Goal: Task Accomplishment & Management: Use online tool/utility

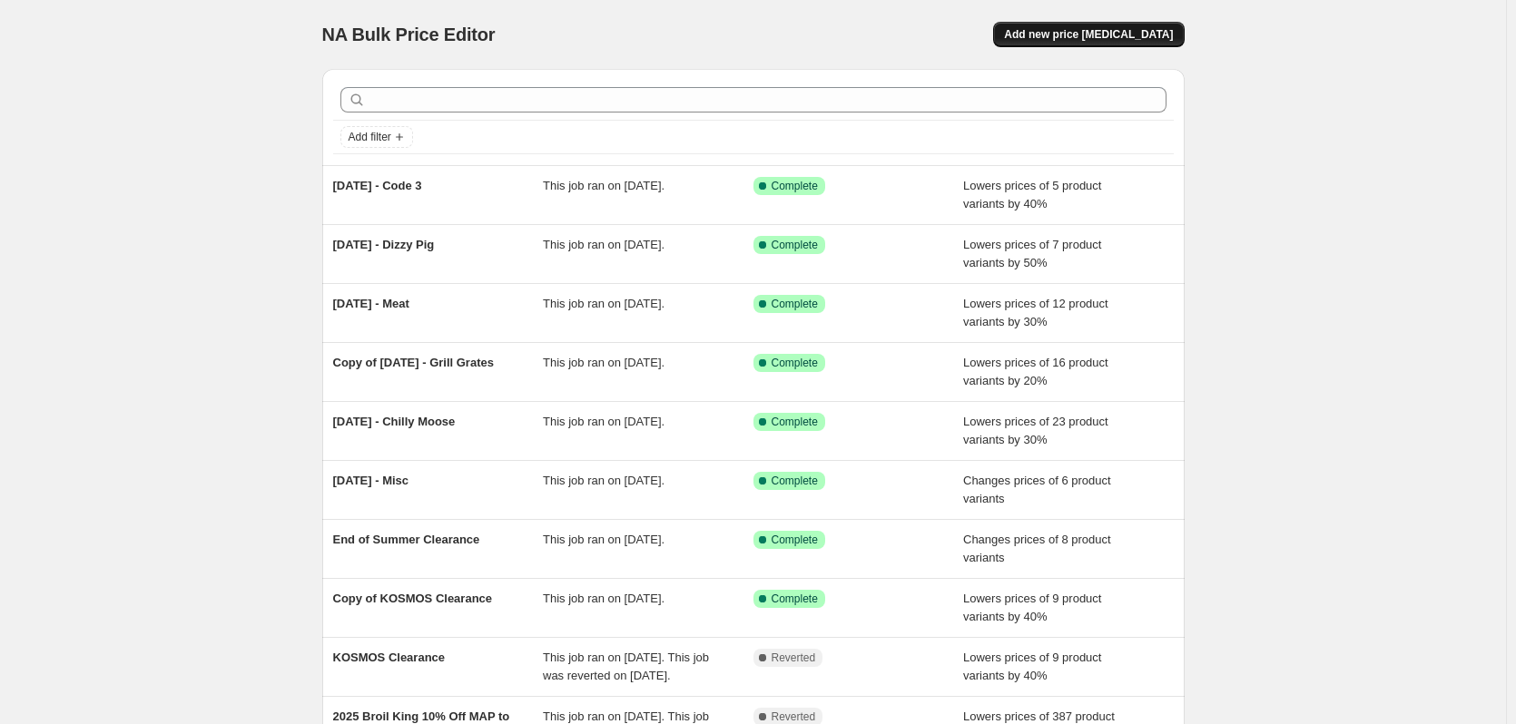
click at [1074, 31] on span "Add new price [MEDICAL_DATA]" at bounding box center [1088, 34] width 169 height 15
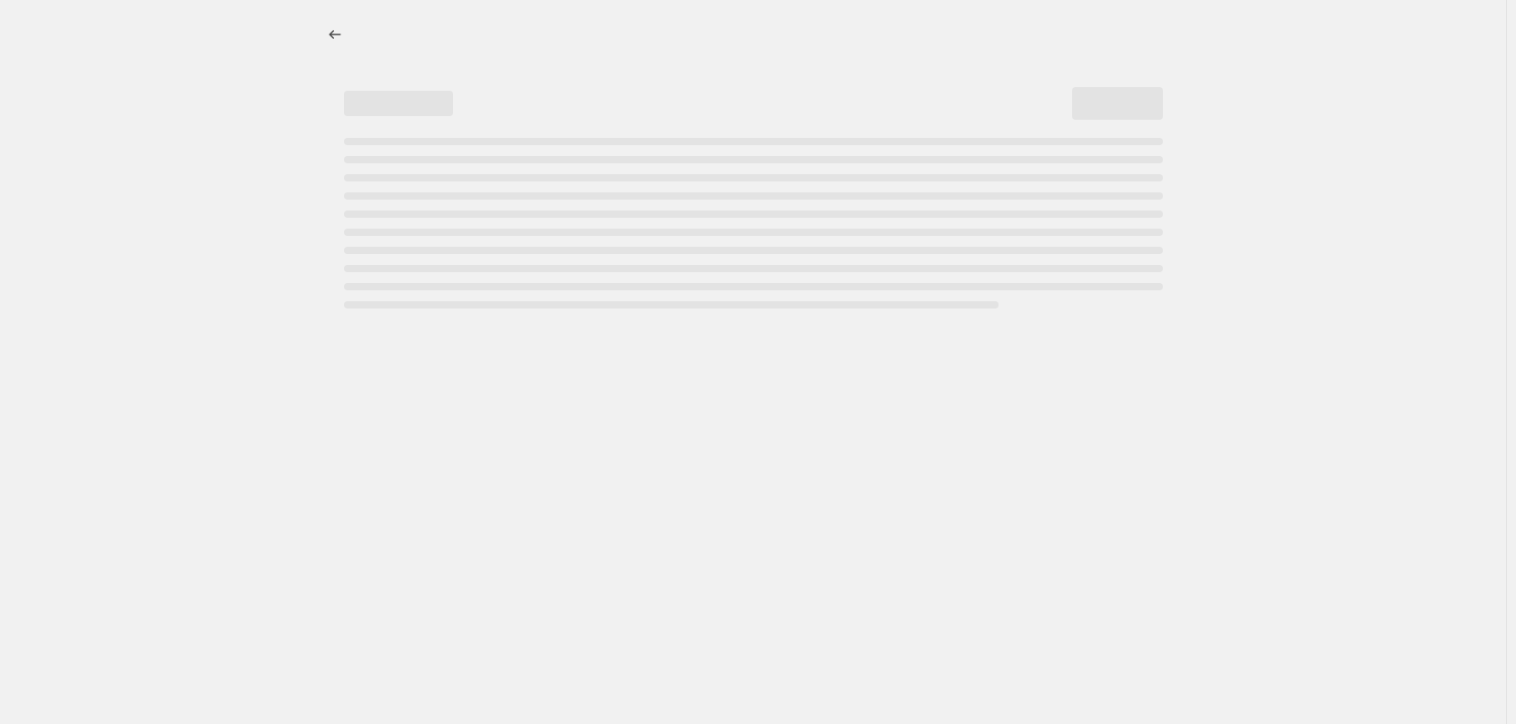
select select "percentage"
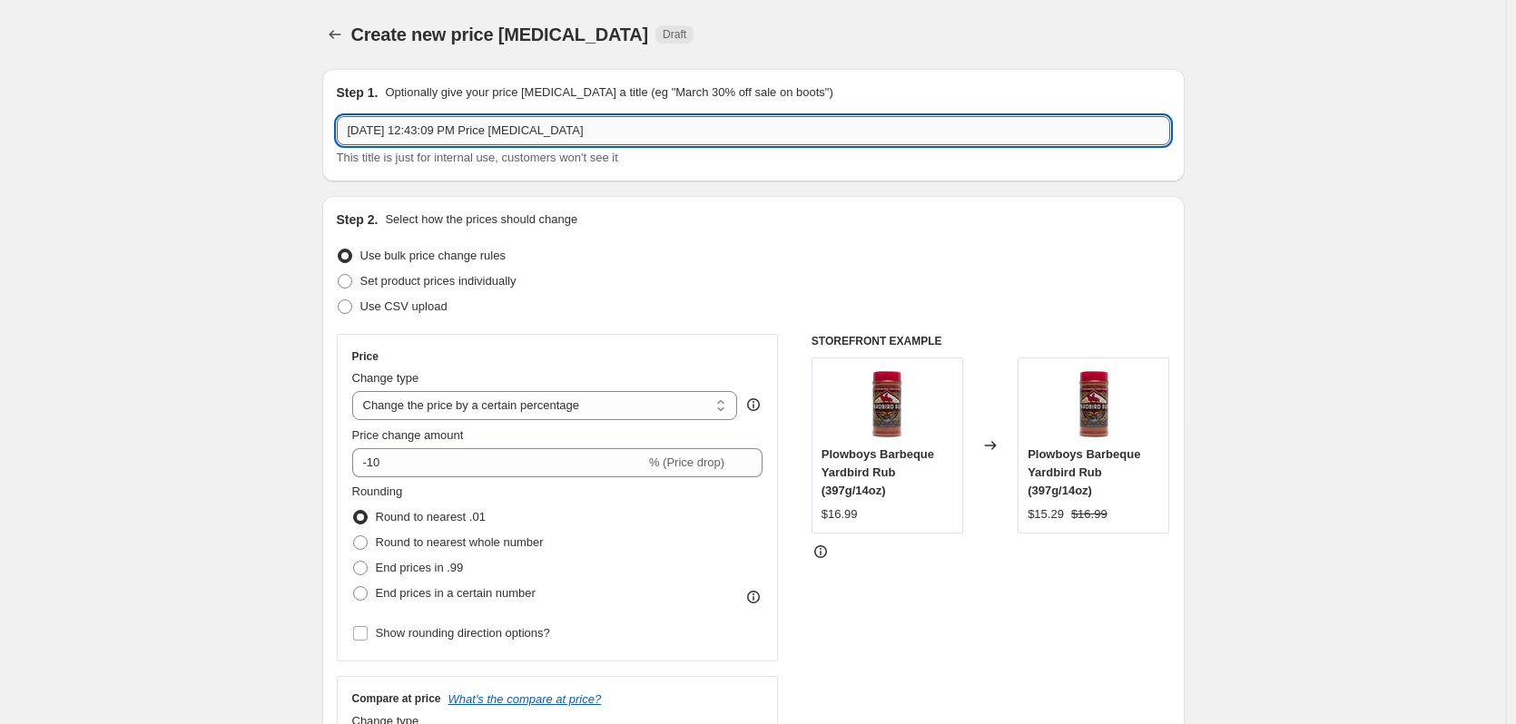
click at [598, 131] on input "[DATE] 12:43:09 PM Price [MEDICAL_DATA]" at bounding box center [753, 130] width 833 height 29
drag, startPoint x: 506, startPoint y: 125, endPoint x: 289, endPoint y: 110, distance: 217.5
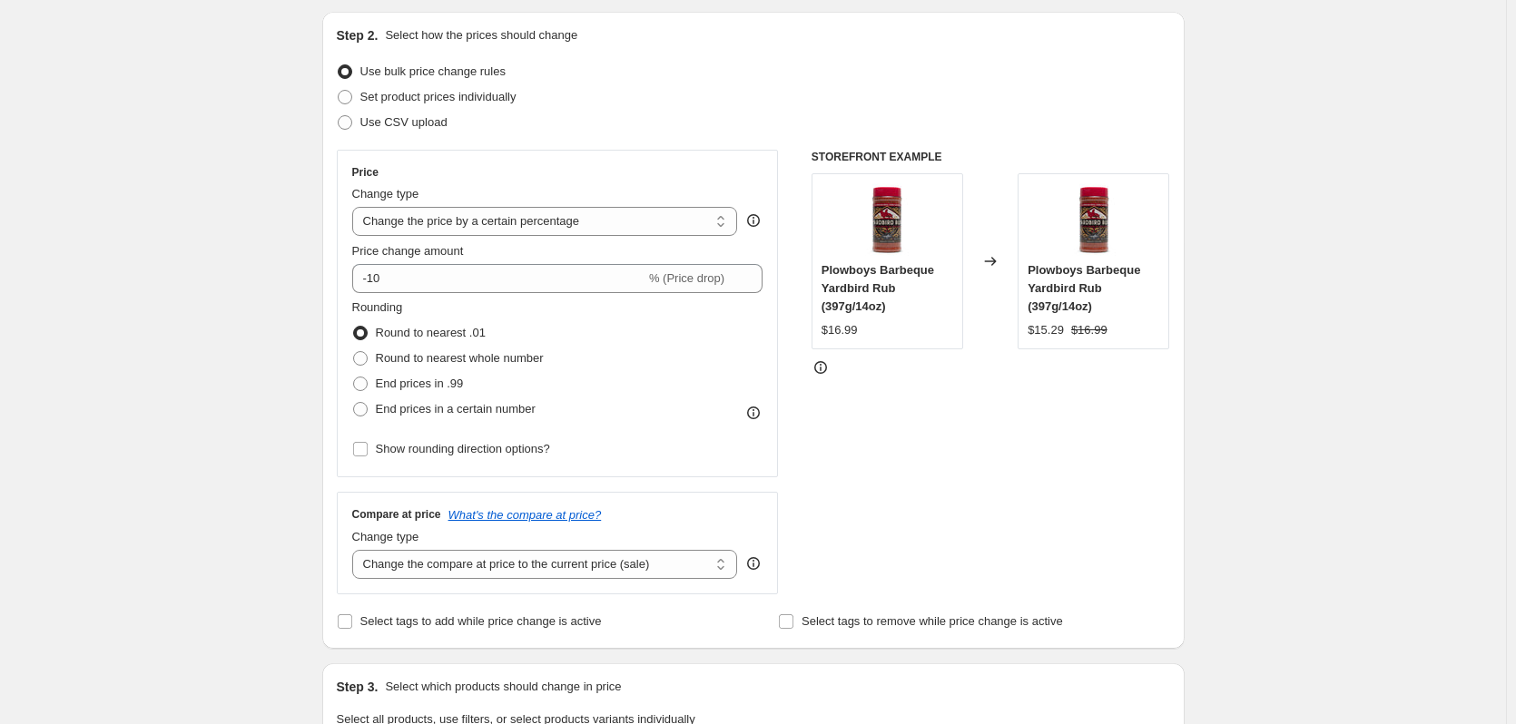
scroll to position [242, 0]
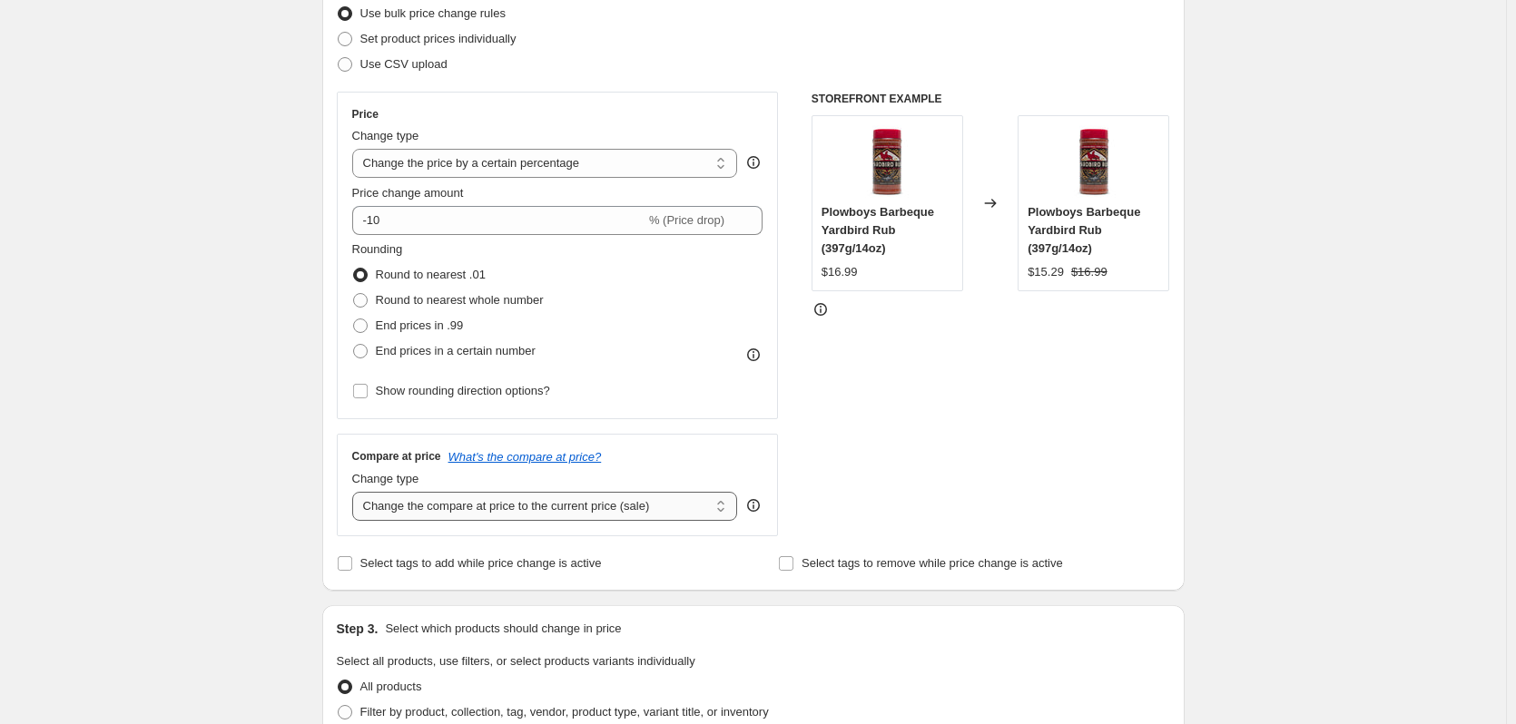
type input "[DATE] - [DEMOGRAPHIC_DATA] 10%"
click at [600, 505] on select "Change the compare at price to the current price (sale) Change the compare at p…" at bounding box center [545, 506] width 386 height 29
click at [356, 492] on select "Change the compare at price to the current price (sale) Change the compare at p…" at bounding box center [545, 506] width 386 height 29
click at [606, 505] on select "Change the compare at price to the current price (sale) Change the compare at p…" at bounding box center [545, 506] width 386 height 29
select select "ep"
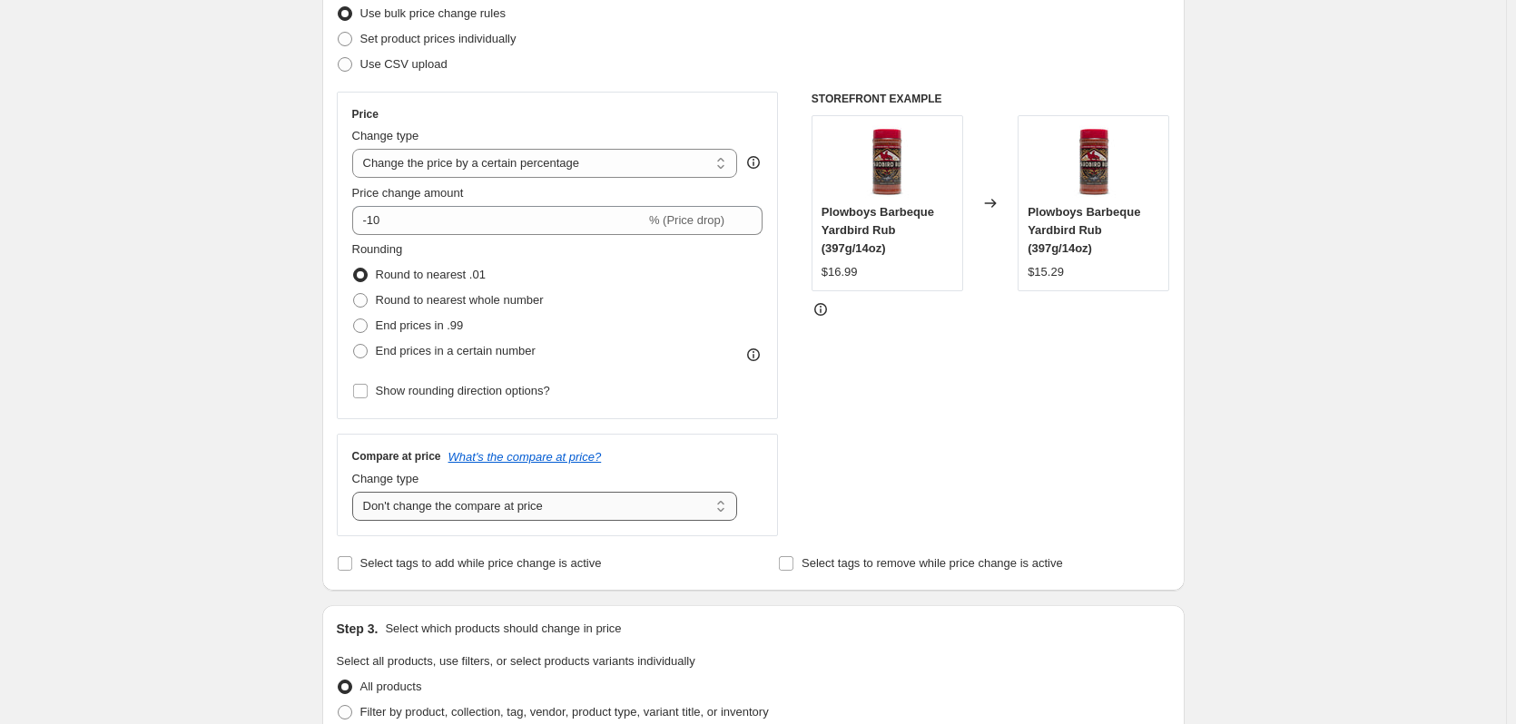
click at [356, 492] on select "Change the compare at price to the current price (sale) Change the compare at p…" at bounding box center [545, 506] width 386 height 29
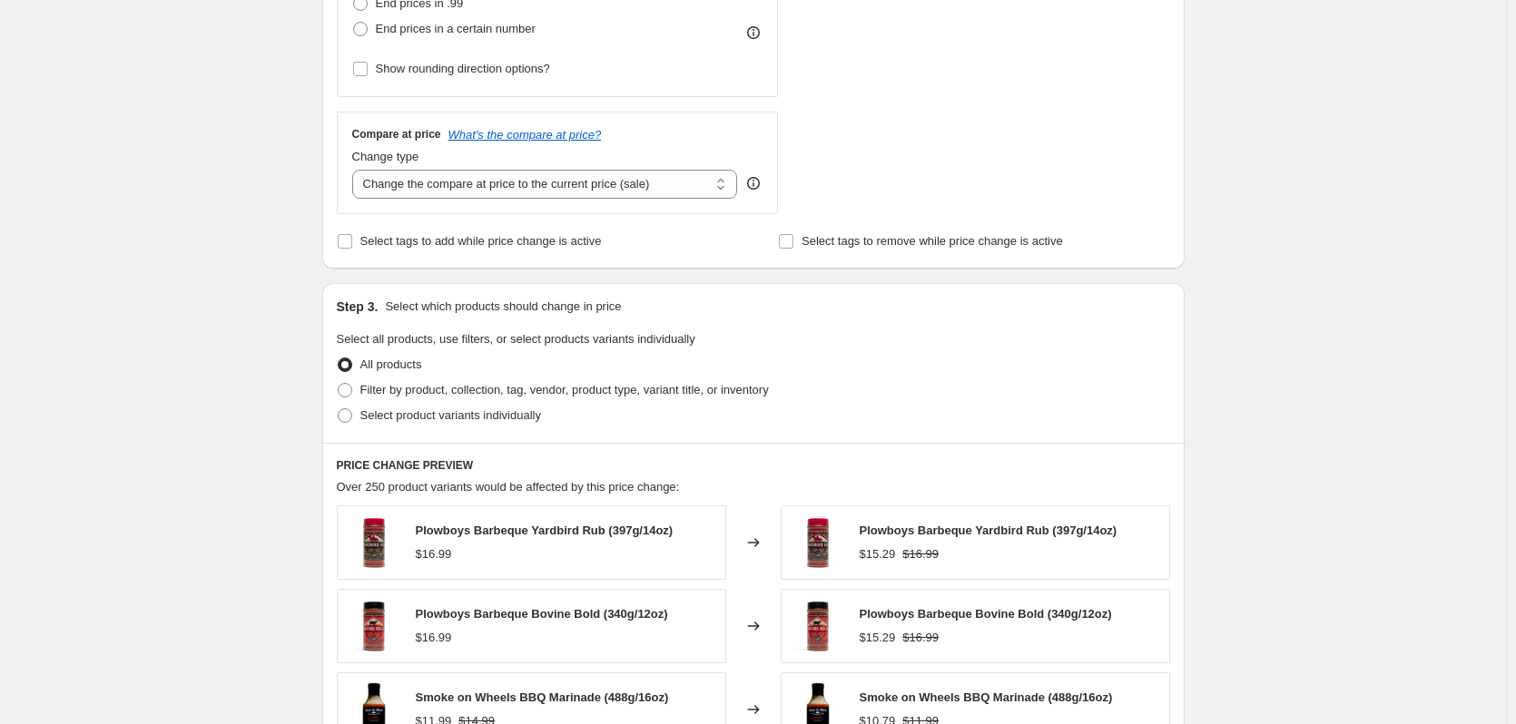
scroll to position [606, 0]
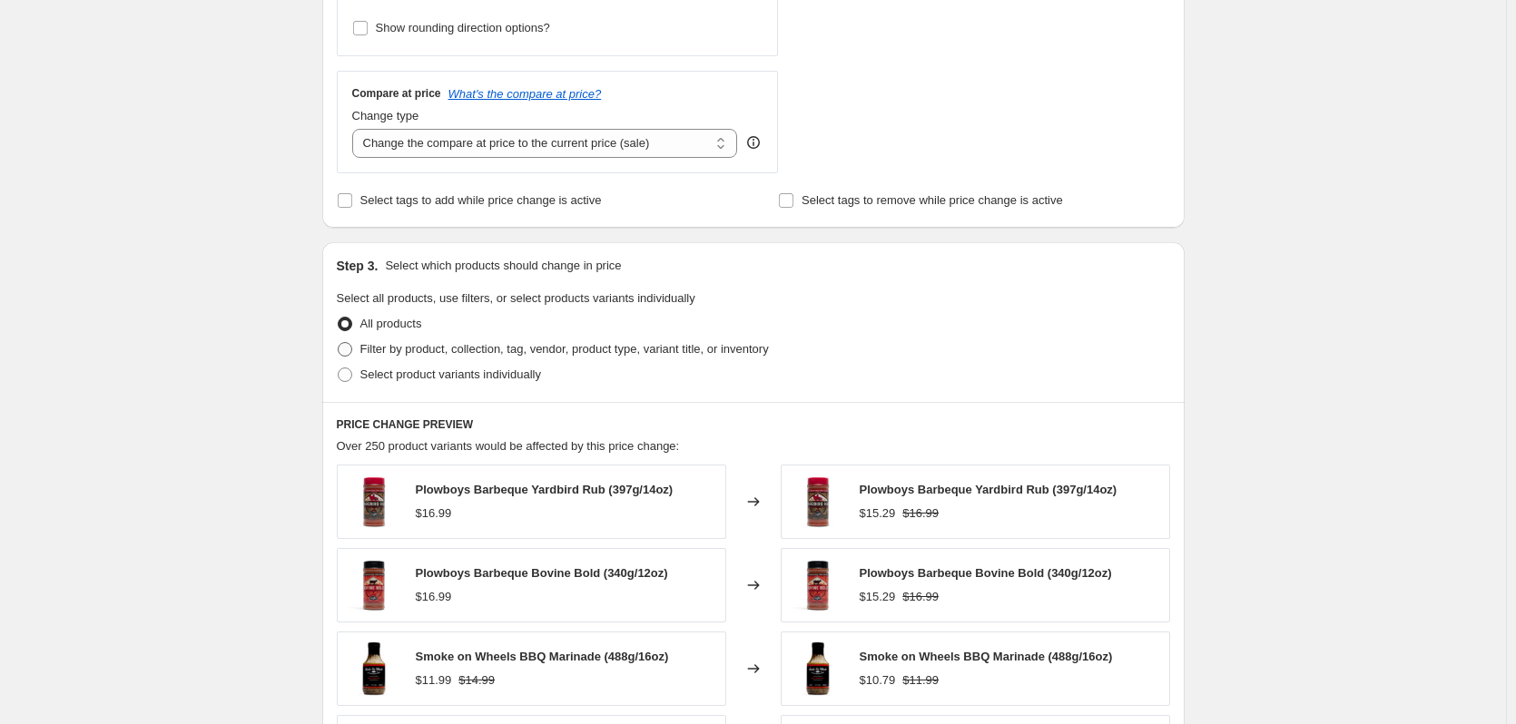
click at [349, 348] on span at bounding box center [345, 349] width 15 height 15
click at [339, 343] on input "Filter by product, collection, tag, vendor, product type, variant title, or inv…" at bounding box center [338, 342] width 1 height 1
radio input "true"
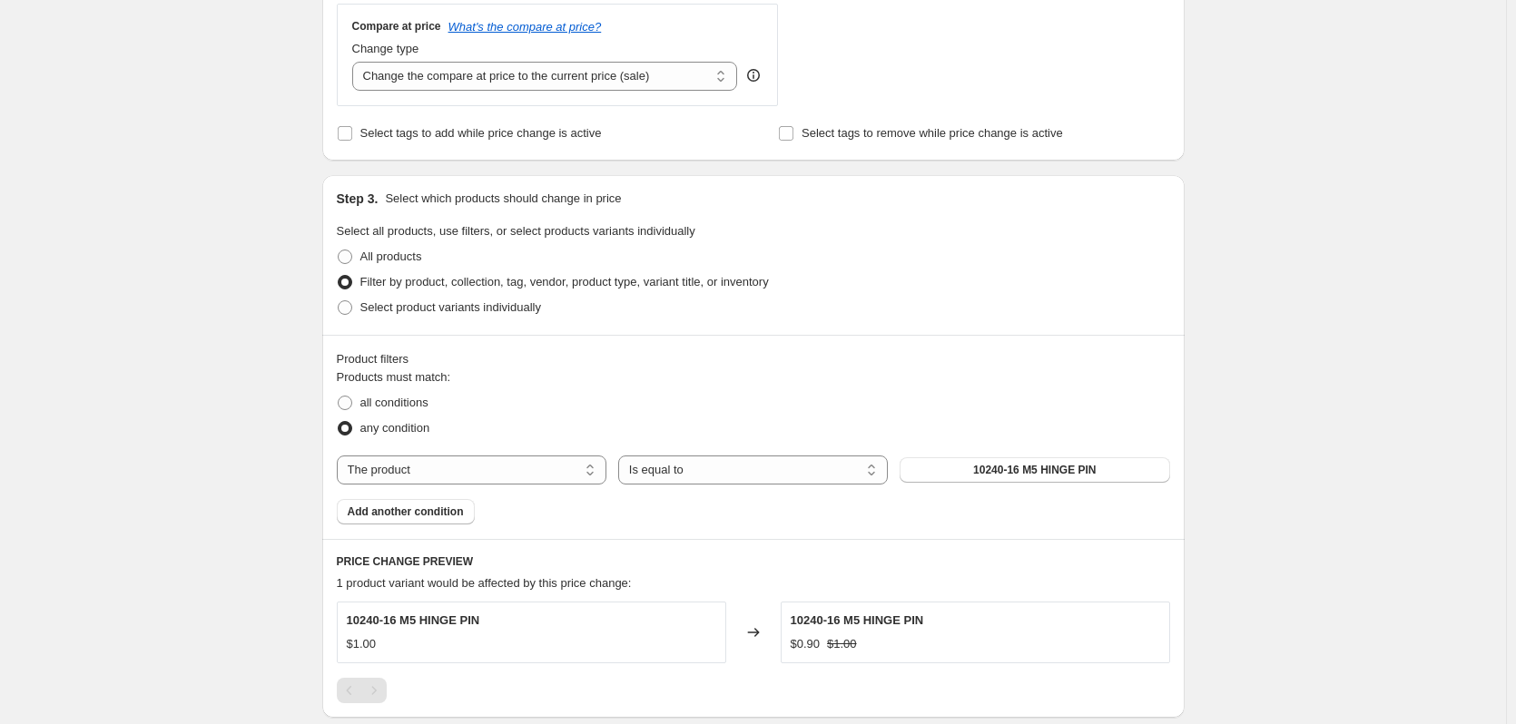
scroll to position [726, 0]
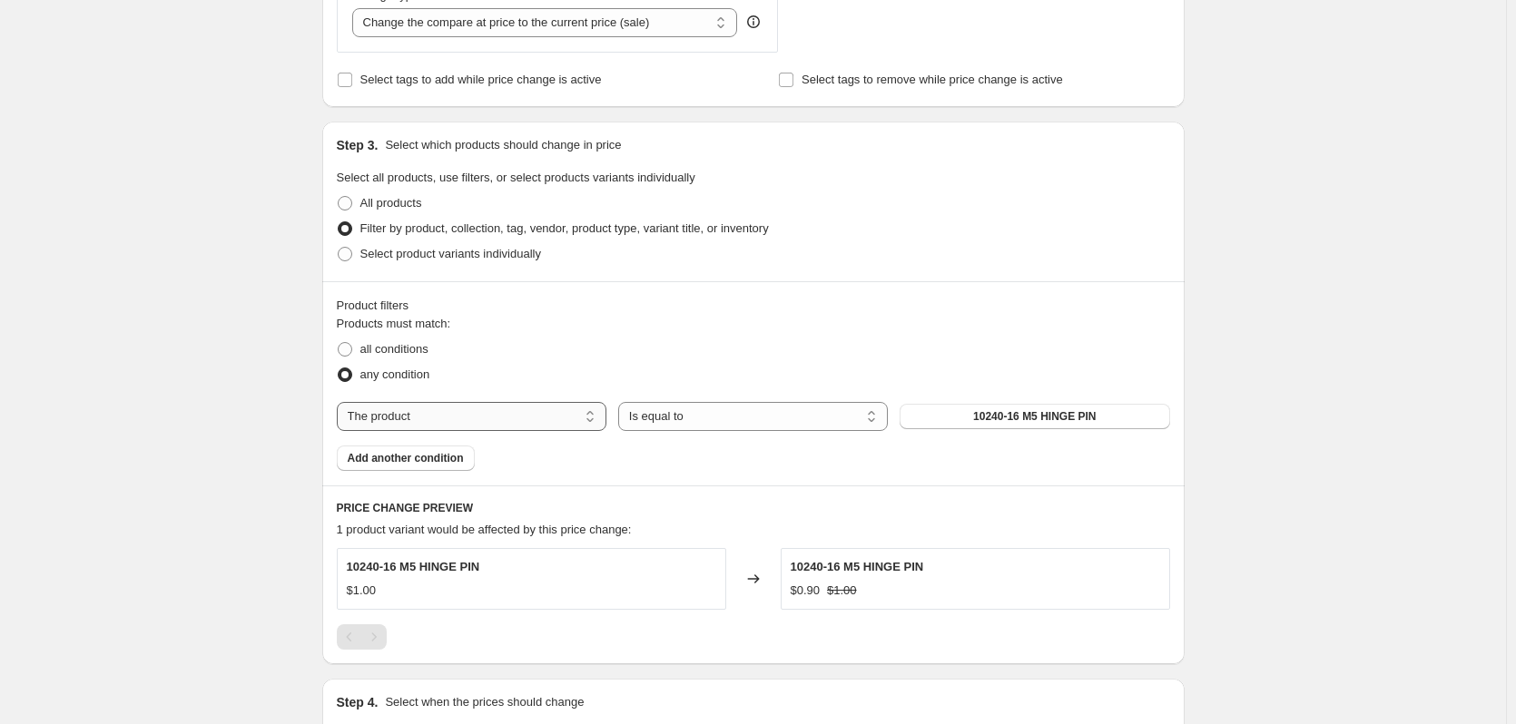
click at [521, 421] on select "The product The product's collection The product's tag The product's vendor The…" at bounding box center [472, 416] width 270 height 29
select select "tag"
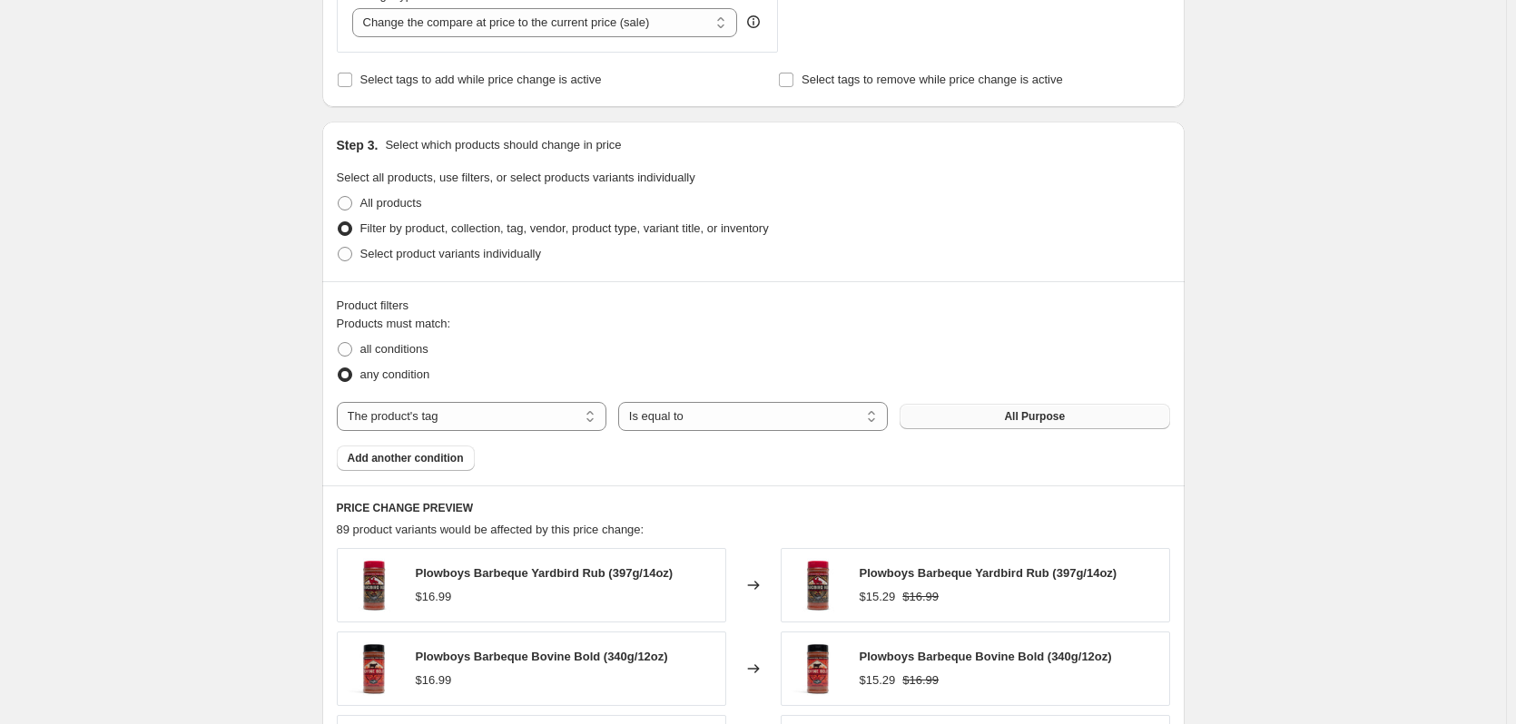
click at [990, 419] on button "All Purpose" at bounding box center [1035, 416] width 270 height 25
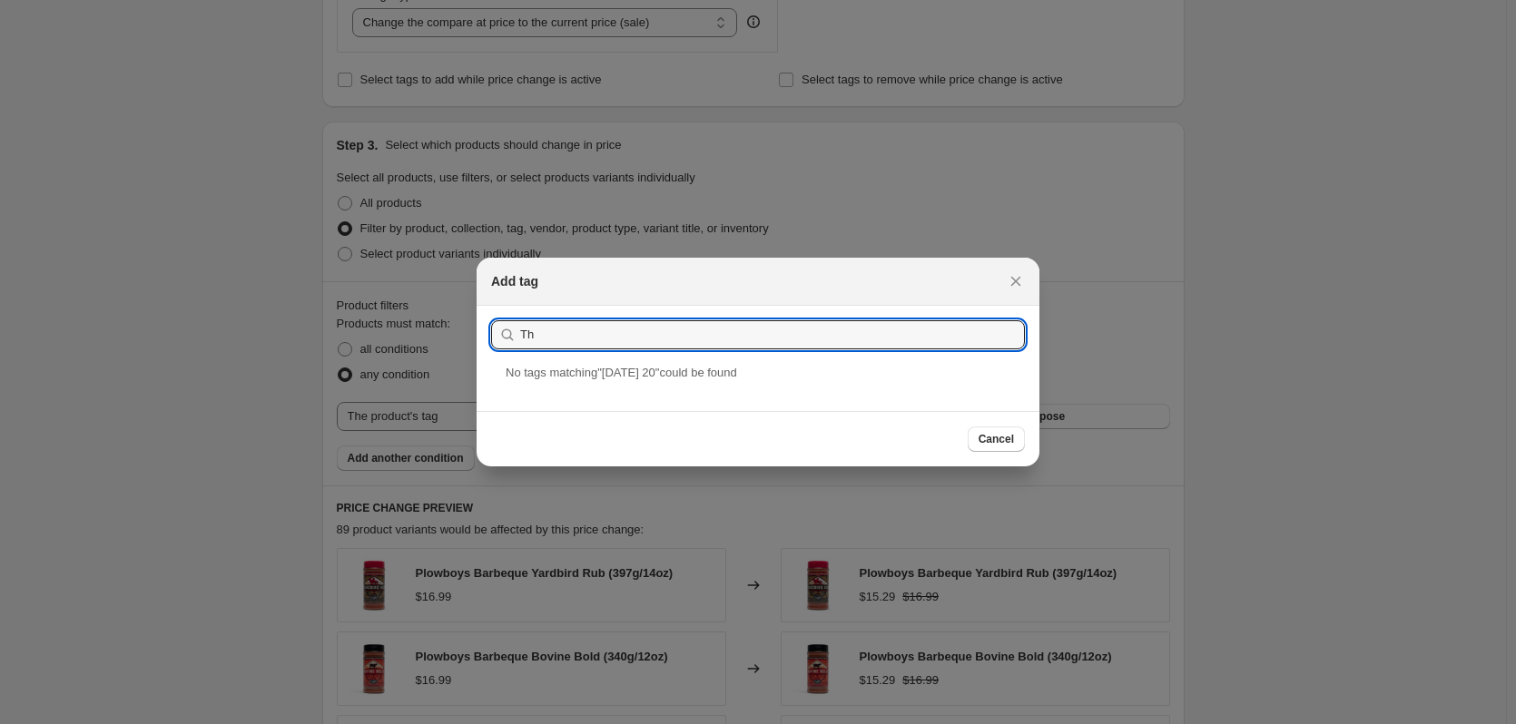
type input "T"
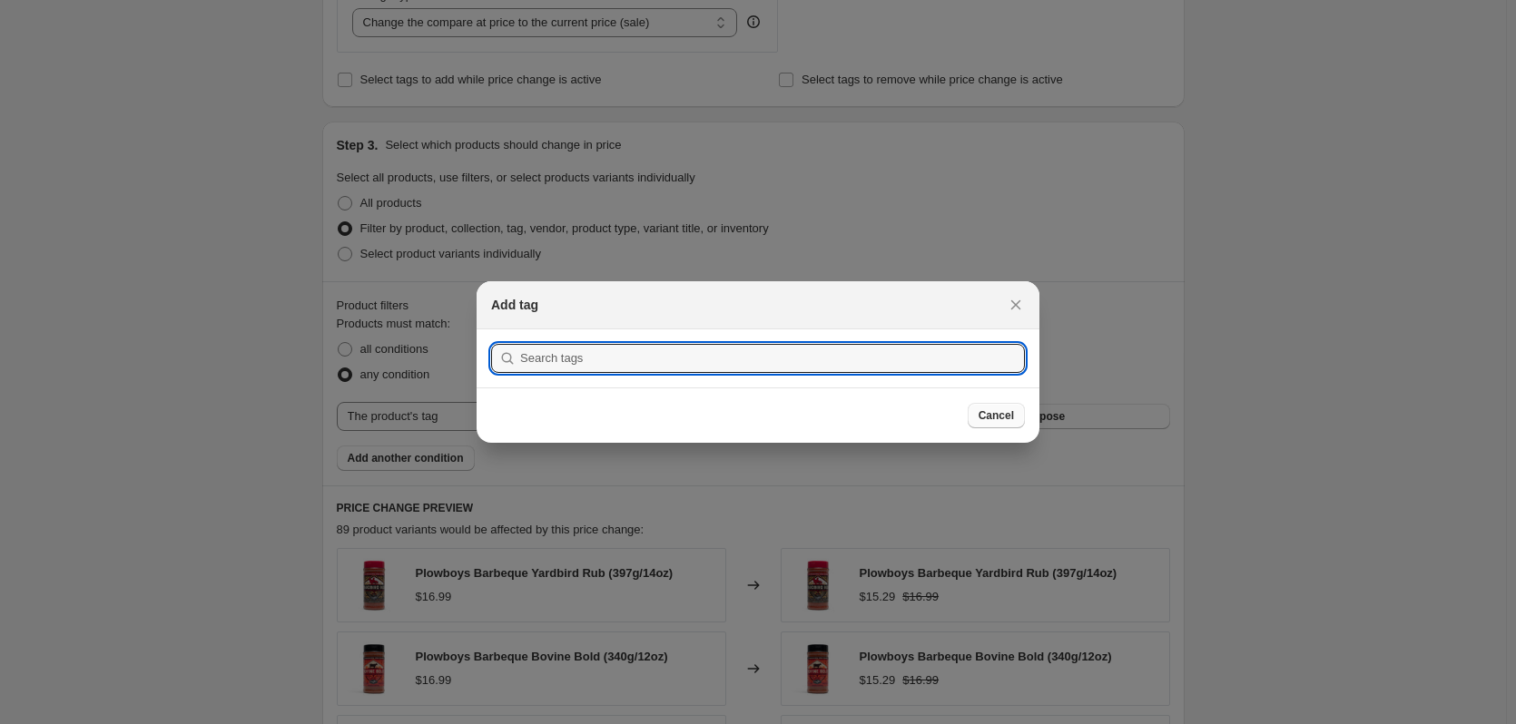
click at [992, 418] on span "Cancel" at bounding box center [996, 416] width 35 height 15
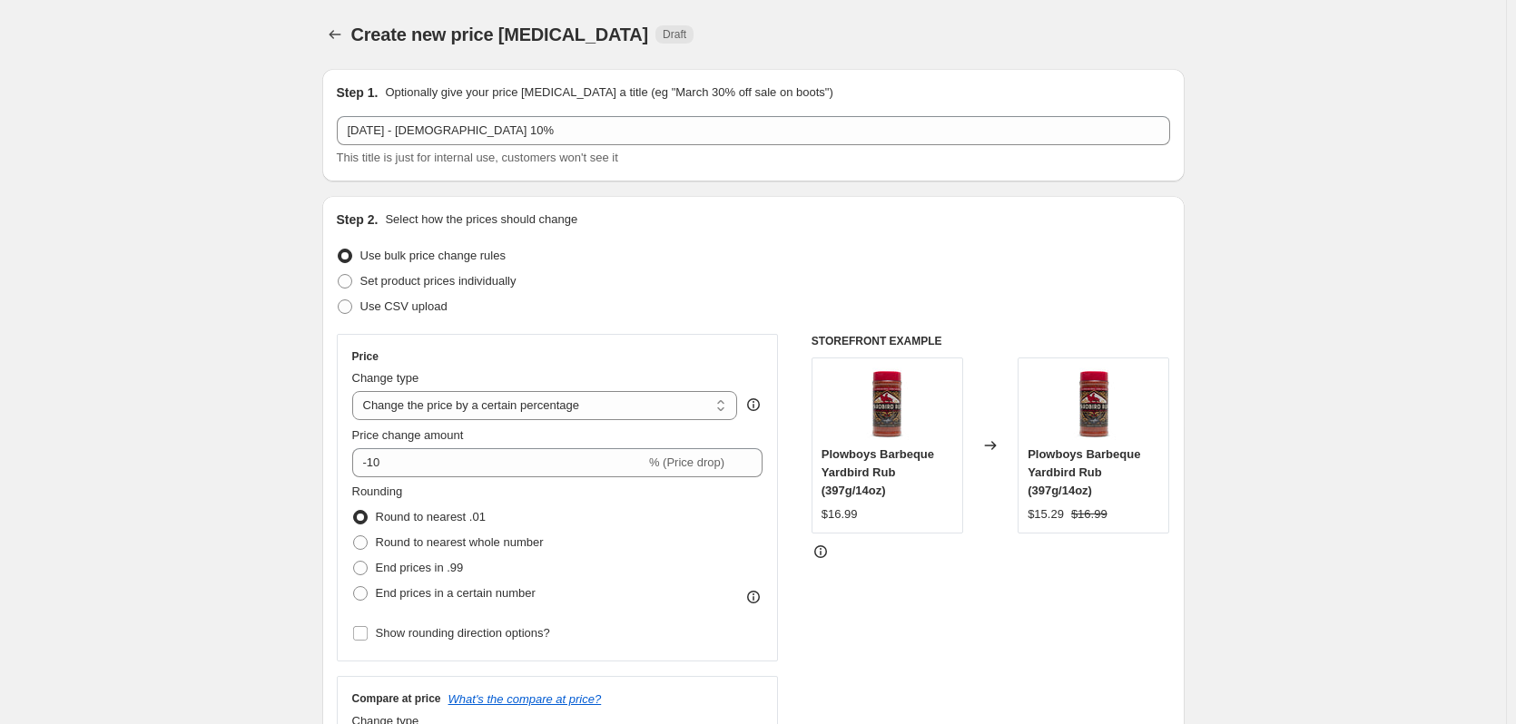
scroll to position [726, 0]
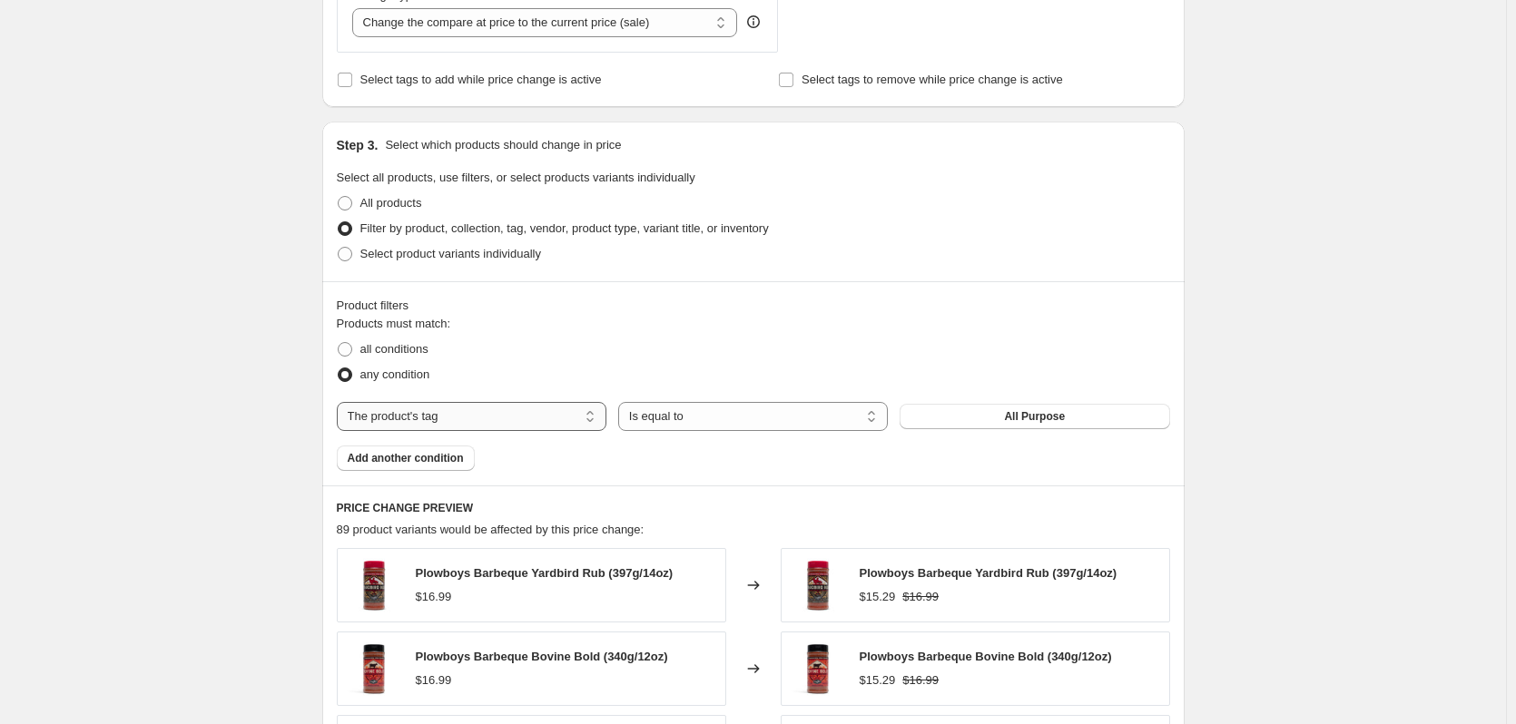
click at [533, 423] on select "The product The product's collection The product's tag The product's vendor The…" at bounding box center [472, 416] width 270 height 29
select select "collection"
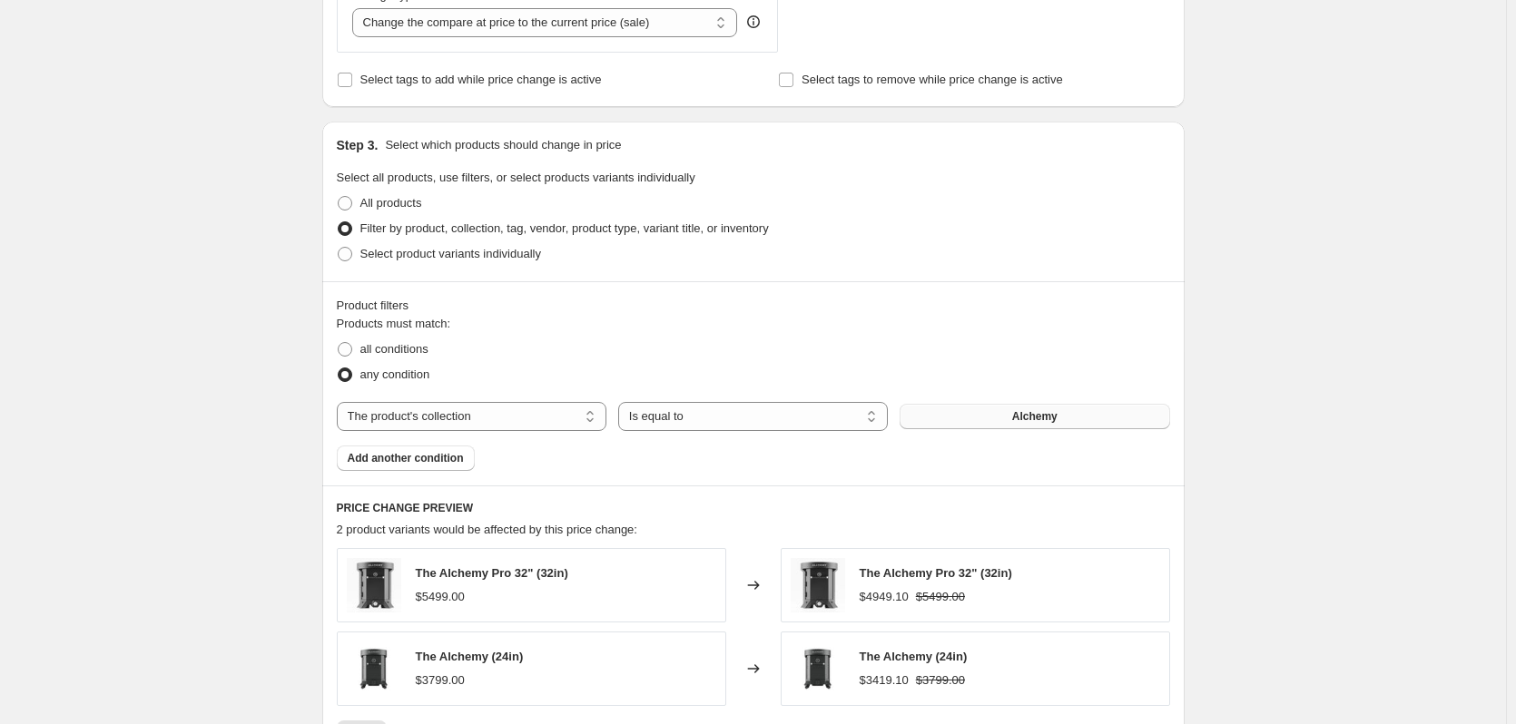
click at [990, 419] on button "Alchemy" at bounding box center [1035, 416] width 270 height 25
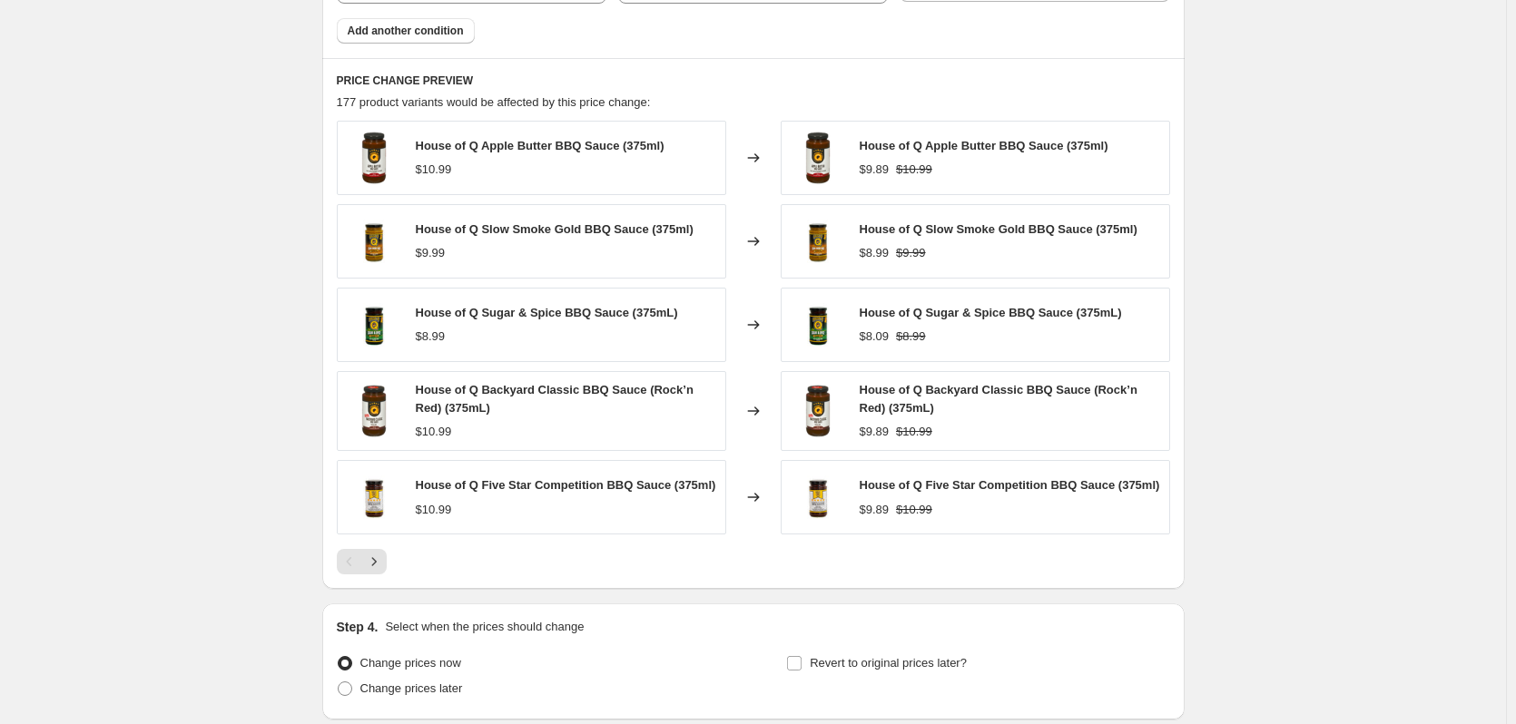
scroll to position [1210, 0]
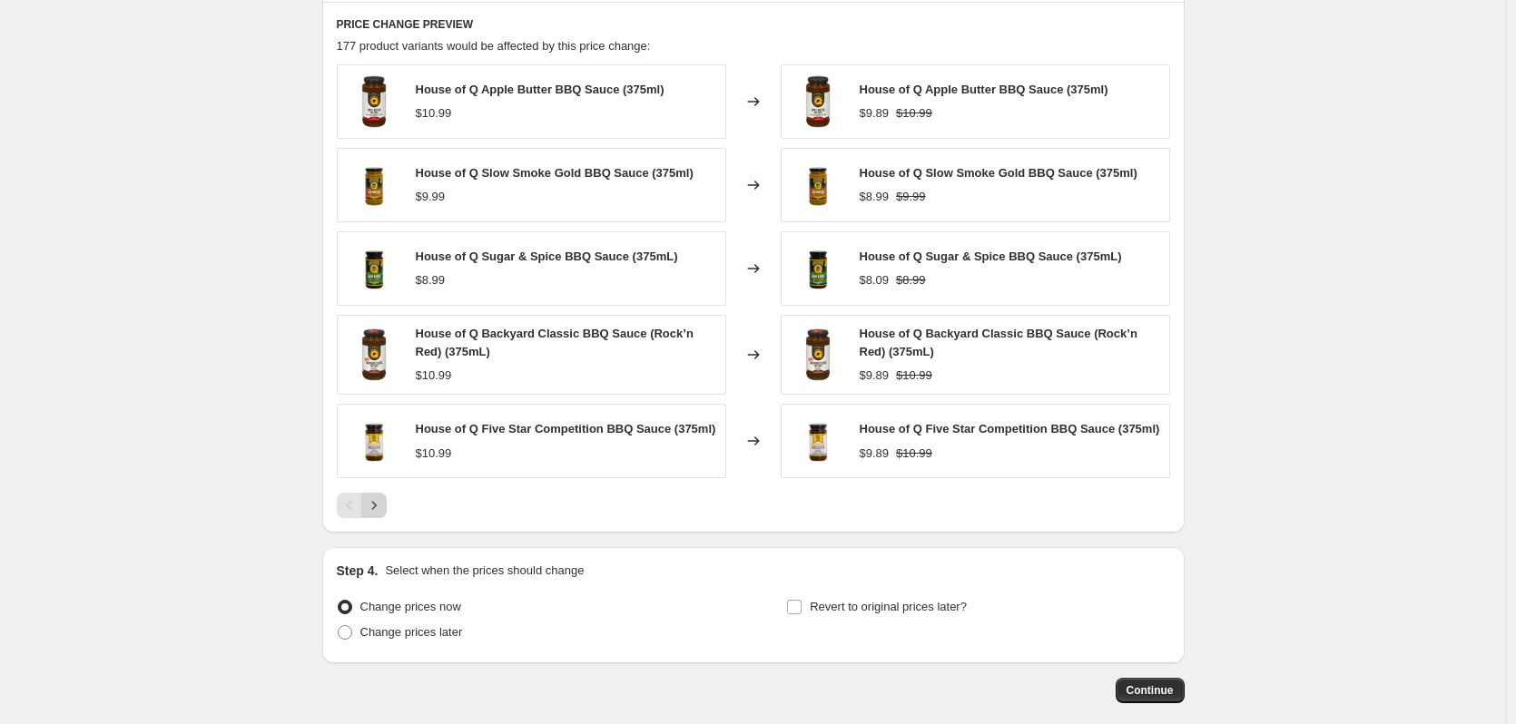
click at [376, 505] on icon "Next" at bounding box center [373, 506] width 5 height 8
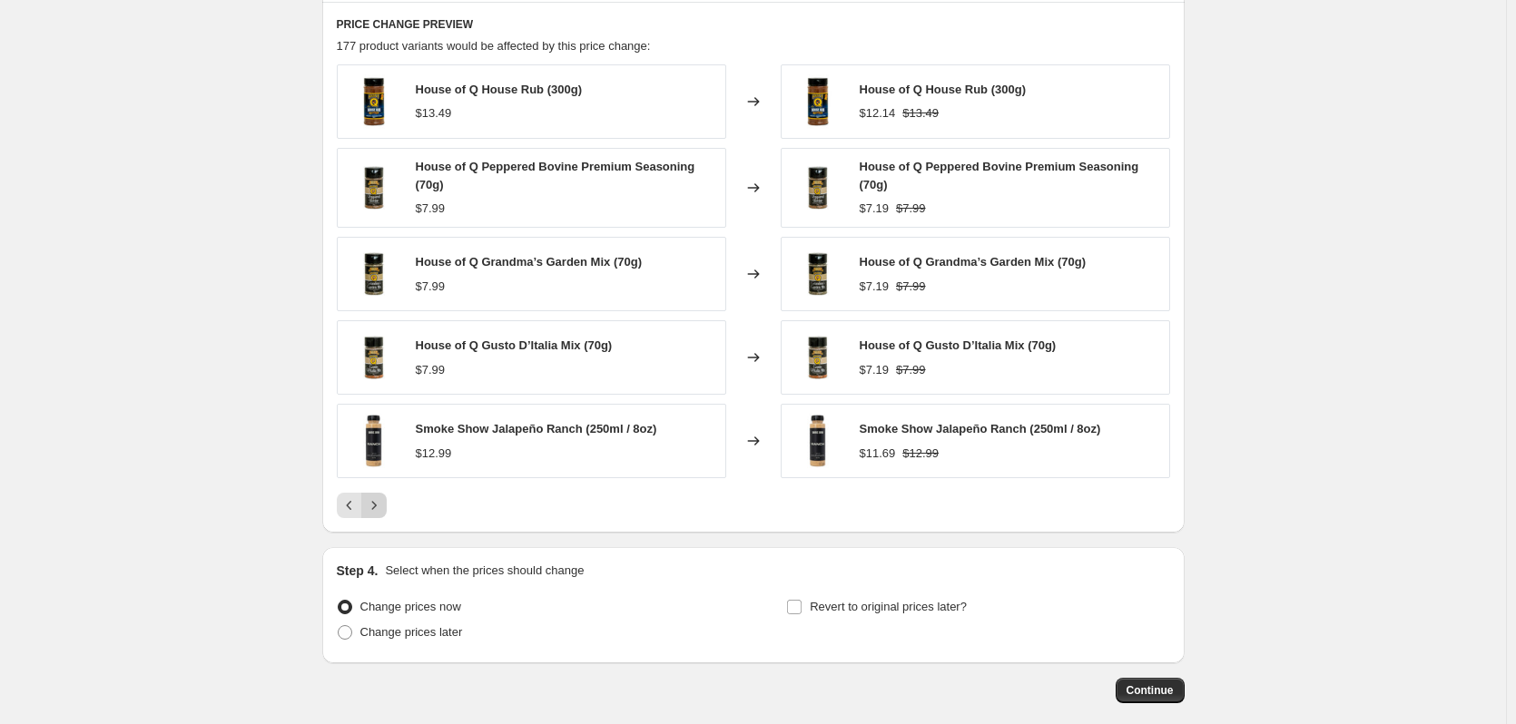
click at [377, 507] on icon "Next" at bounding box center [374, 506] width 18 height 18
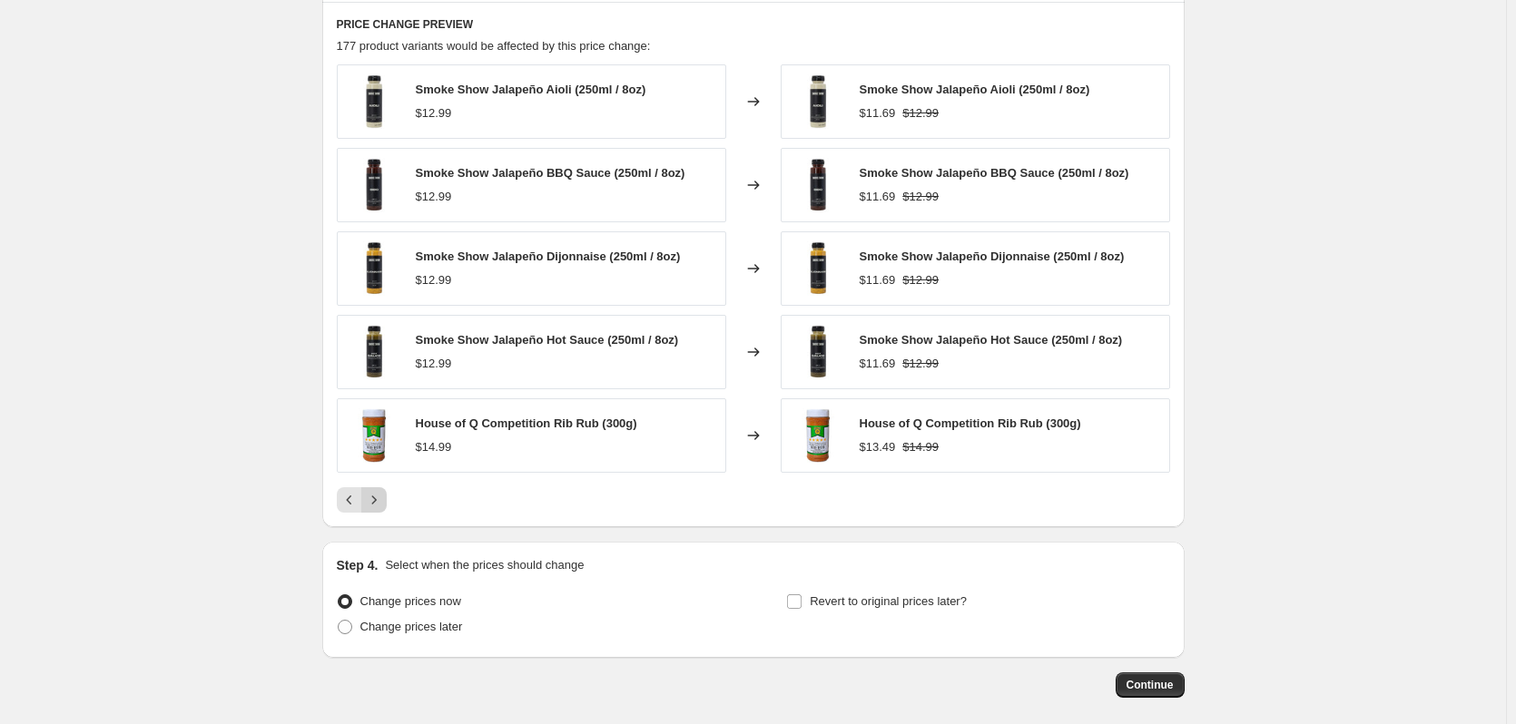
click at [379, 496] on icon "Next" at bounding box center [374, 500] width 18 height 18
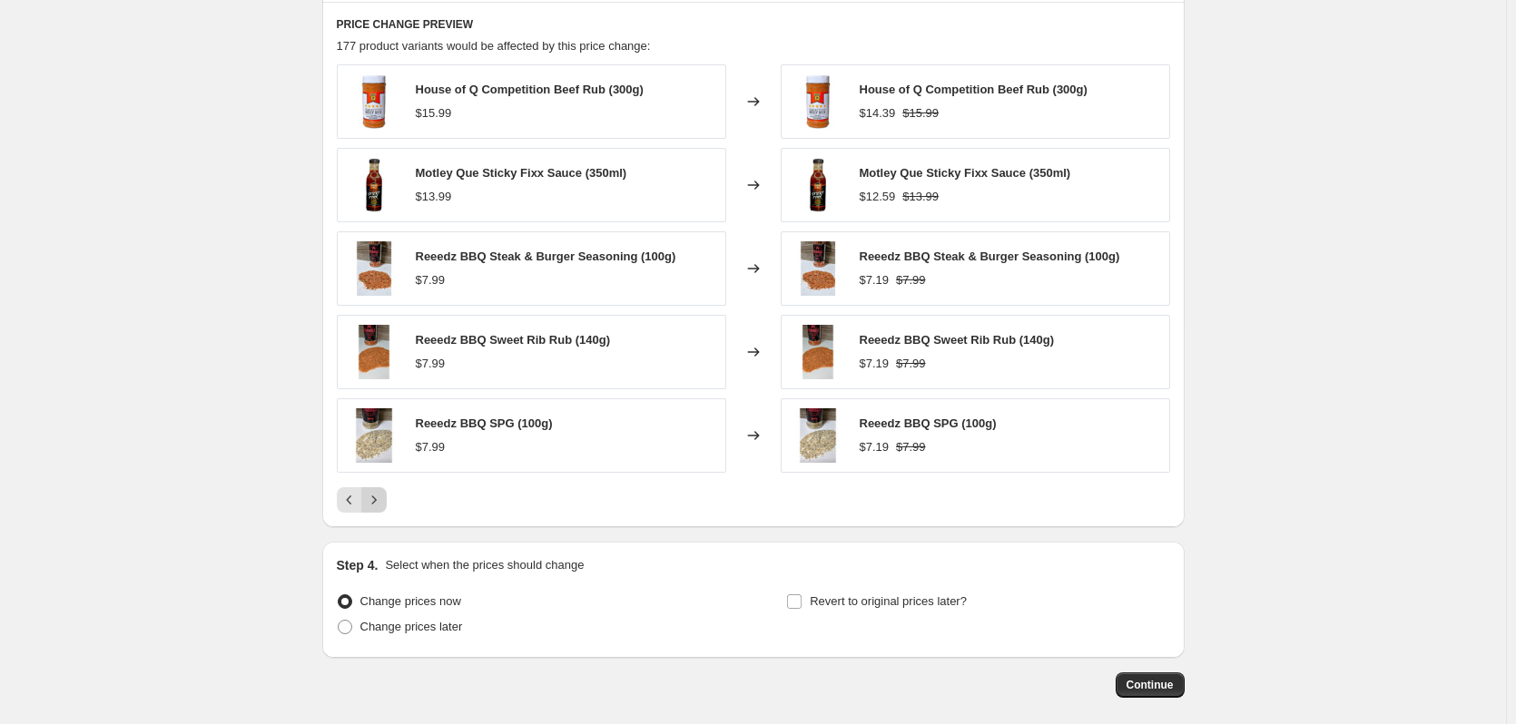
click at [379, 496] on icon "Next" at bounding box center [374, 500] width 18 height 18
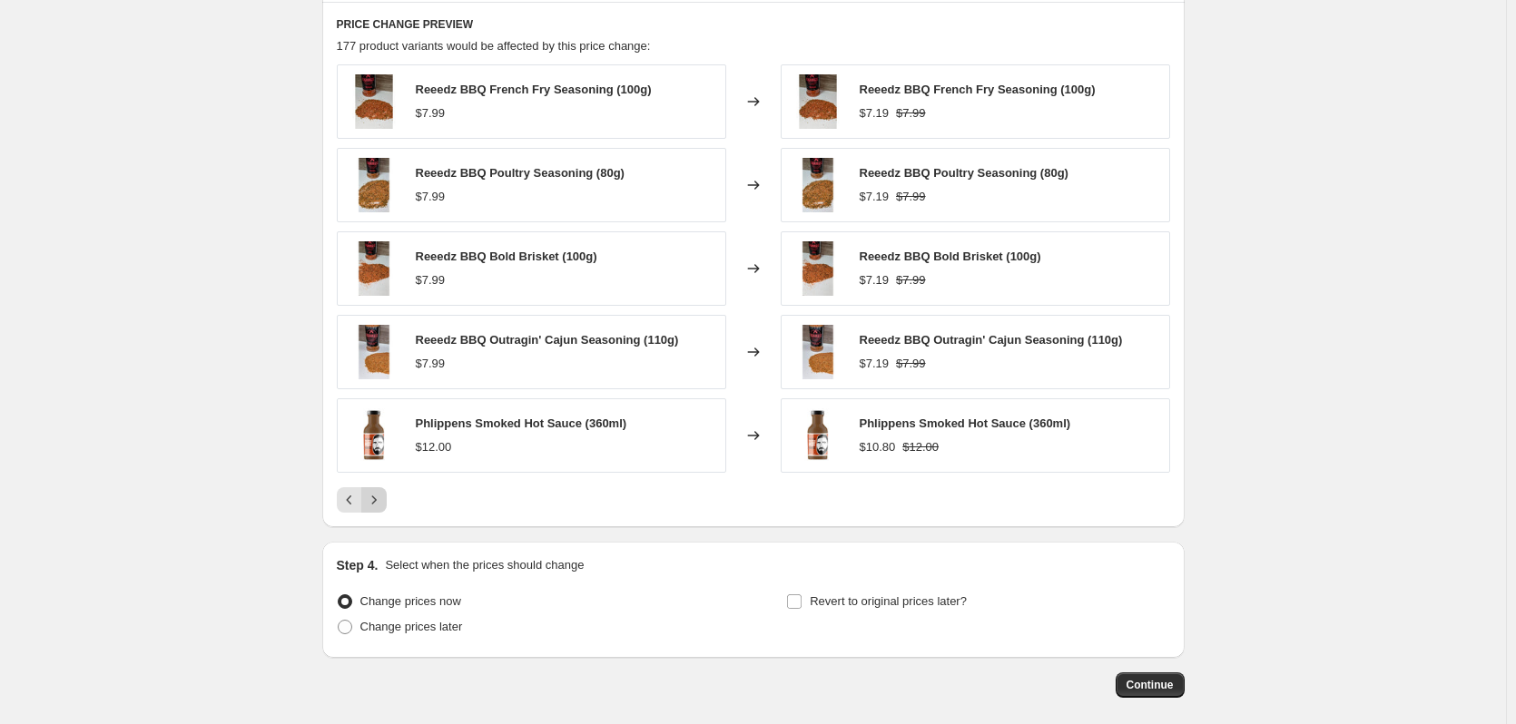
click at [379, 496] on icon "Next" at bounding box center [374, 500] width 18 height 18
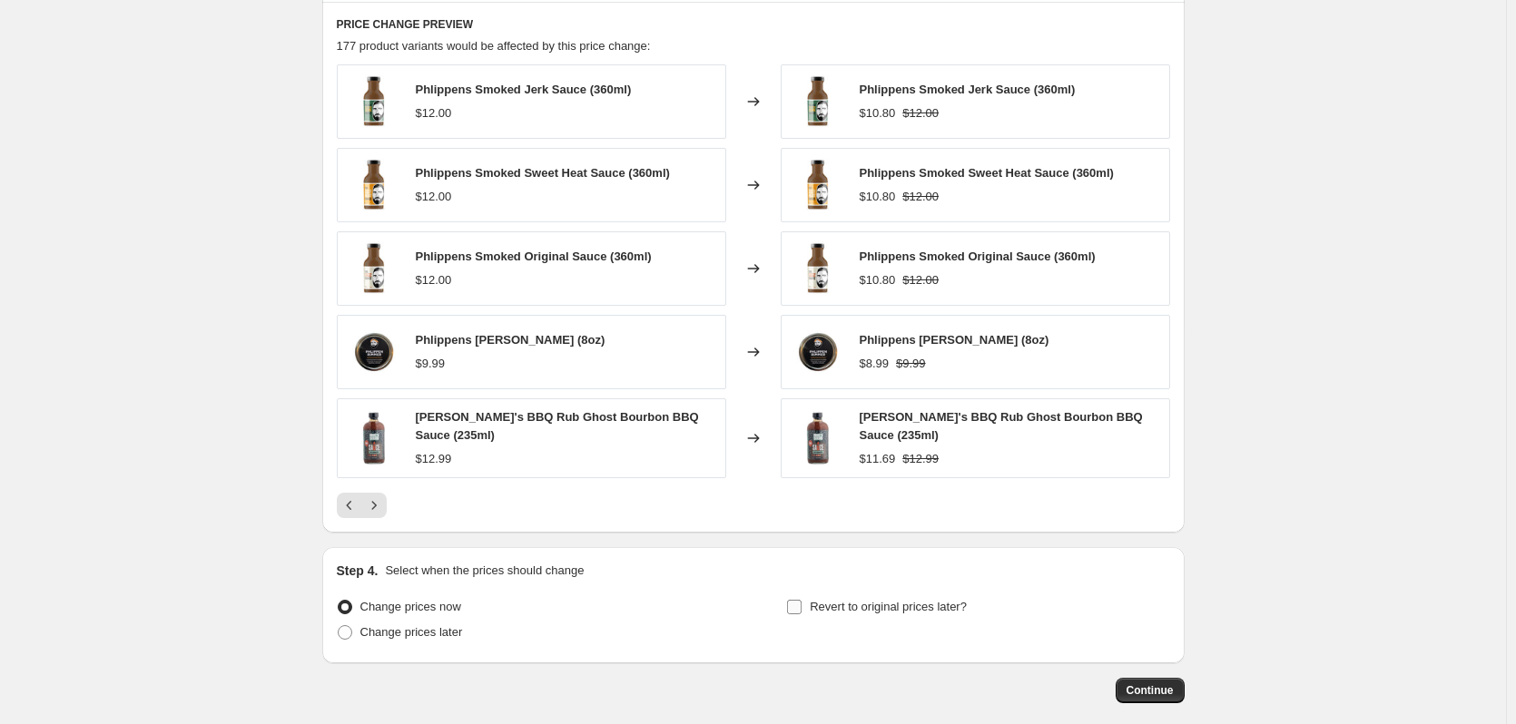
click at [801, 603] on input "Revert to original prices later?" at bounding box center [794, 607] width 15 height 15
checkbox input "true"
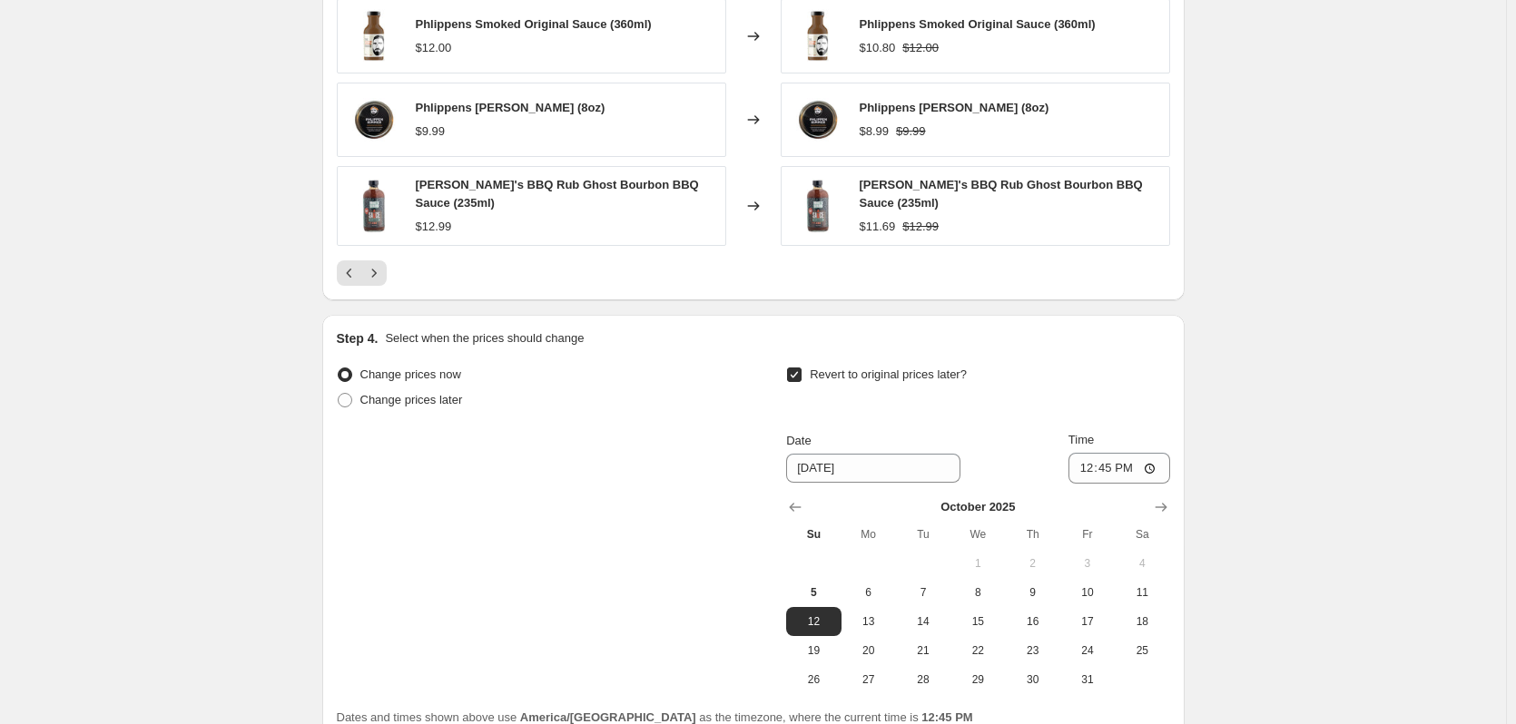
scroll to position [1453, 0]
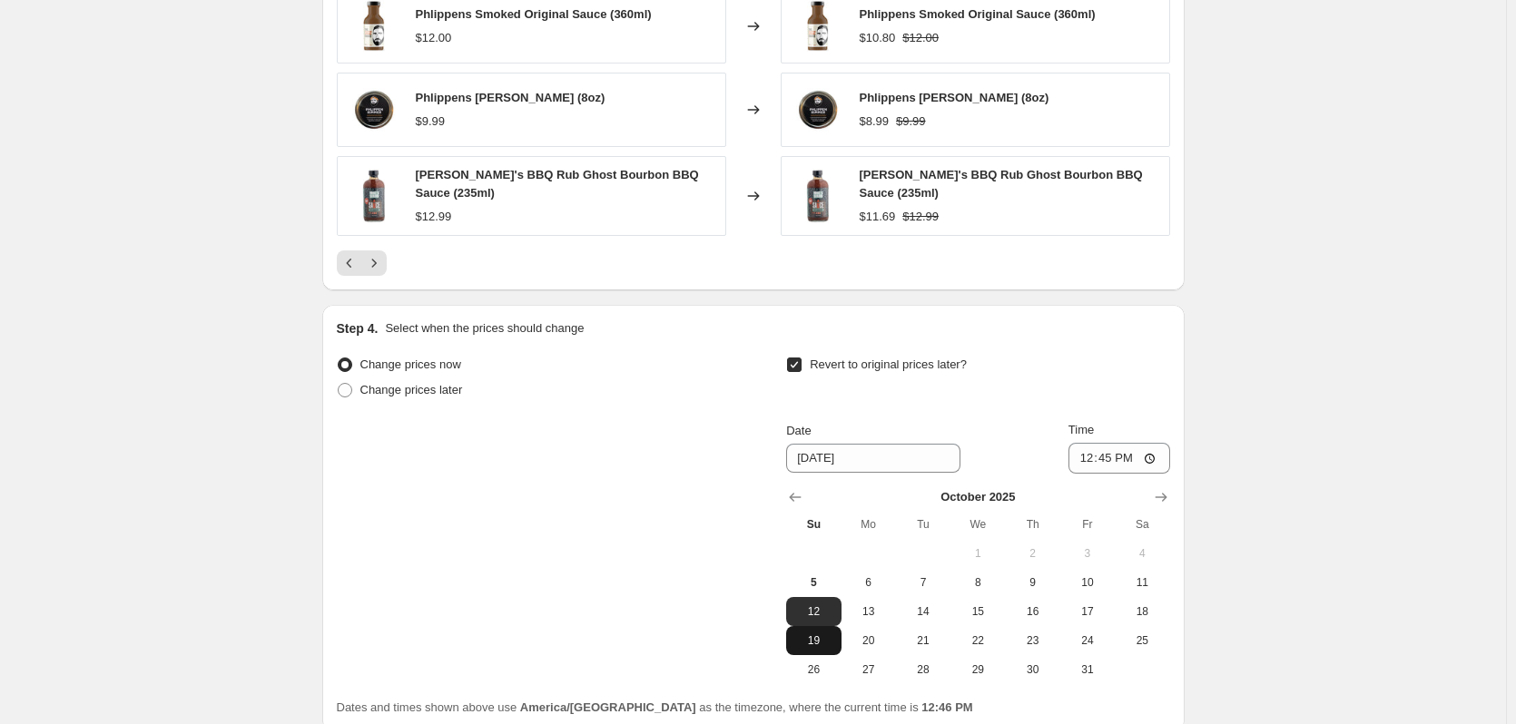
click at [813, 635] on span "19" at bounding box center [813, 641] width 40 height 15
type input "[DATE]"
click at [1155, 453] on input "12:45" at bounding box center [1120, 458] width 102 height 31
type input "12:59"
click at [1099, 362] on div "Revert to original prices later?" at bounding box center [977, 379] width 383 height 54
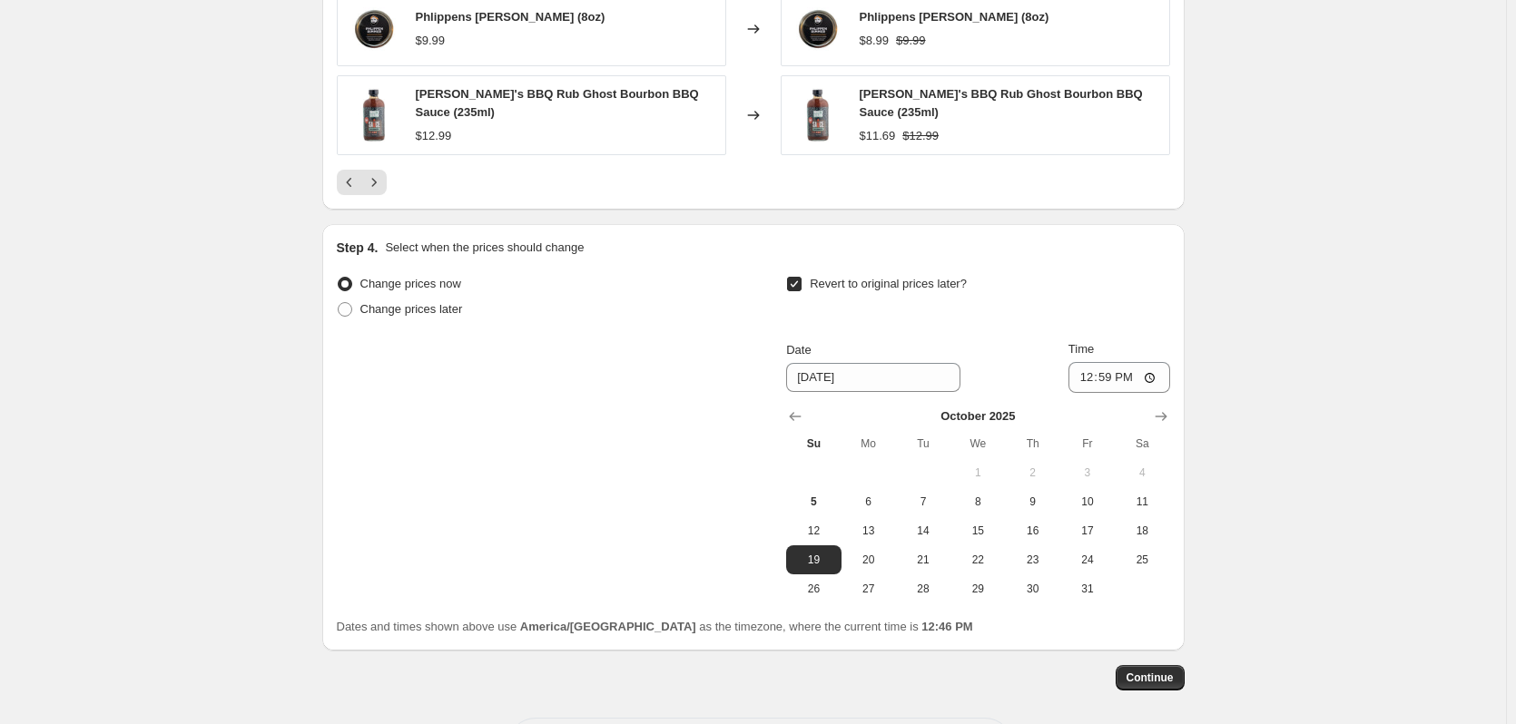
scroll to position [1573, 0]
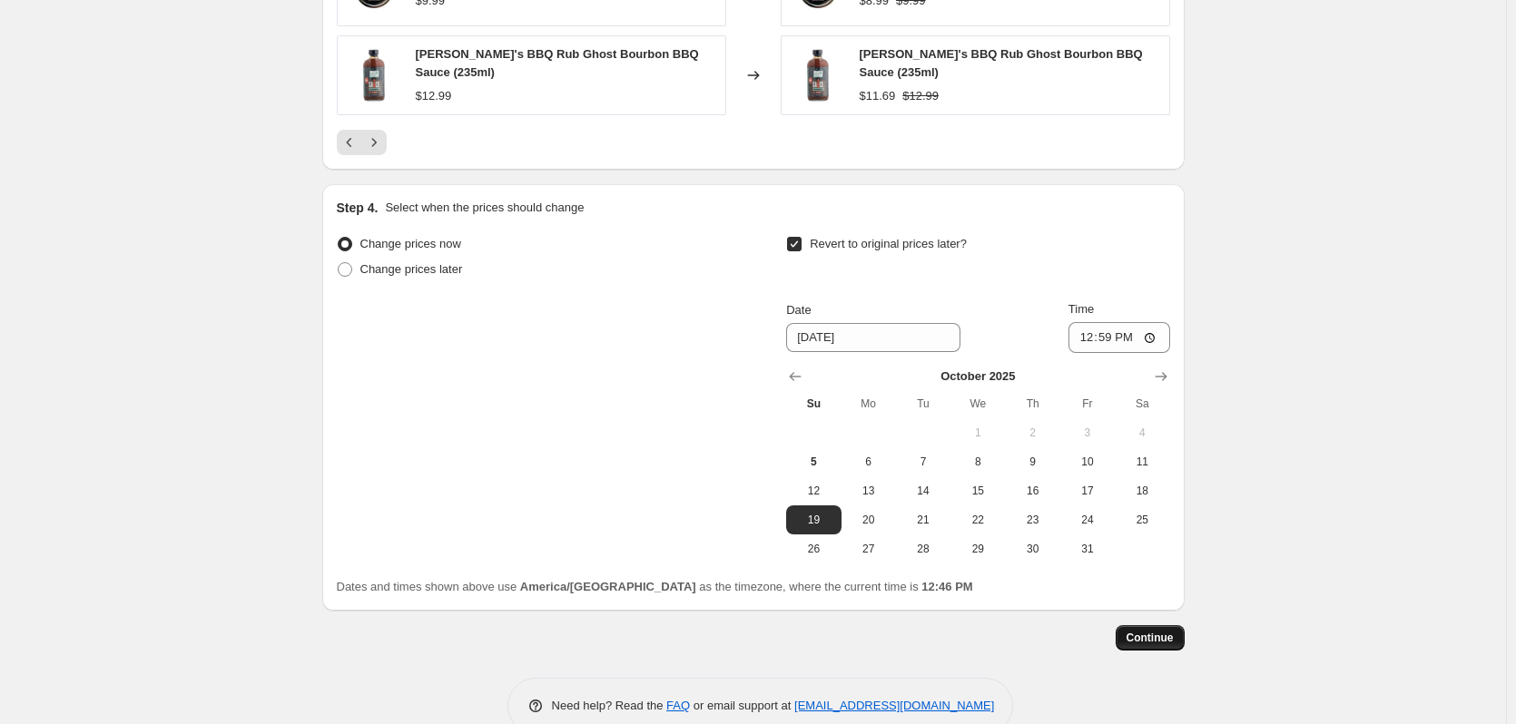
click at [1146, 631] on span "Continue" at bounding box center [1150, 638] width 47 height 15
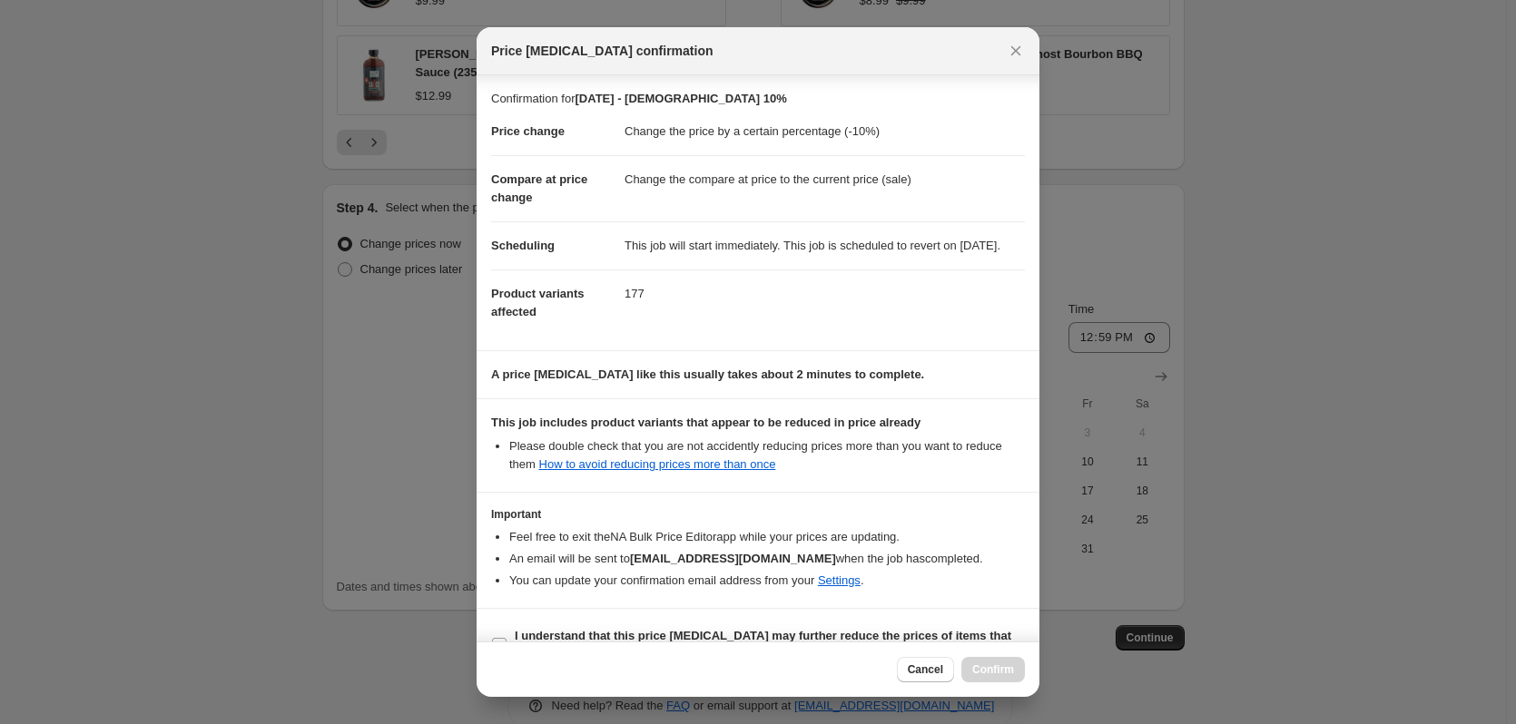
scroll to position [58, 0]
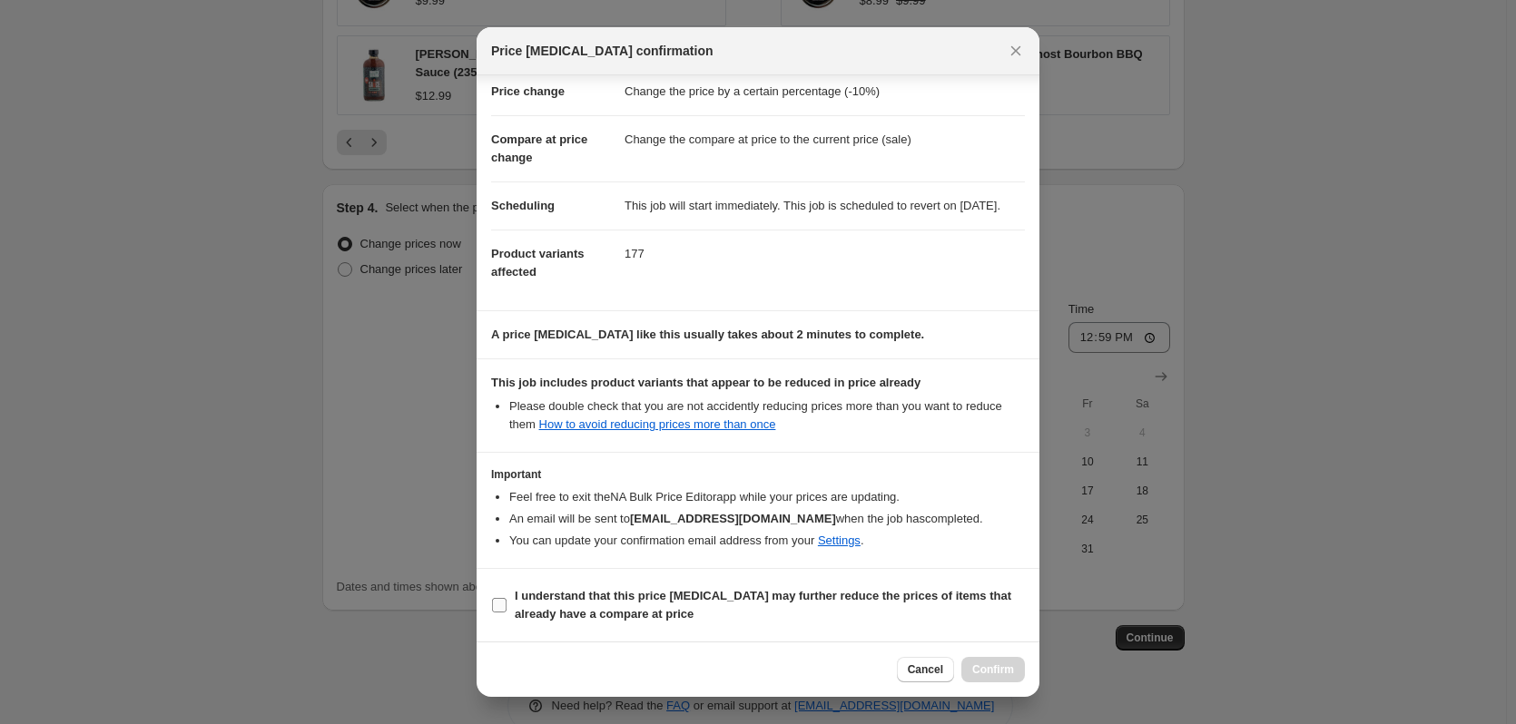
click at [501, 608] on input "I understand that this price [MEDICAL_DATA] may further reduce the prices of it…" at bounding box center [499, 605] width 15 height 15
checkbox input "true"
click at [982, 666] on span "Confirm" at bounding box center [993, 670] width 42 height 15
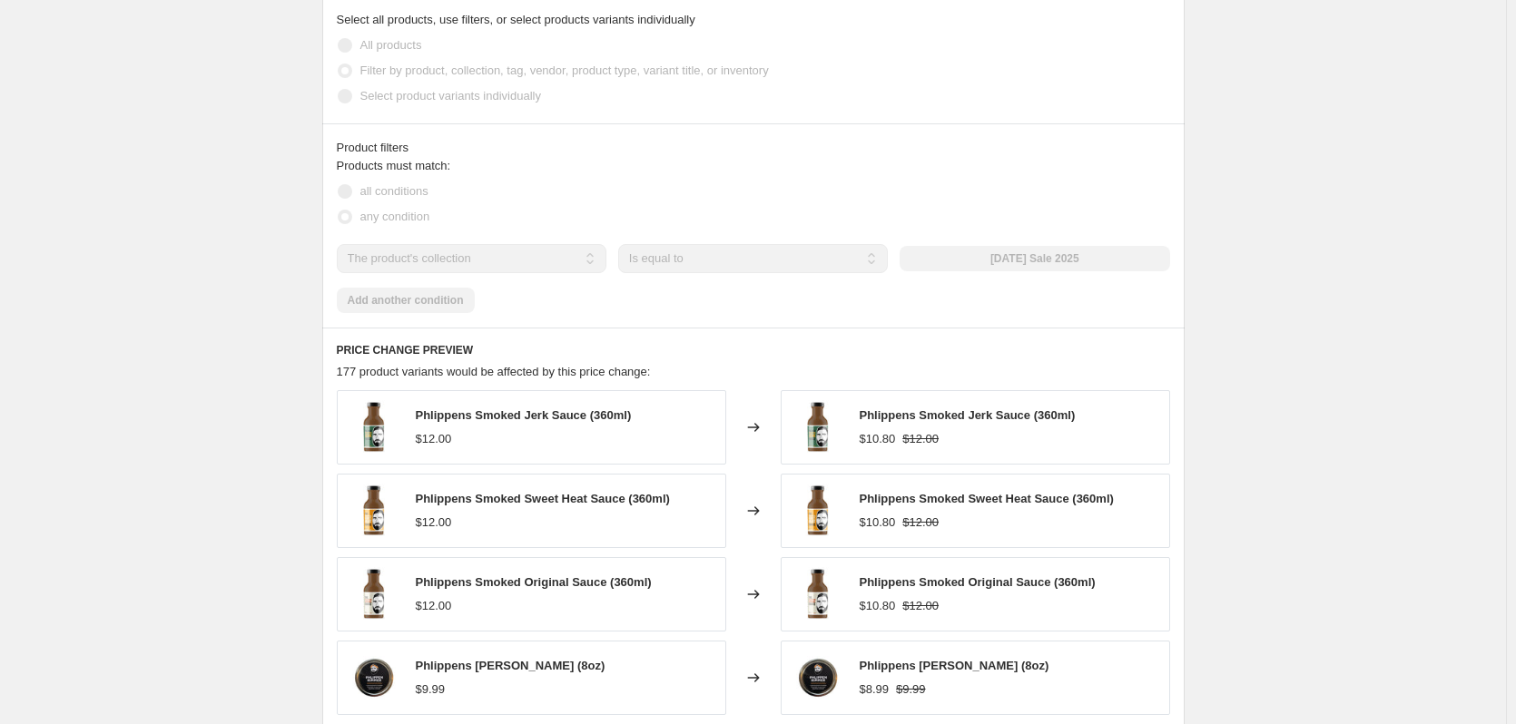
scroll to position [1257, 0]
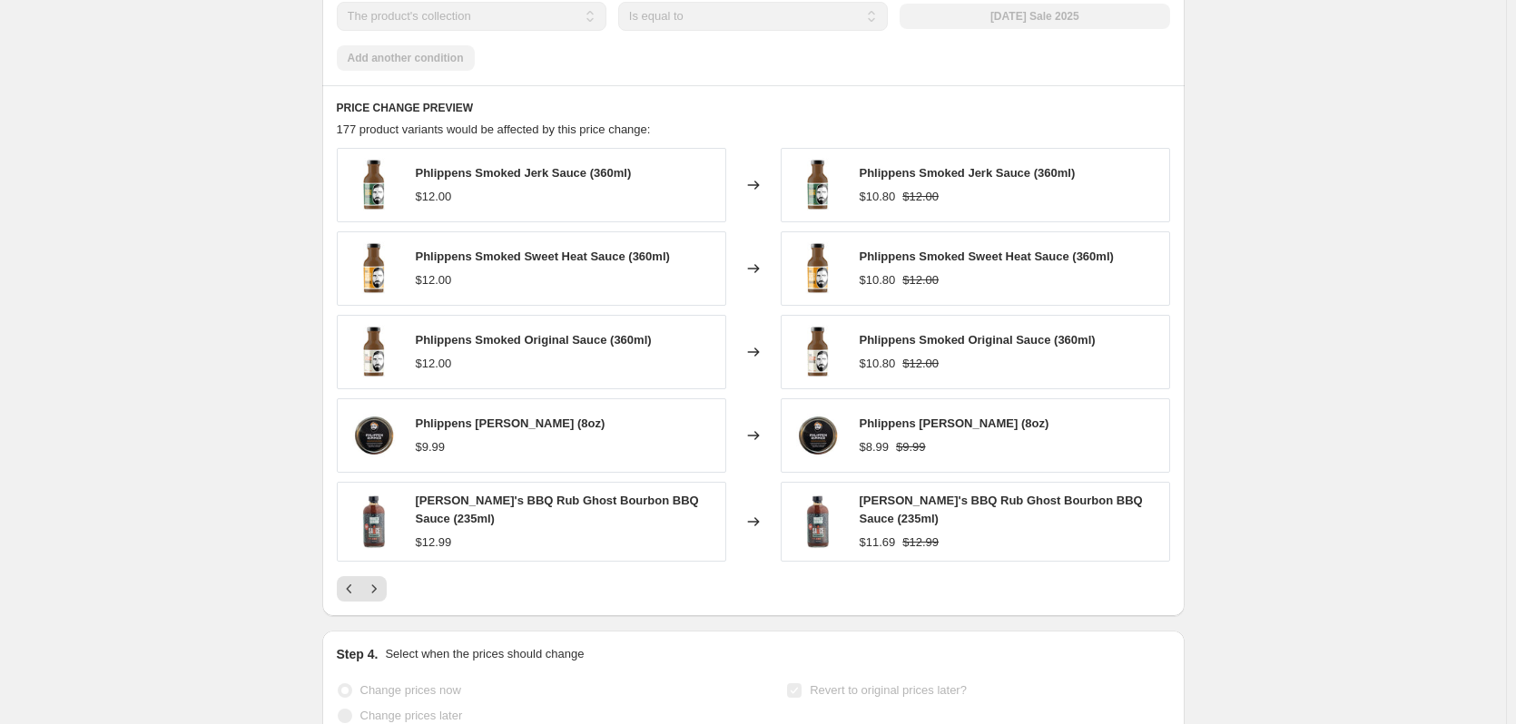
select select "percentage"
select select "collection"
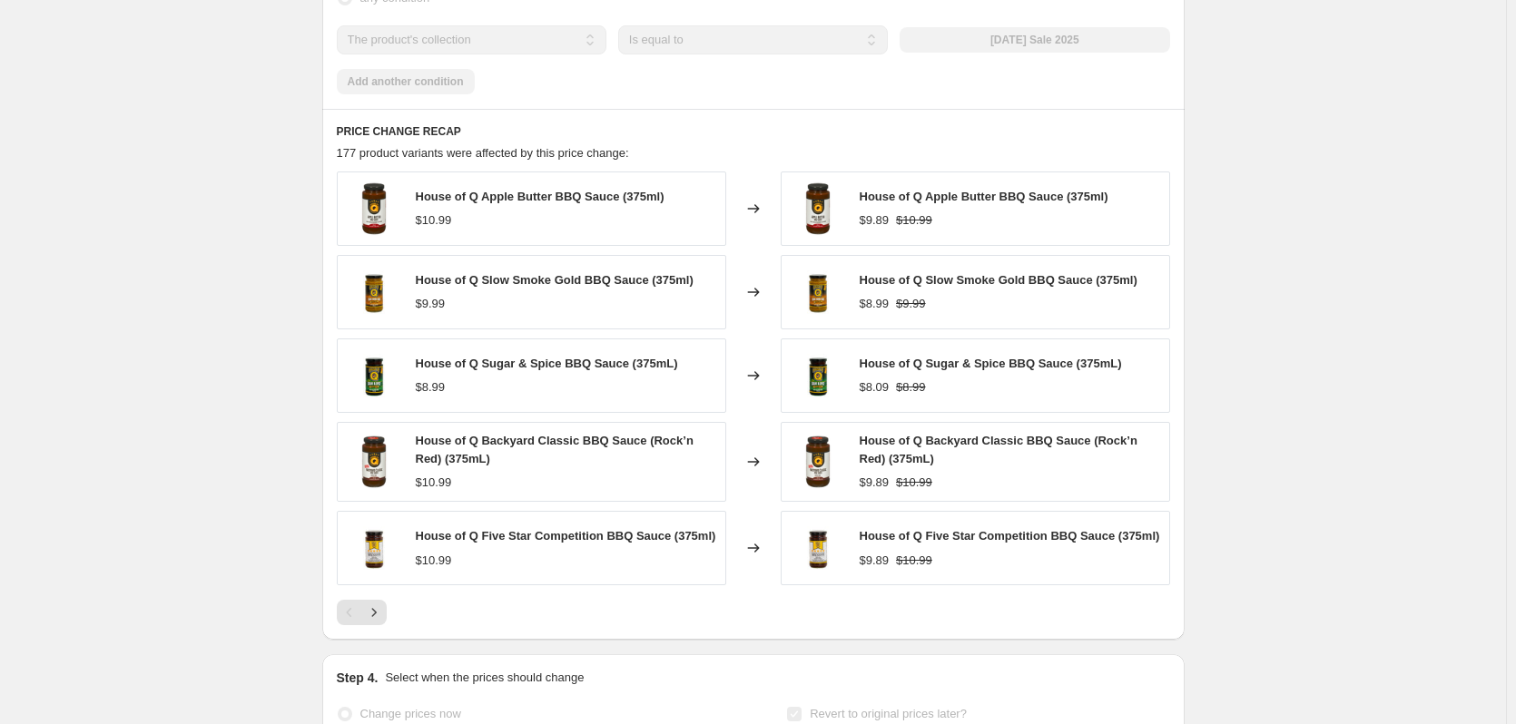
scroll to position [1453, 0]
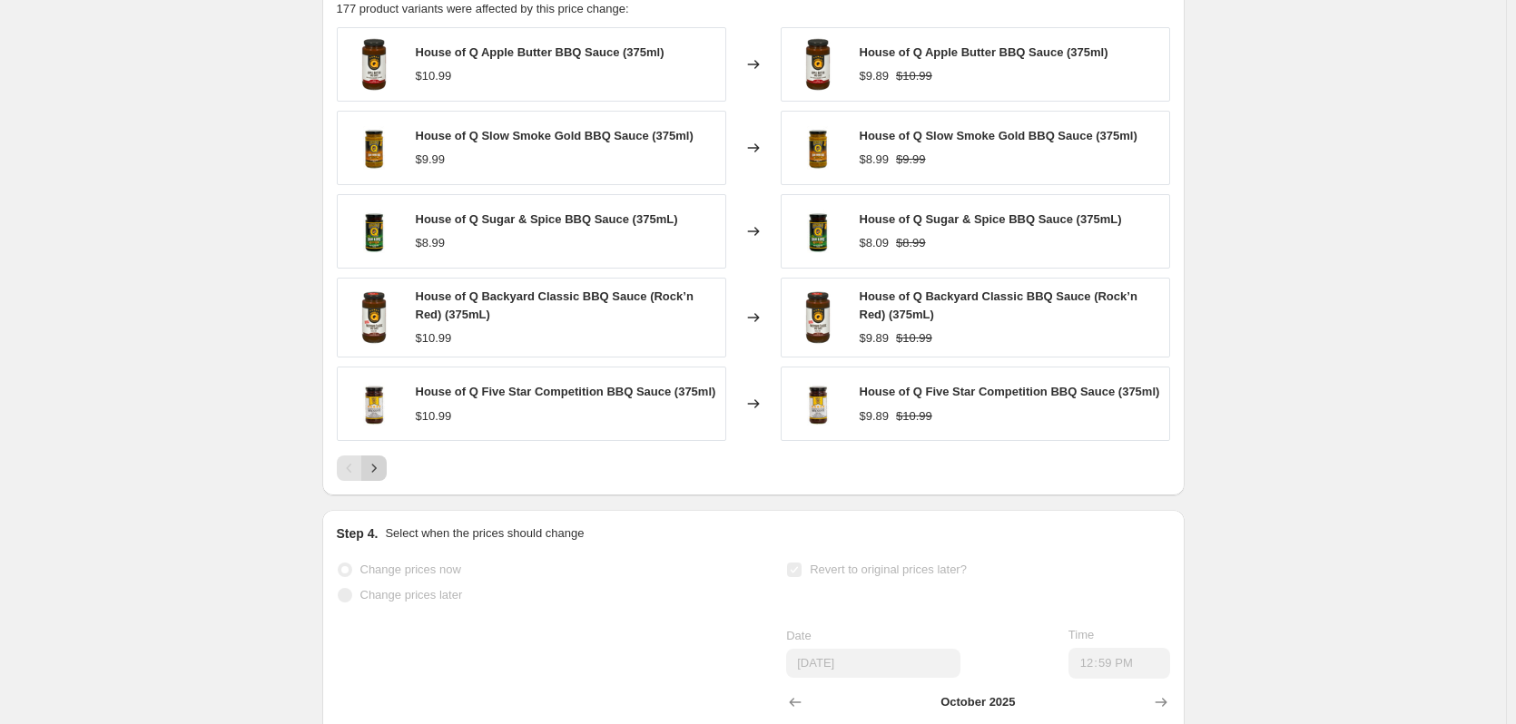
click at [381, 459] on icon "Next" at bounding box center [374, 468] width 18 height 18
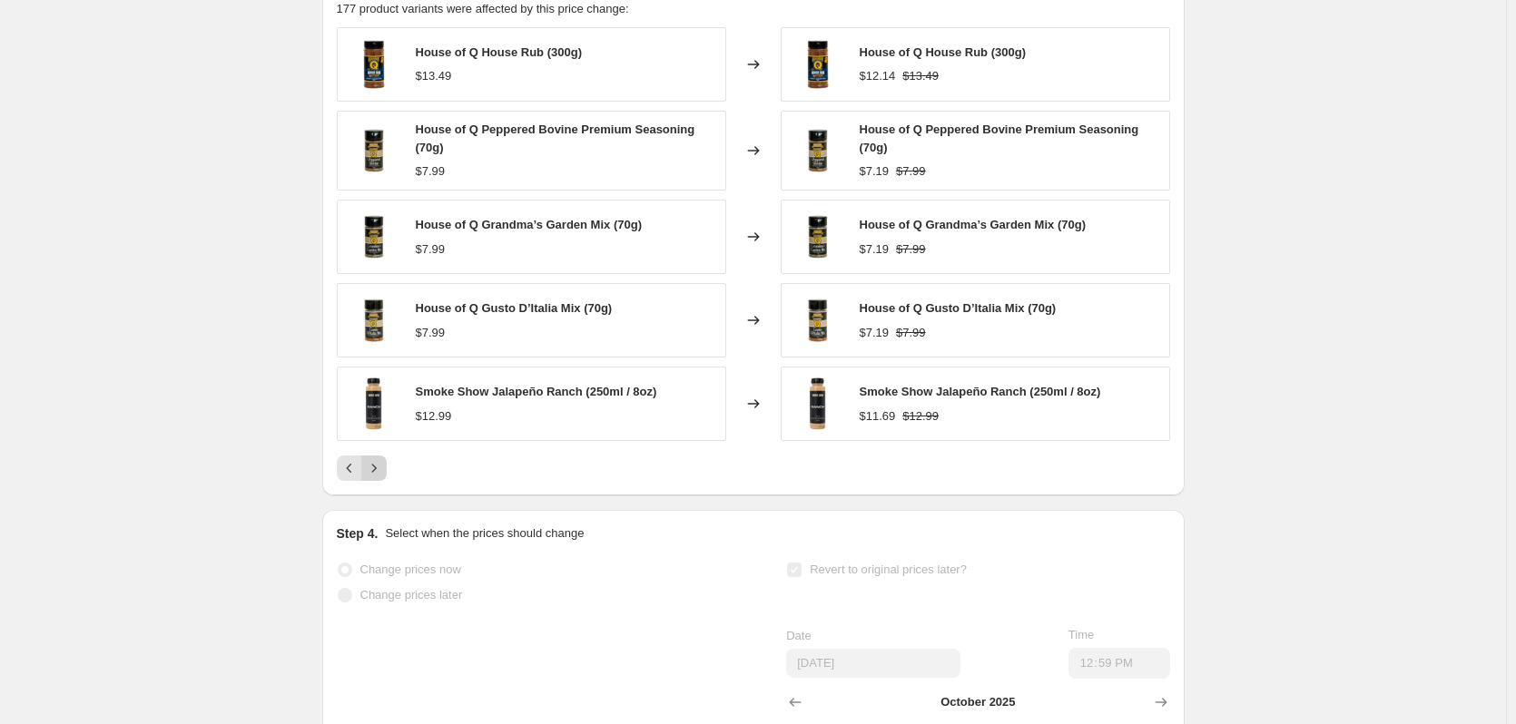
click at [381, 459] on icon "Next" at bounding box center [374, 468] width 18 height 18
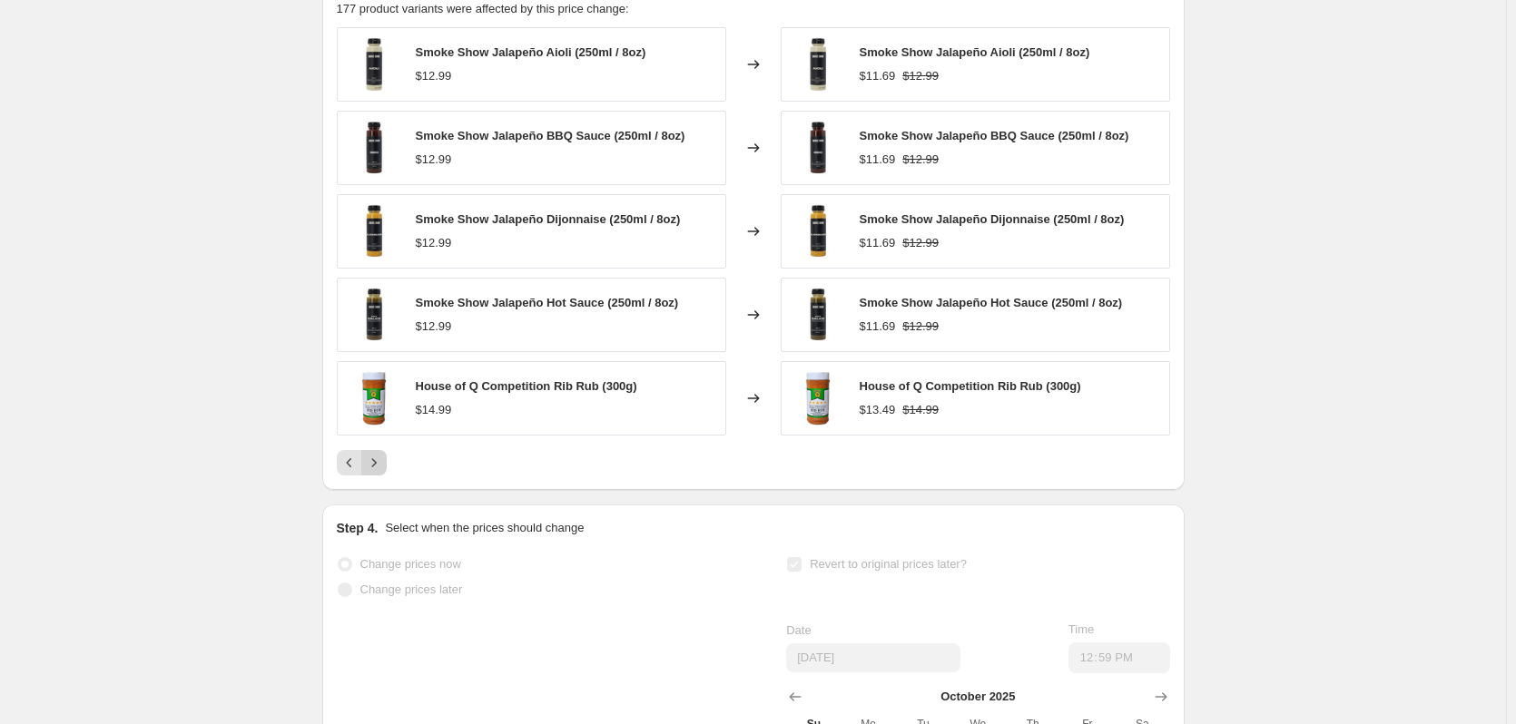
click at [381, 455] on icon "Next" at bounding box center [374, 463] width 18 height 18
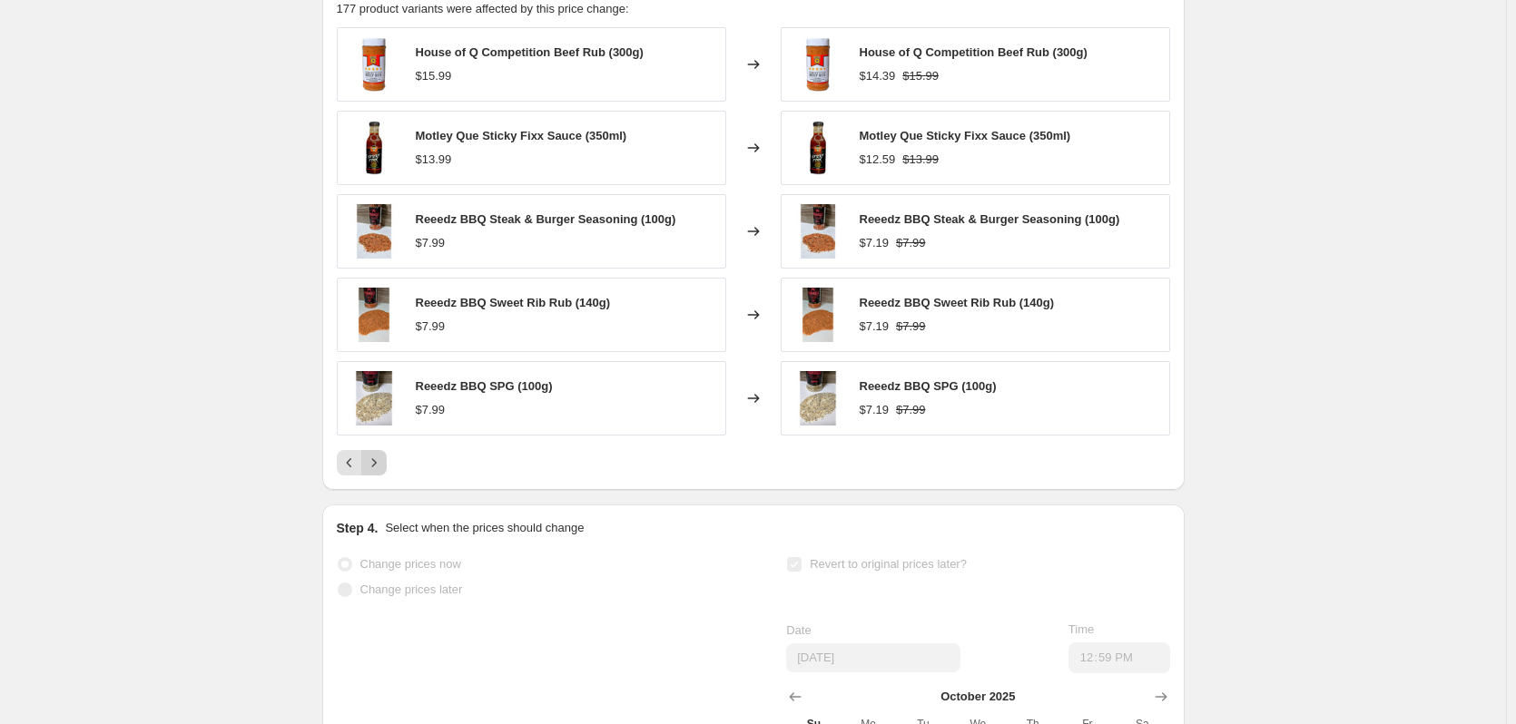
click at [381, 455] on icon "Next" at bounding box center [374, 463] width 18 height 18
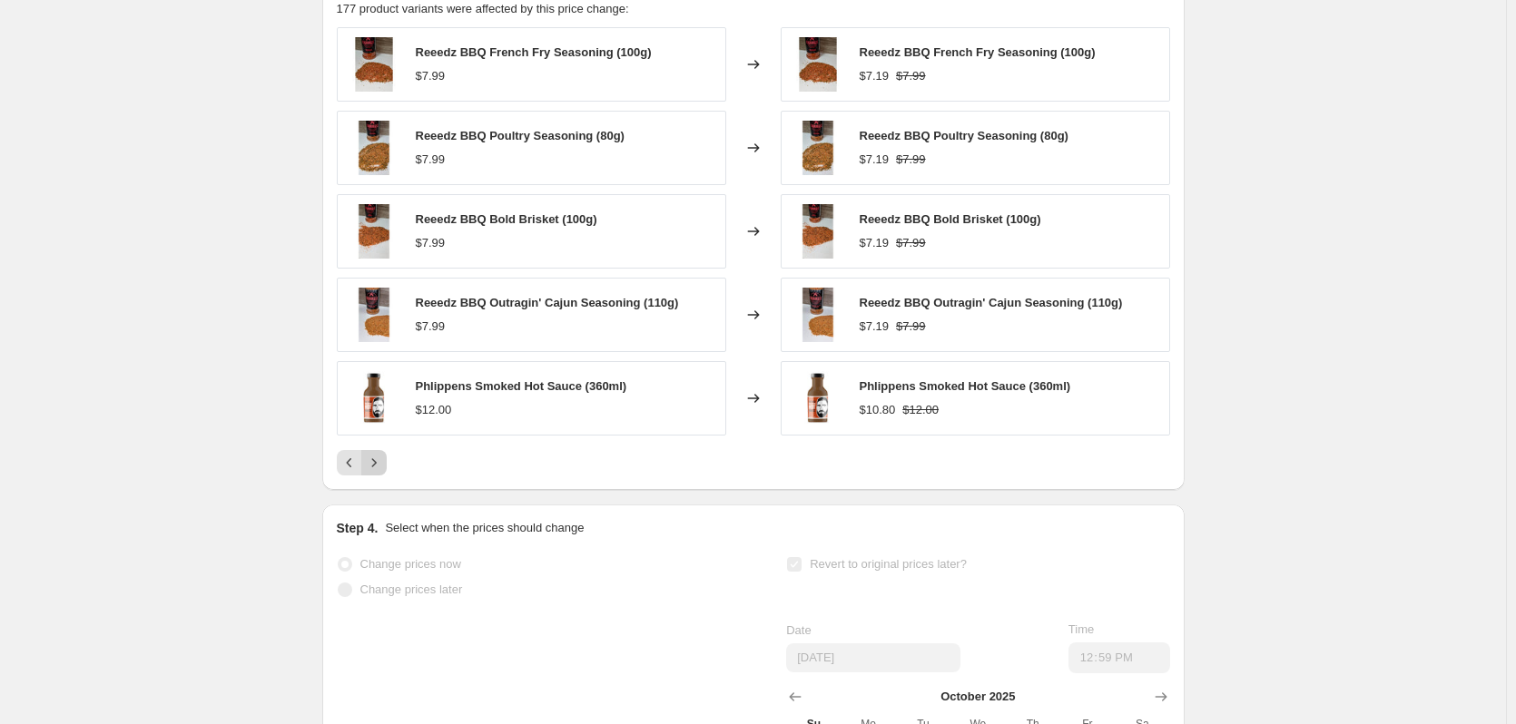
click at [381, 454] on icon "Next" at bounding box center [374, 463] width 18 height 18
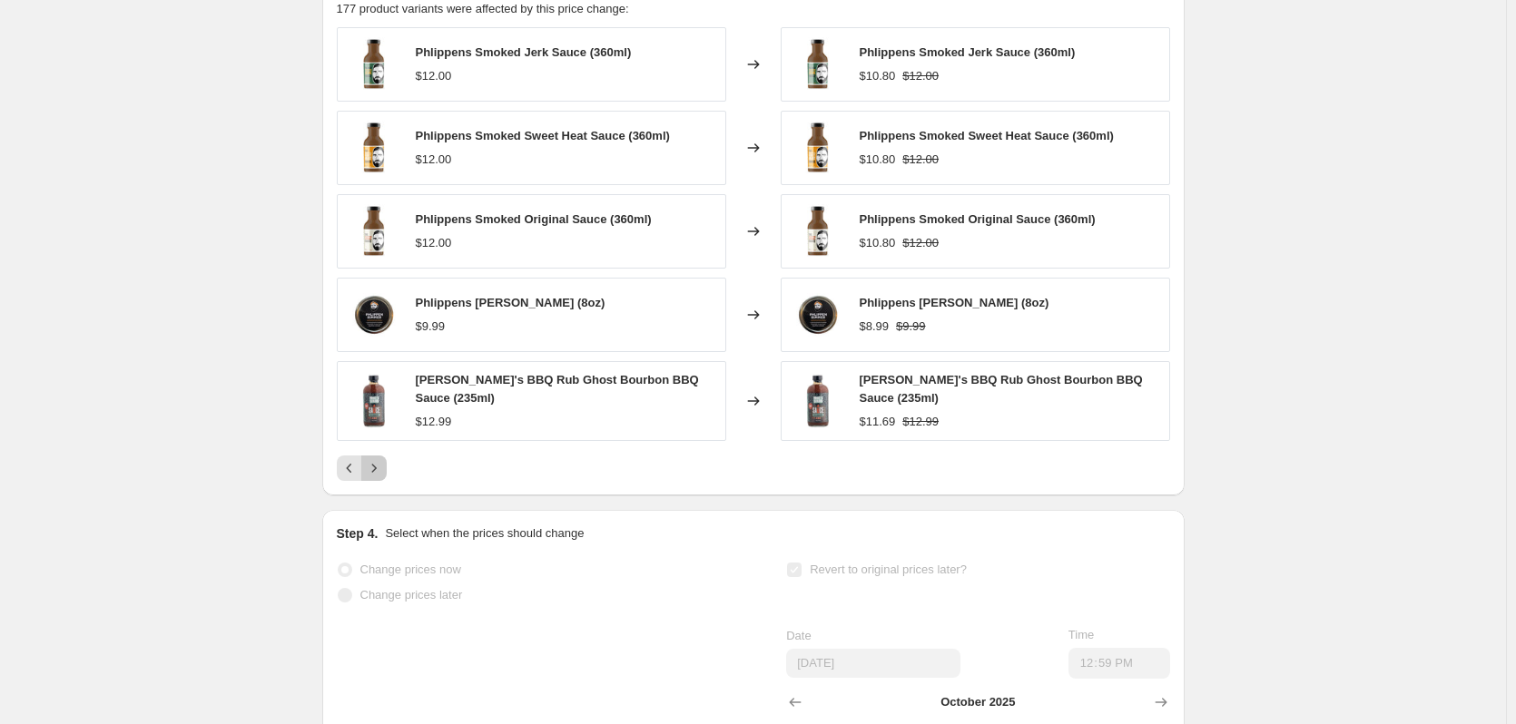
click at [381, 459] on icon "Next" at bounding box center [374, 468] width 18 height 18
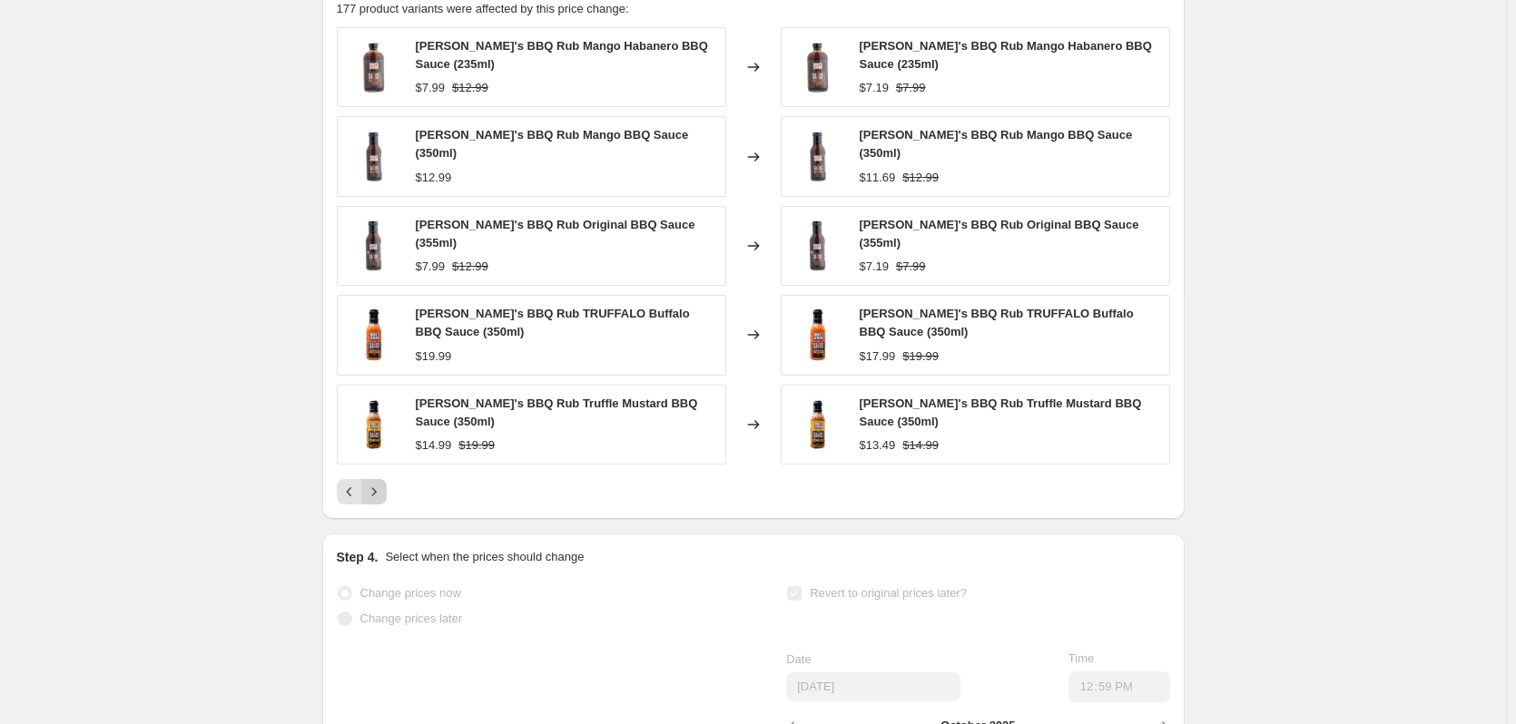
click at [381, 483] on icon "Next" at bounding box center [374, 492] width 18 height 18
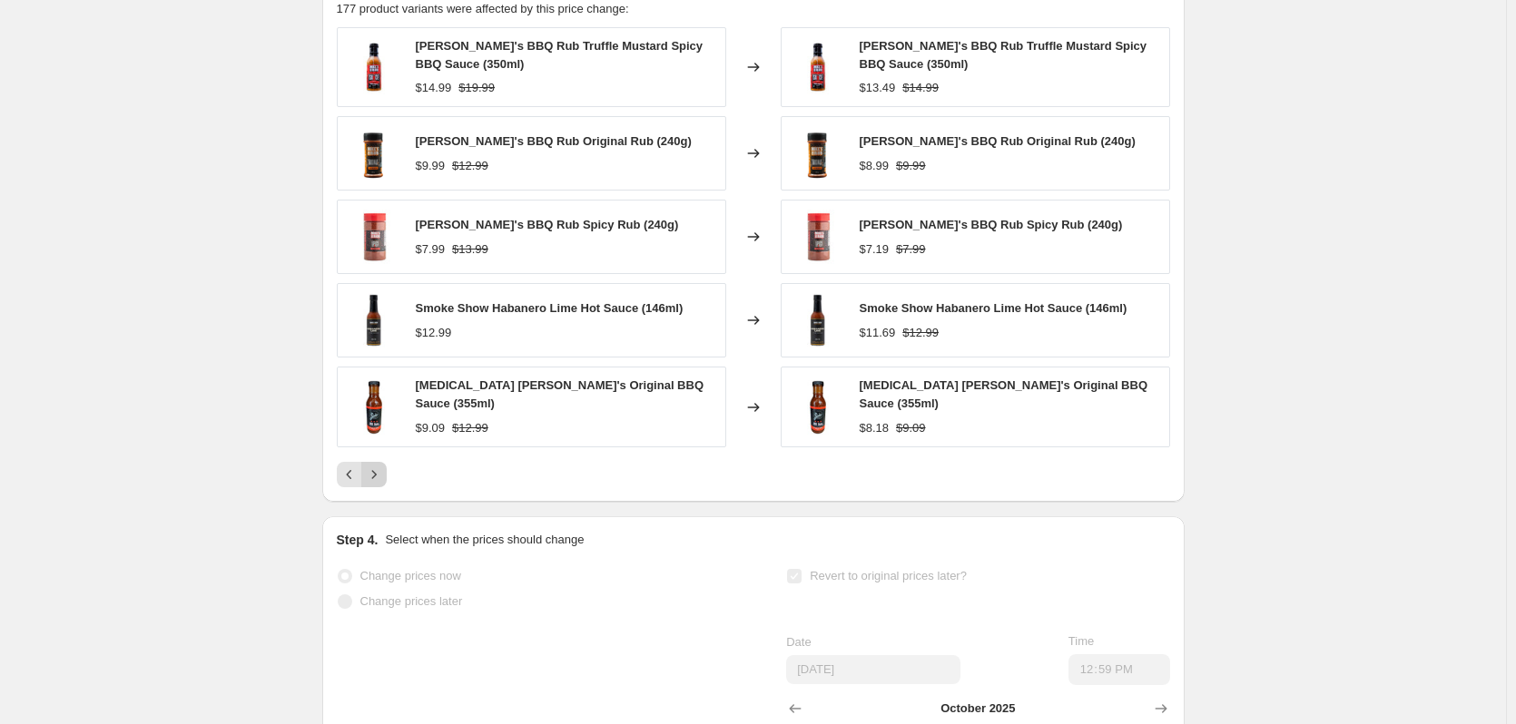
click at [381, 466] on icon "Next" at bounding box center [374, 475] width 18 height 18
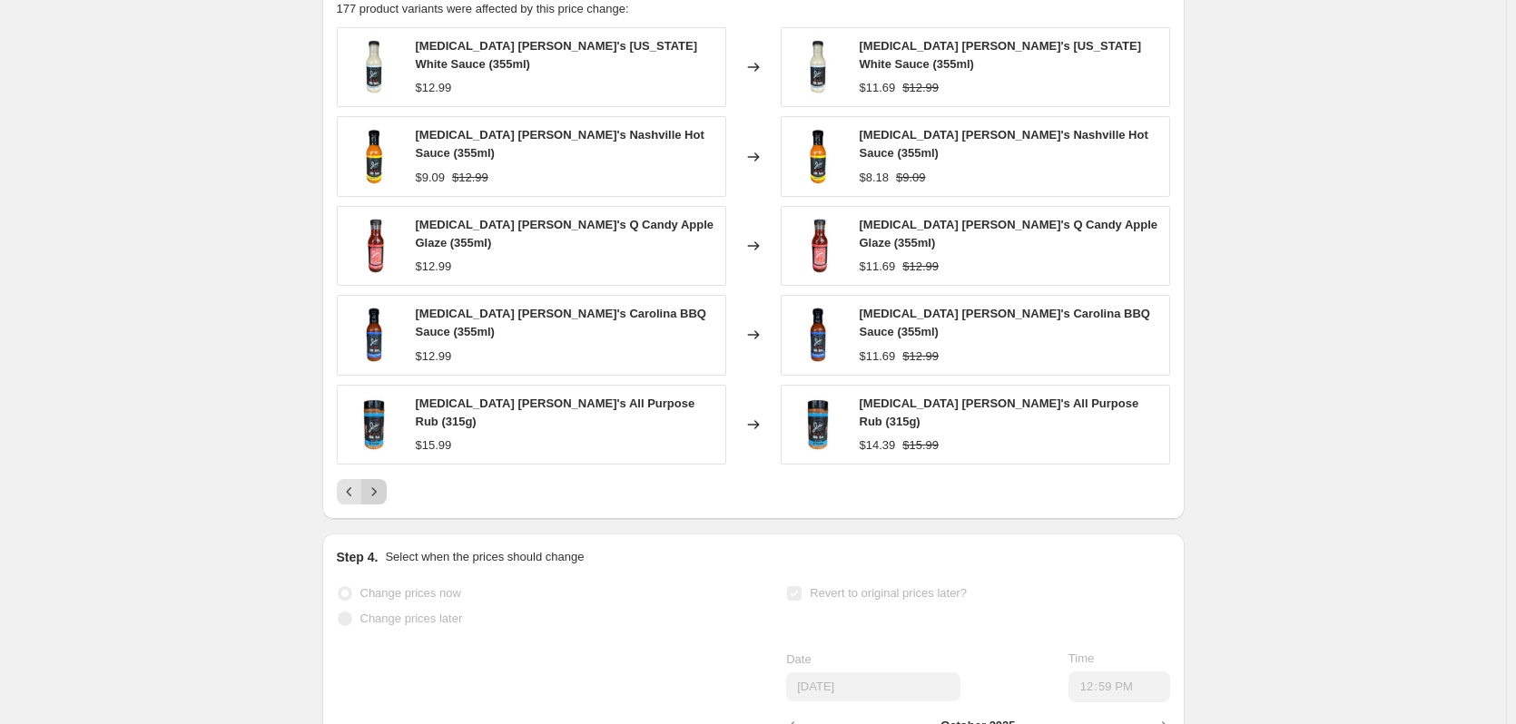
click at [381, 483] on icon "Next" at bounding box center [374, 492] width 18 height 18
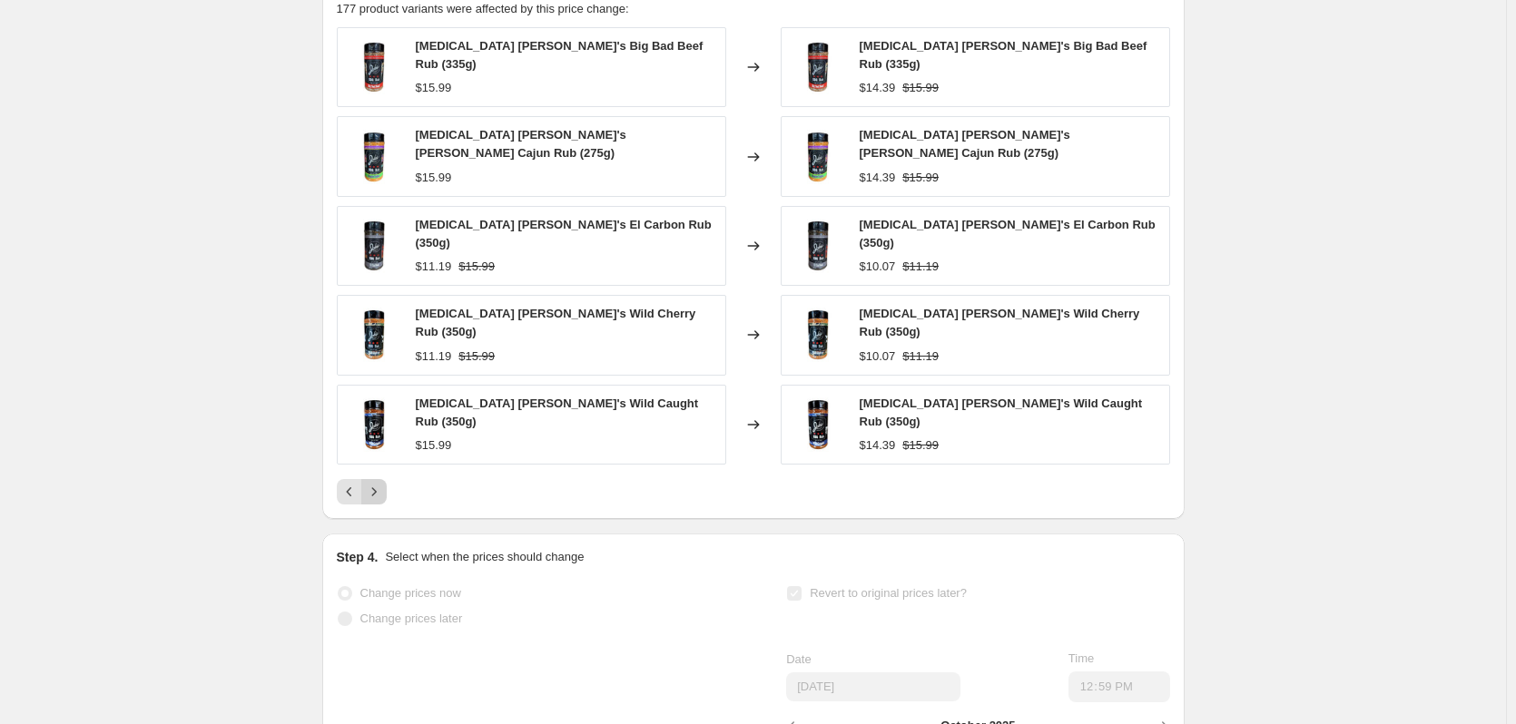
click at [381, 483] on icon "Next" at bounding box center [374, 492] width 18 height 18
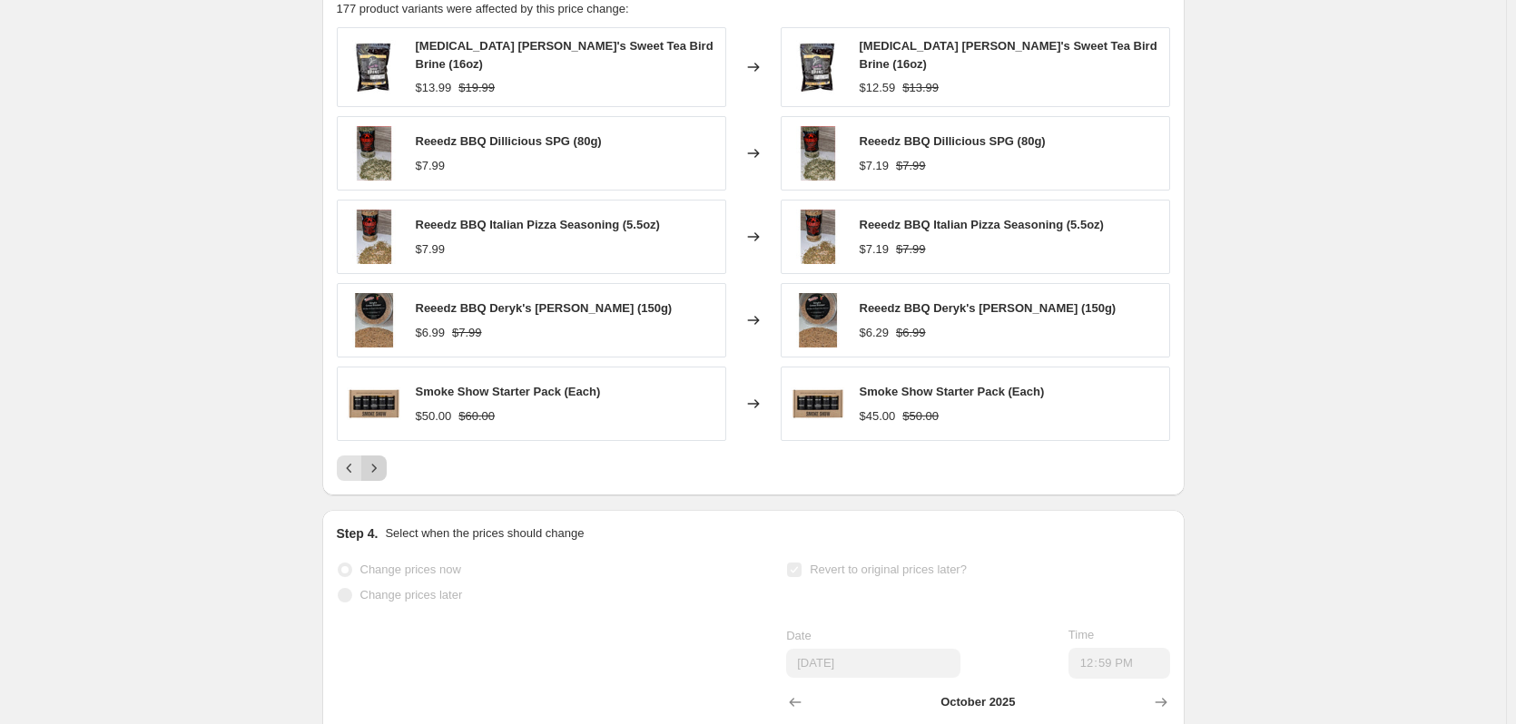
click at [381, 459] on icon "Next" at bounding box center [374, 468] width 18 height 18
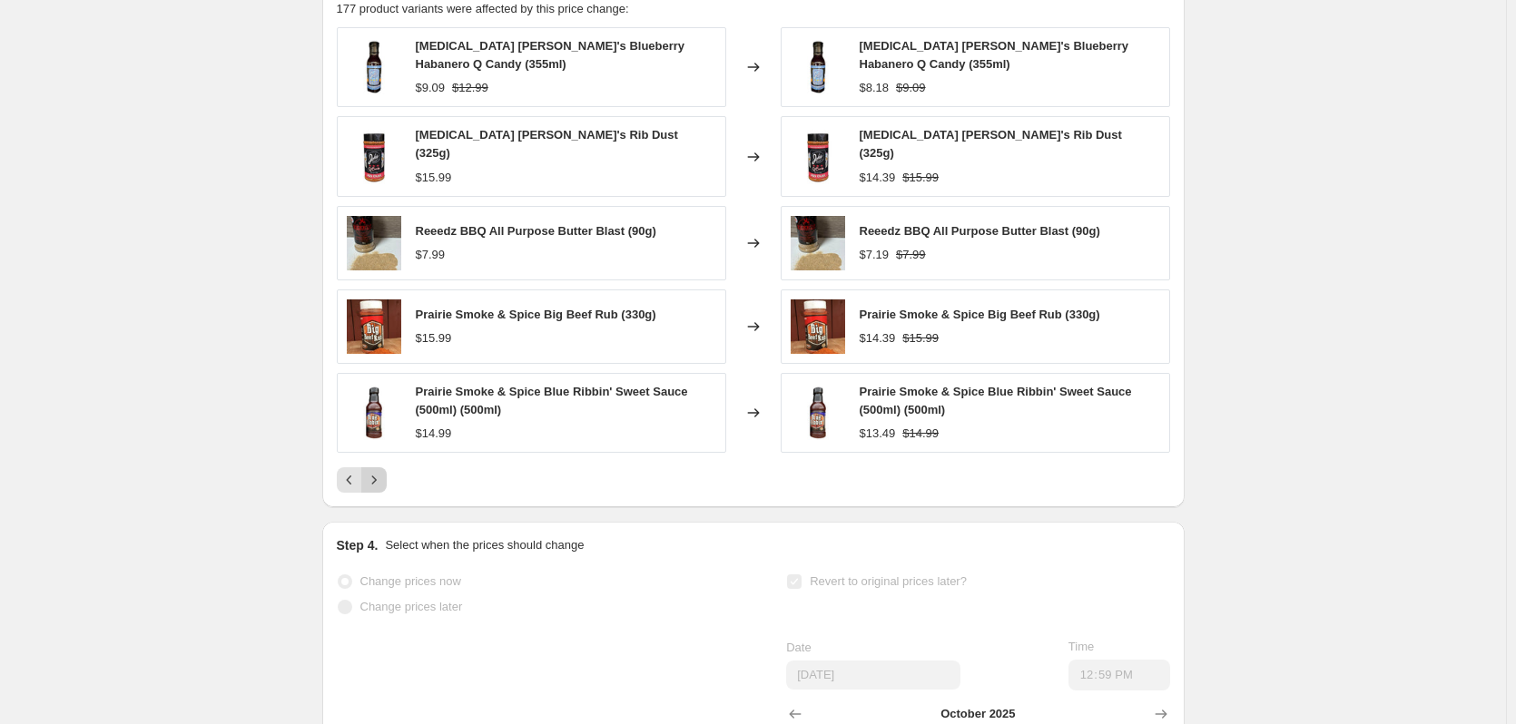
click at [381, 471] on icon "Next" at bounding box center [374, 480] width 18 height 18
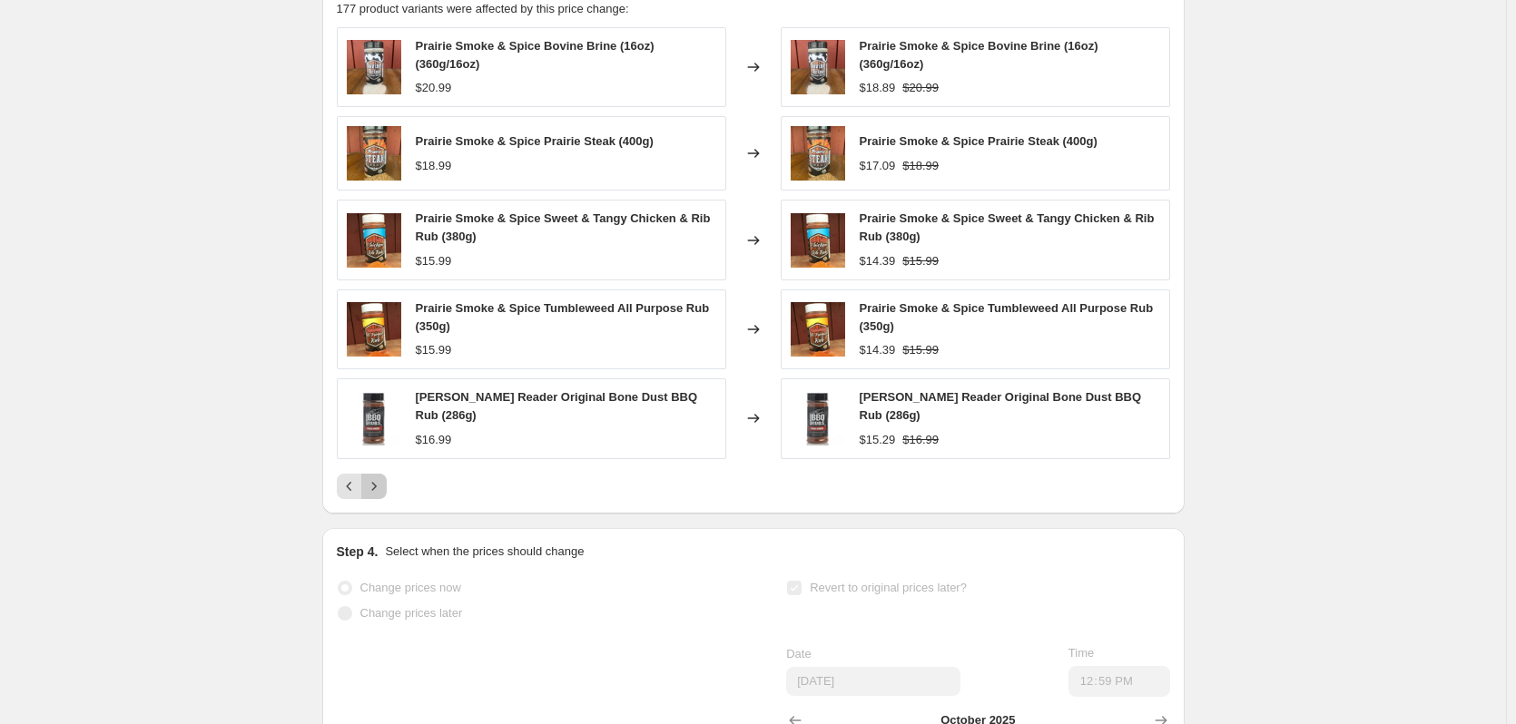
click at [381, 474] on button "Next" at bounding box center [373, 486] width 25 height 25
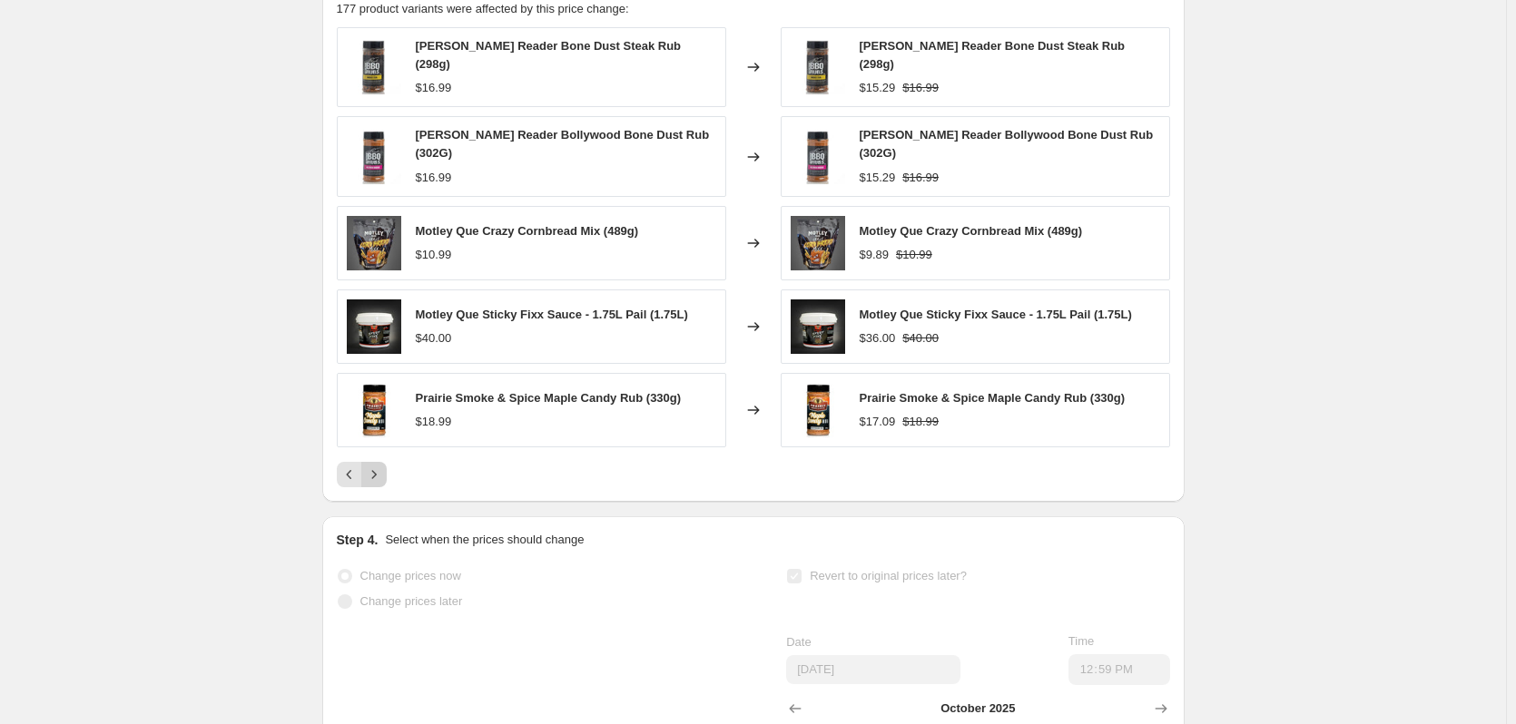
click at [381, 466] on icon "Next" at bounding box center [374, 475] width 18 height 18
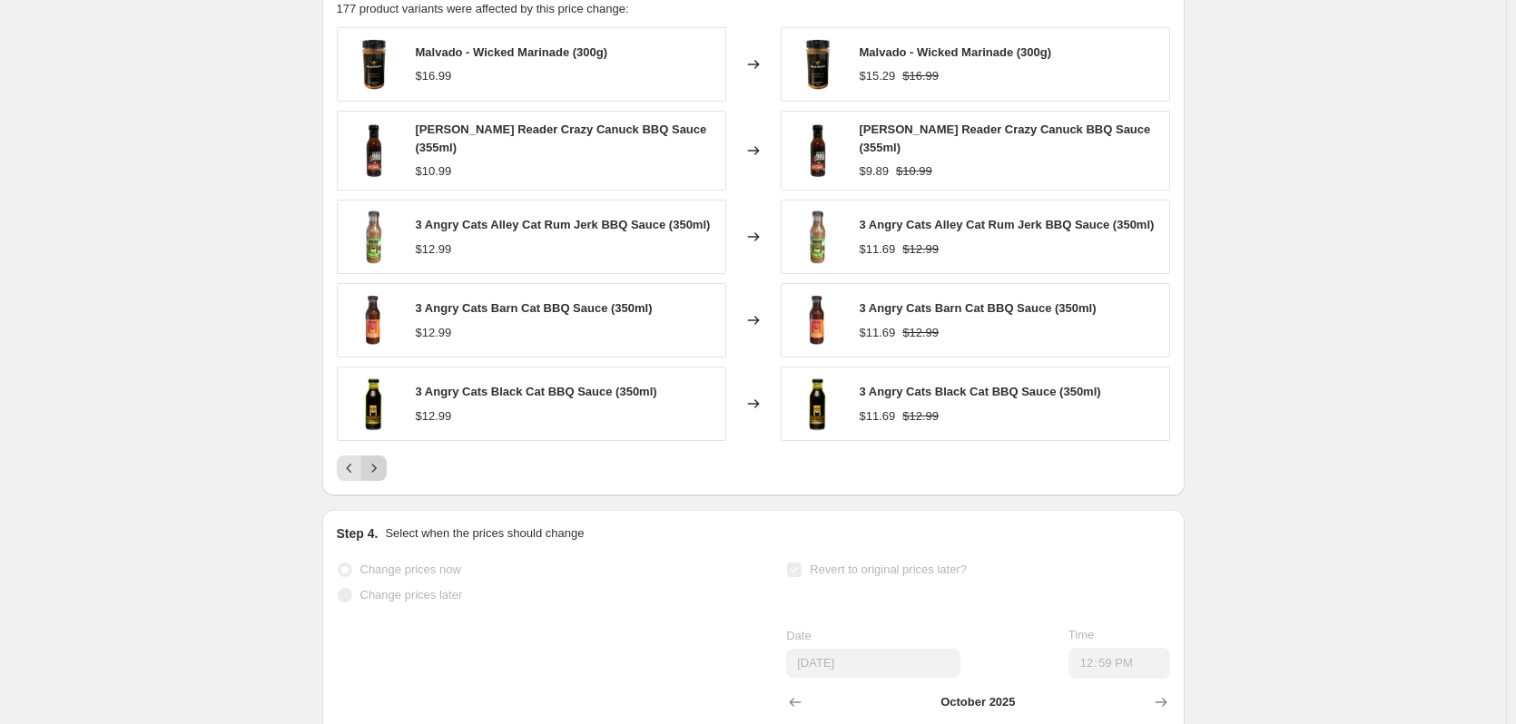
click at [381, 459] on icon "Next" at bounding box center [374, 468] width 18 height 18
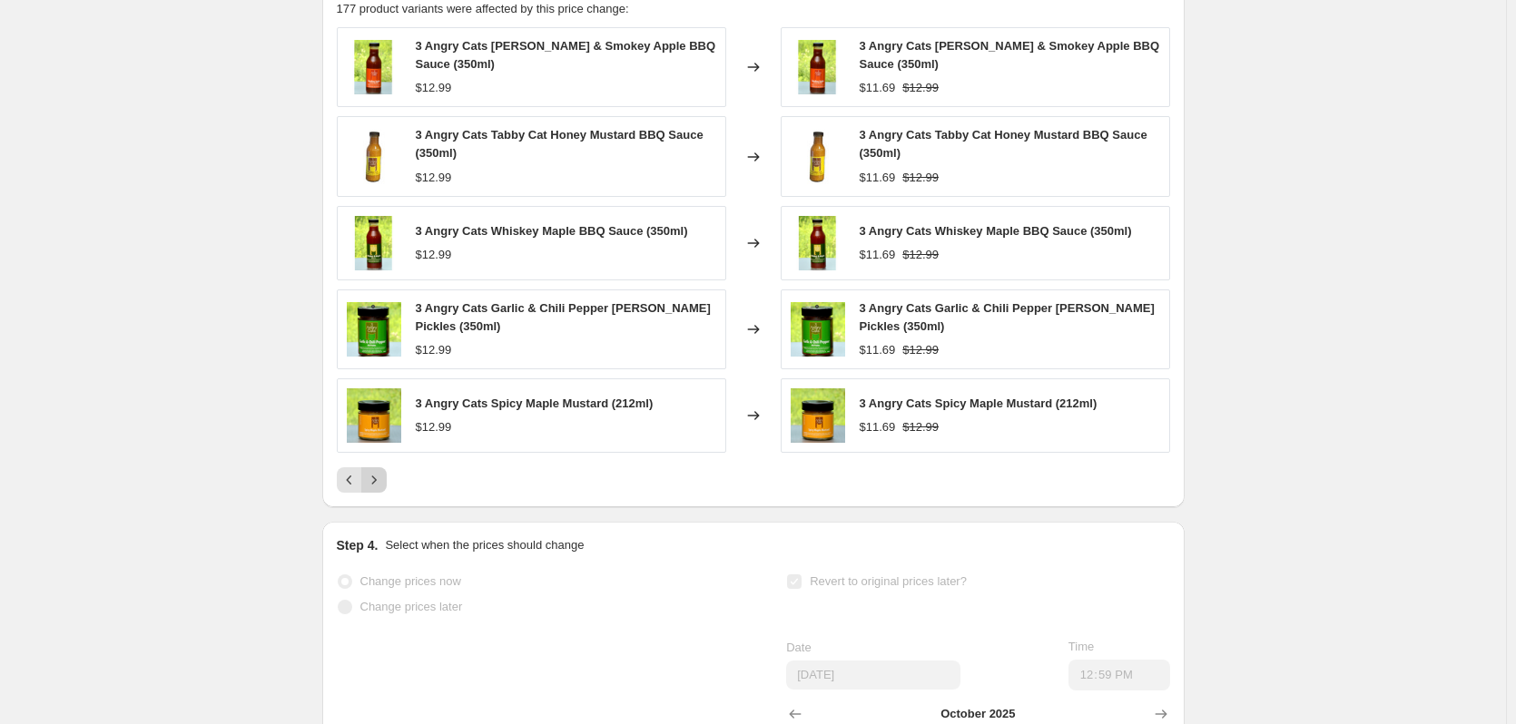
click at [381, 471] on icon "Next" at bounding box center [374, 480] width 18 height 18
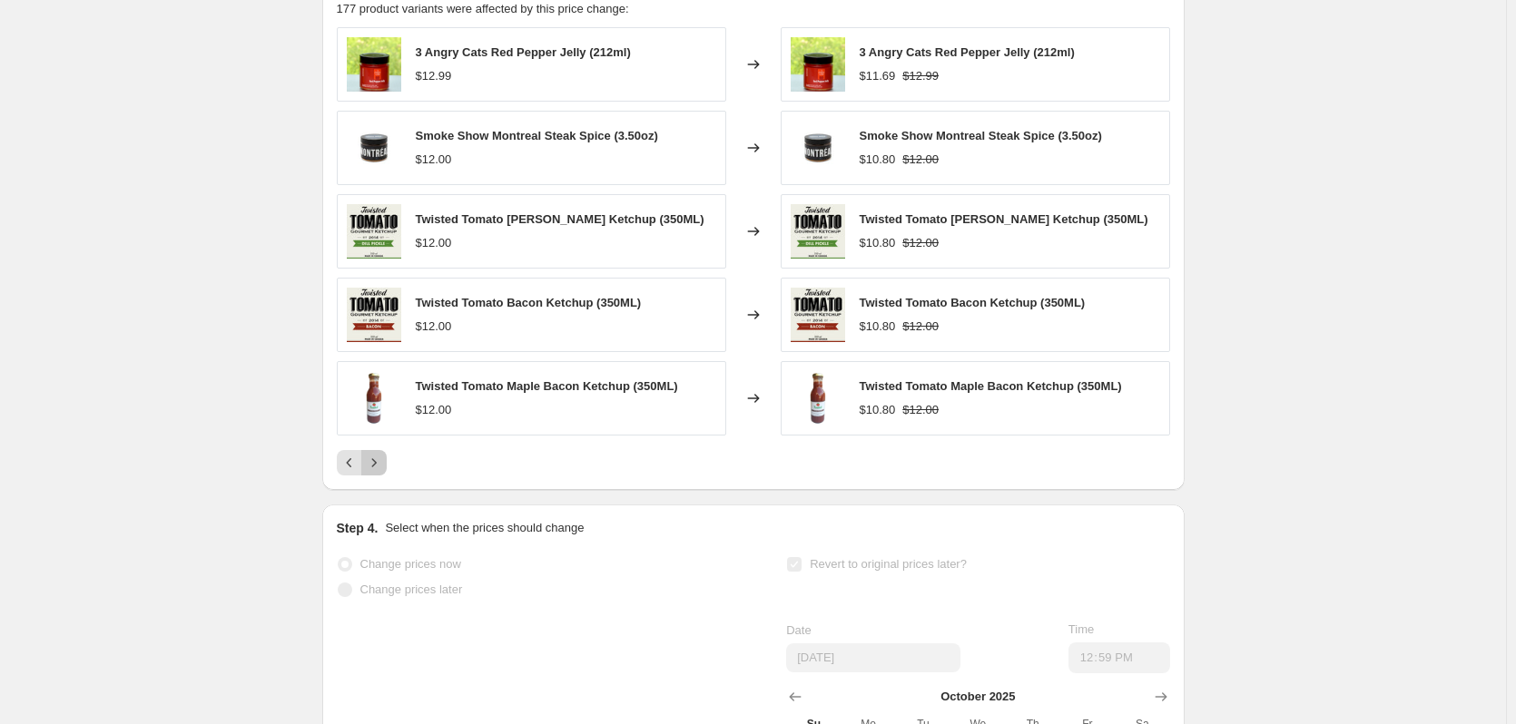
click at [381, 454] on icon "Next" at bounding box center [374, 463] width 18 height 18
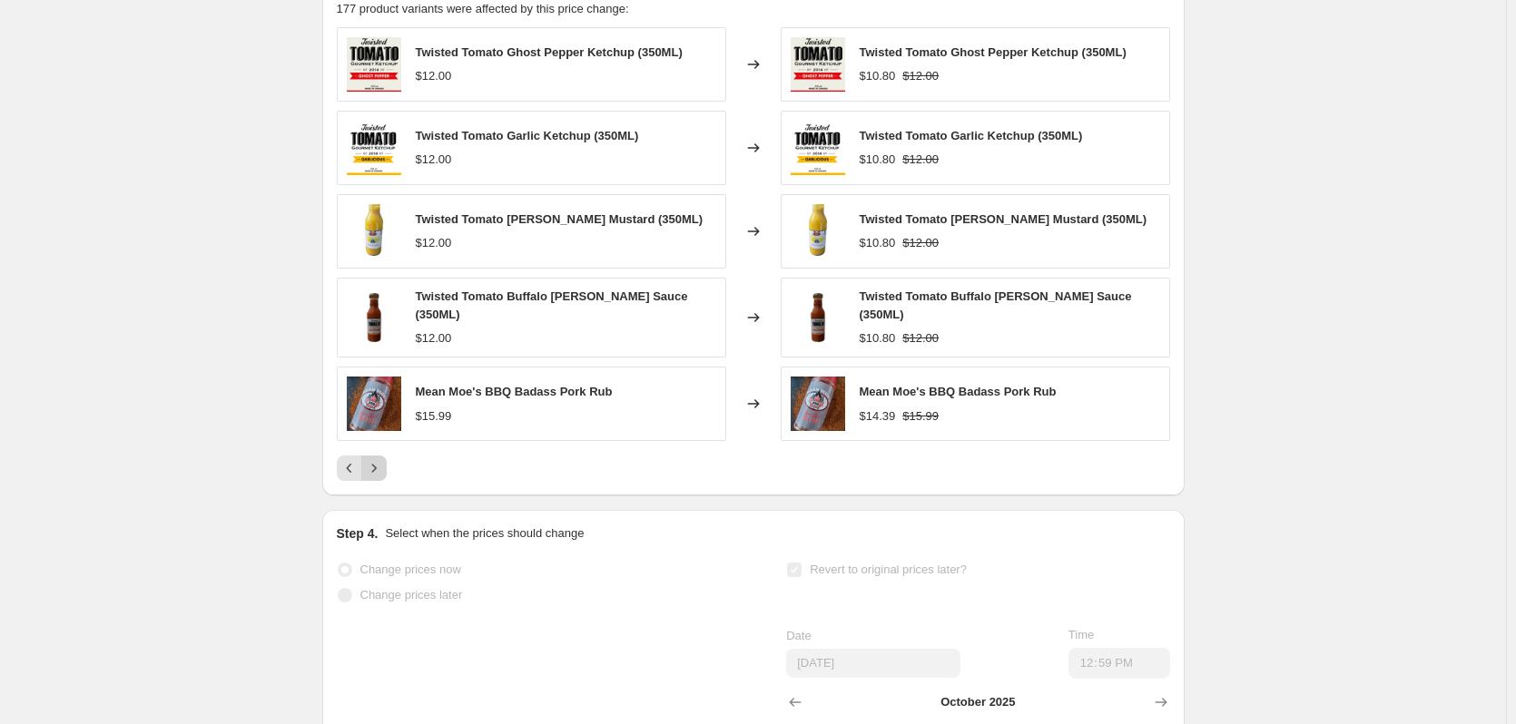
click at [381, 459] on icon "Next" at bounding box center [374, 468] width 18 height 18
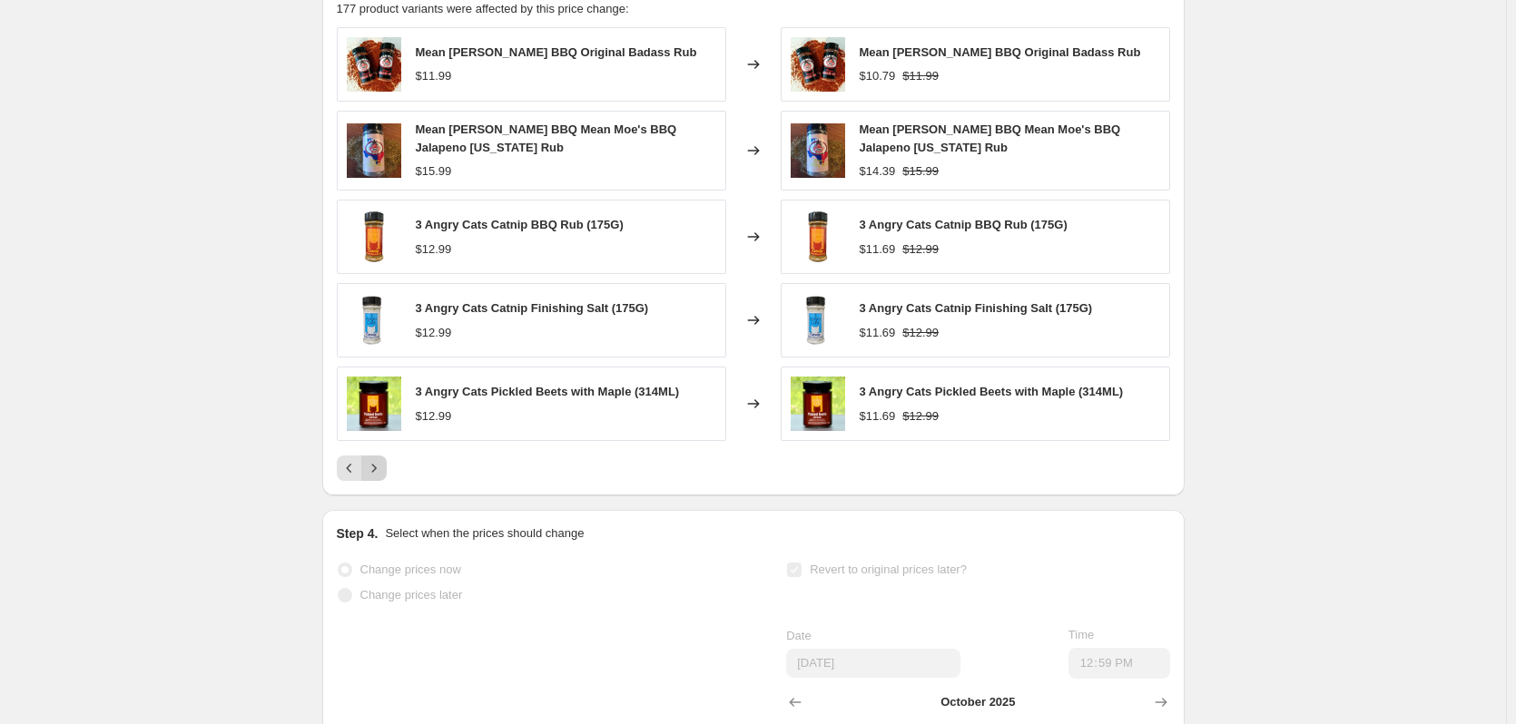
click at [381, 459] on icon "Next" at bounding box center [374, 468] width 18 height 18
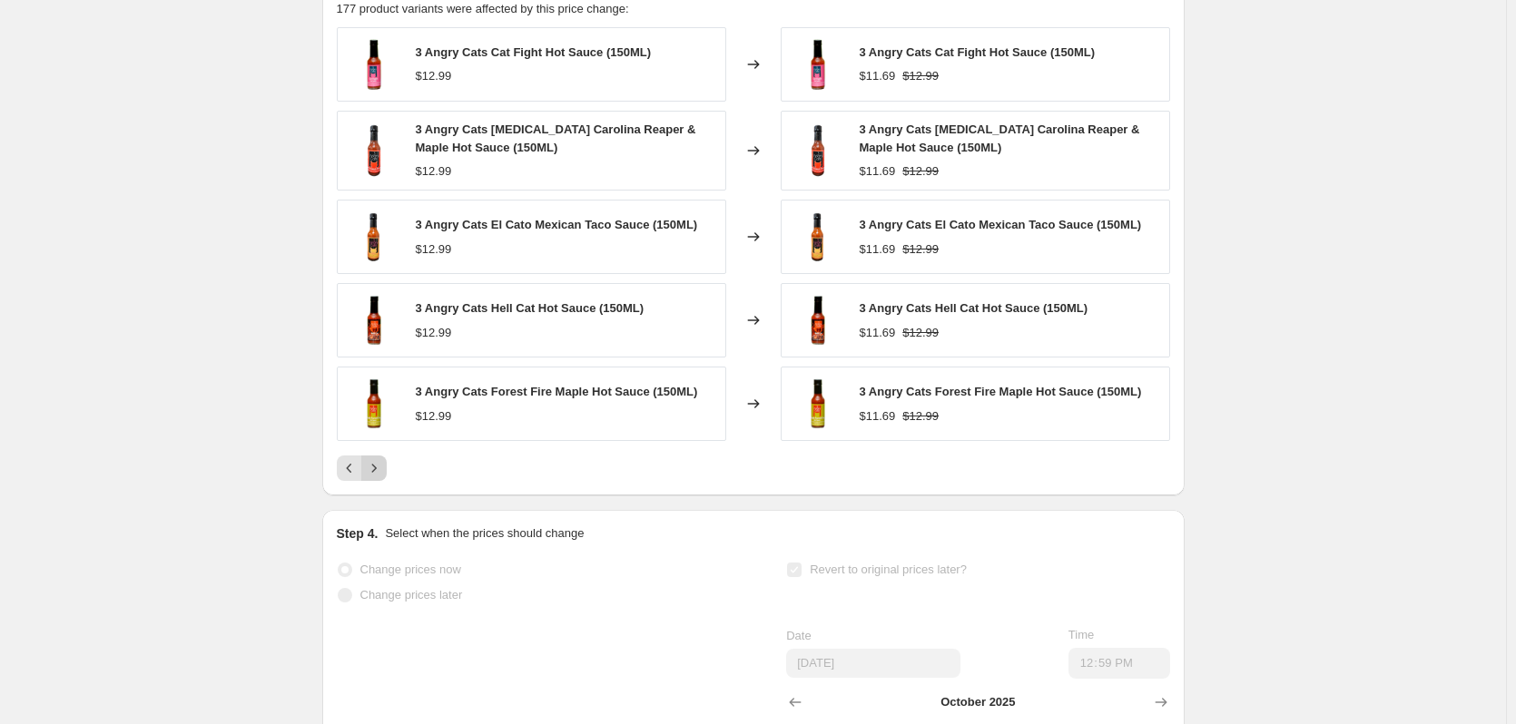
click at [381, 459] on icon "Next" at bounding box center [374, 468] width 18 height 18
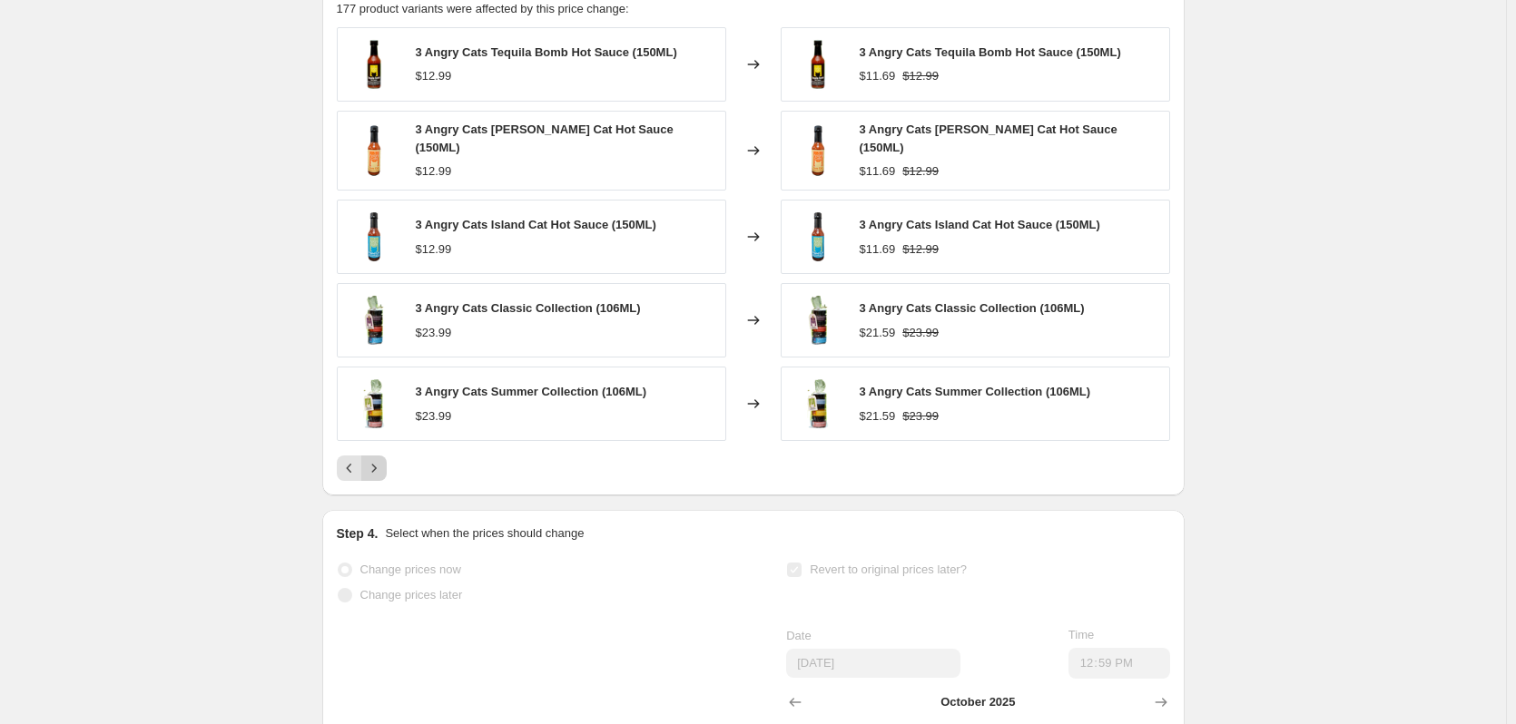
click at [381, 459] on icon "Next" at bounding box center [374, 468] width 18 height 18
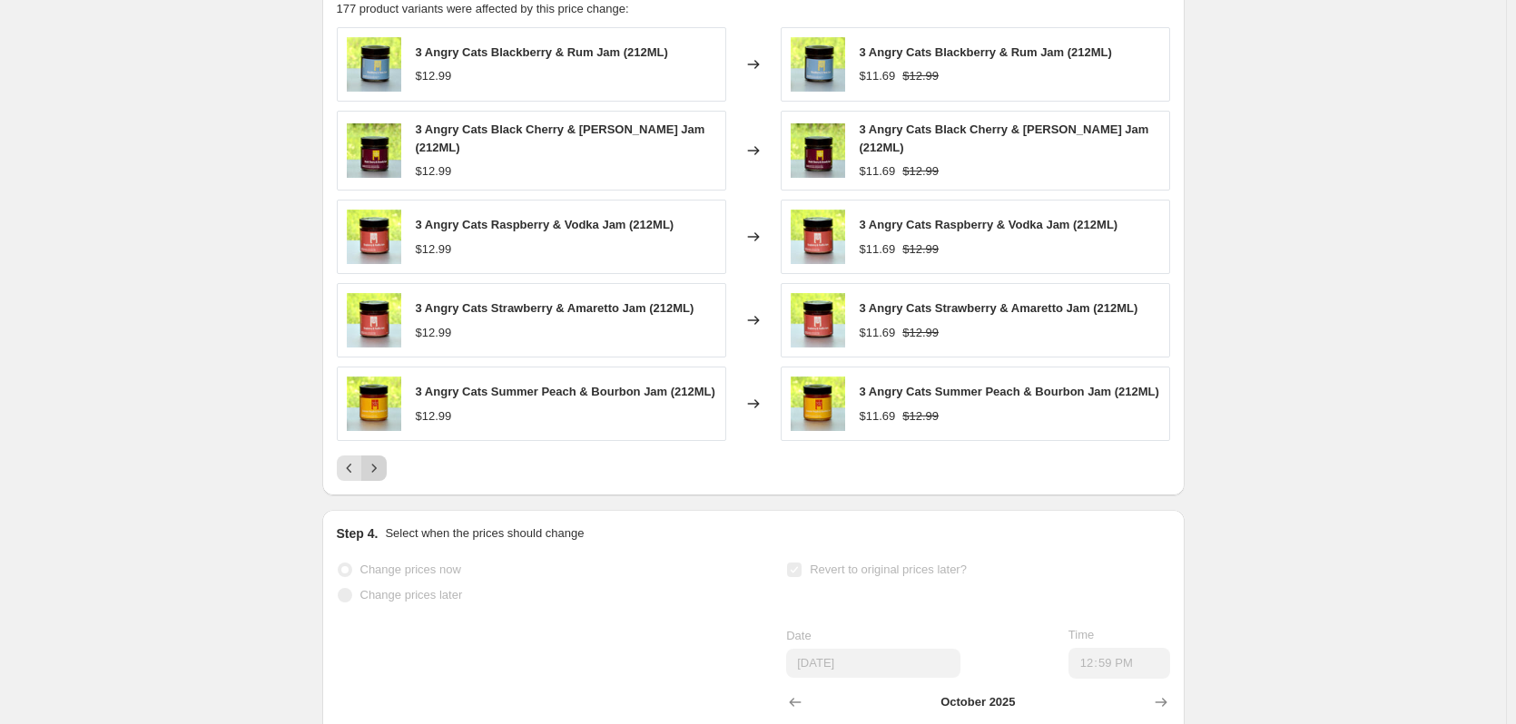
click at [381, 459] on icon "Next" at bounding box center [374, 468] width 18 height 18
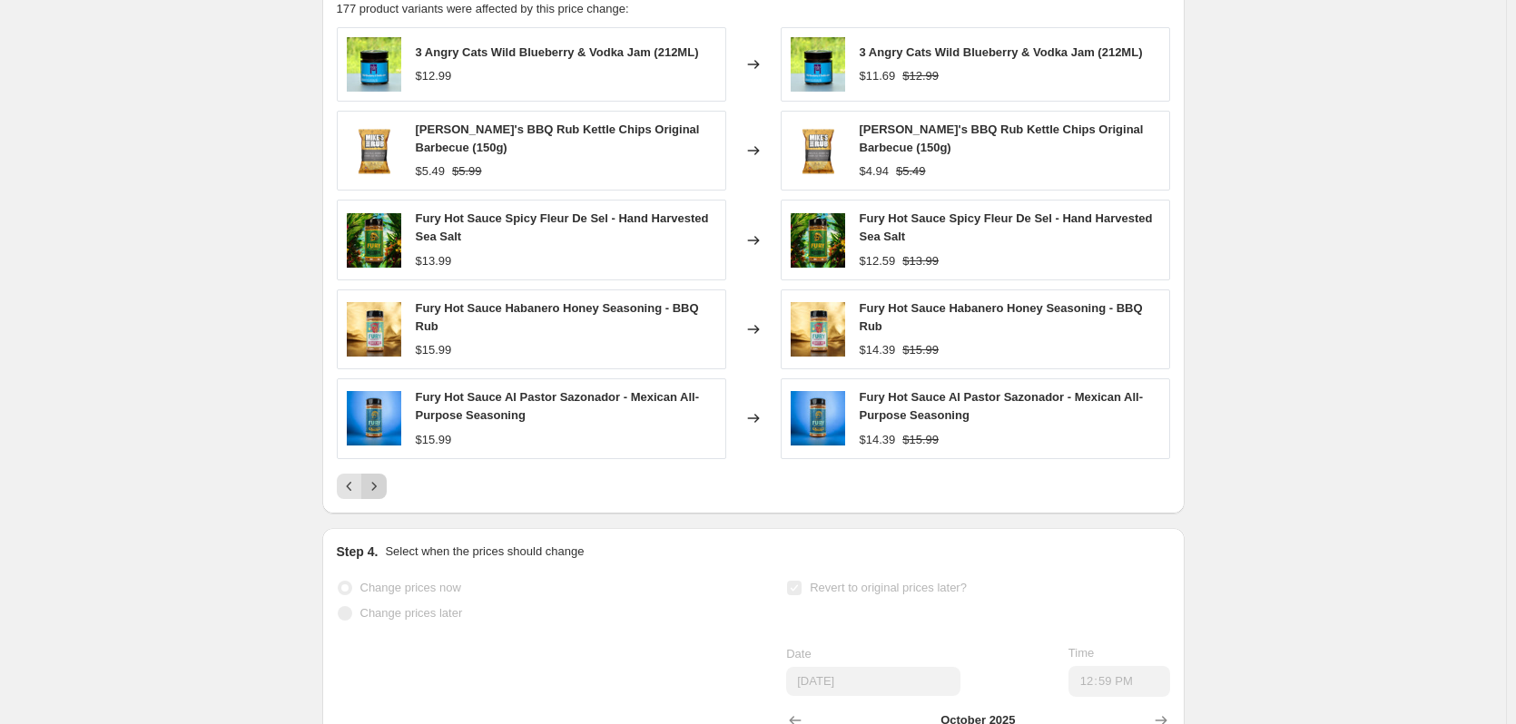
click at [381, 474] on button "Next" at bounding box center [373, 486] width 25 height 25
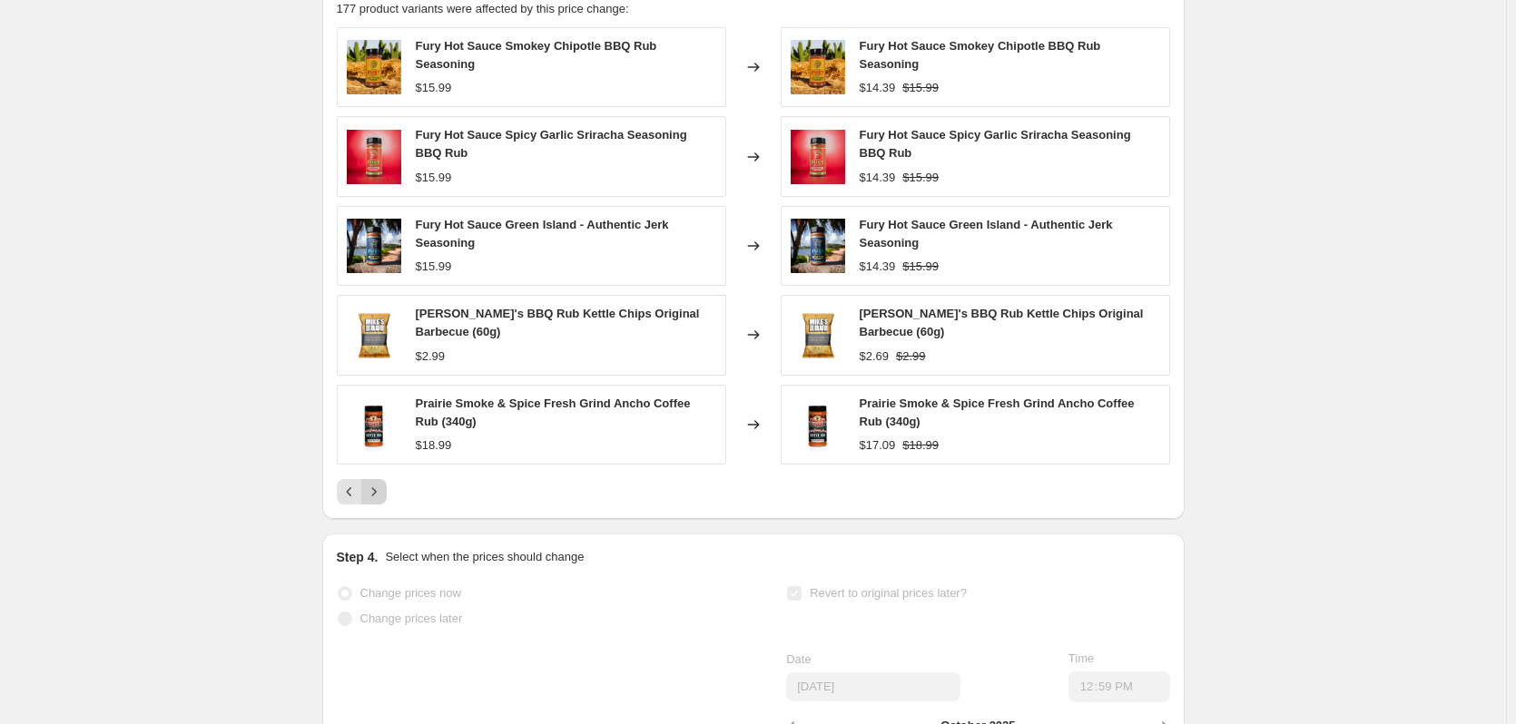
click at [381, 479] on button "Next" at bounding box center [373, 491] width 25 height 25
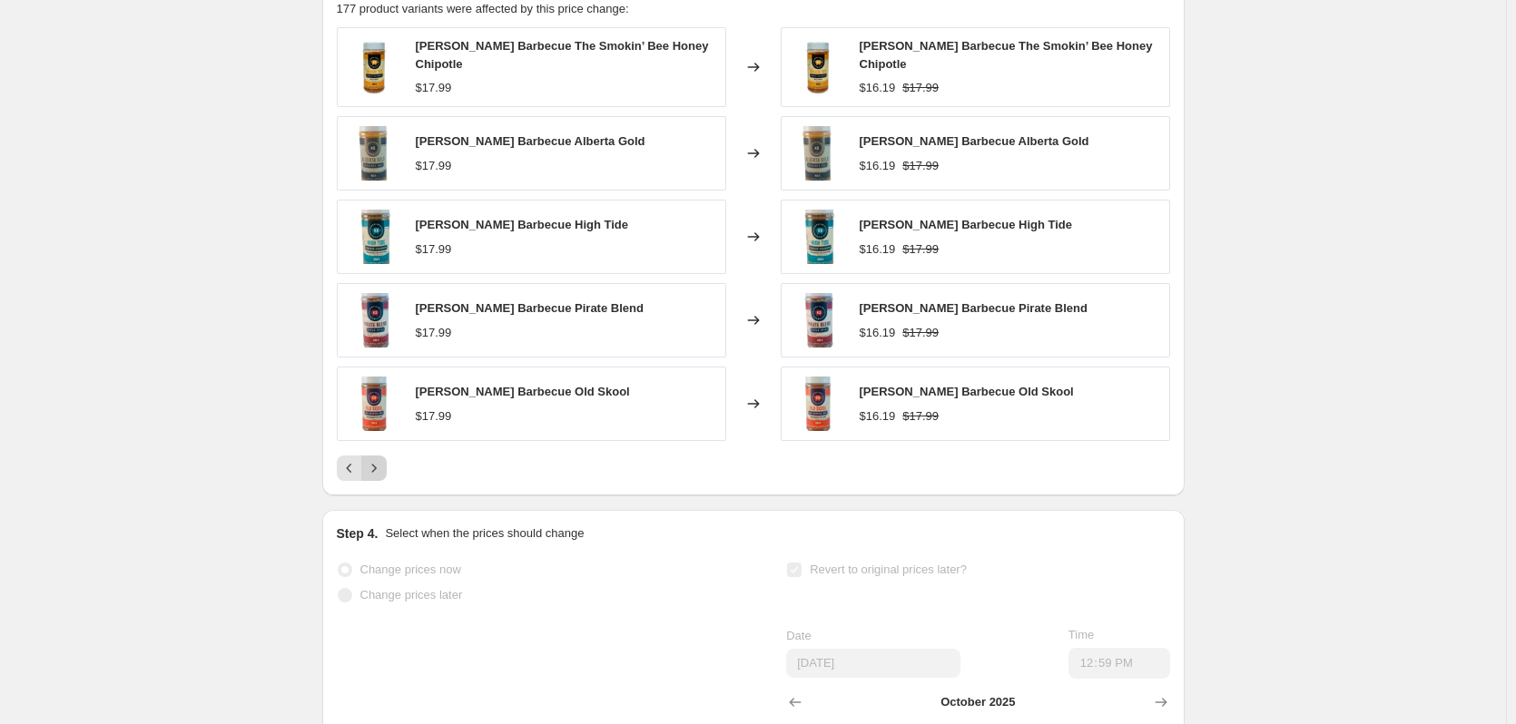
click at [381, 459] on icon "Next" at bounding box center [374, 468] width 18 height 18
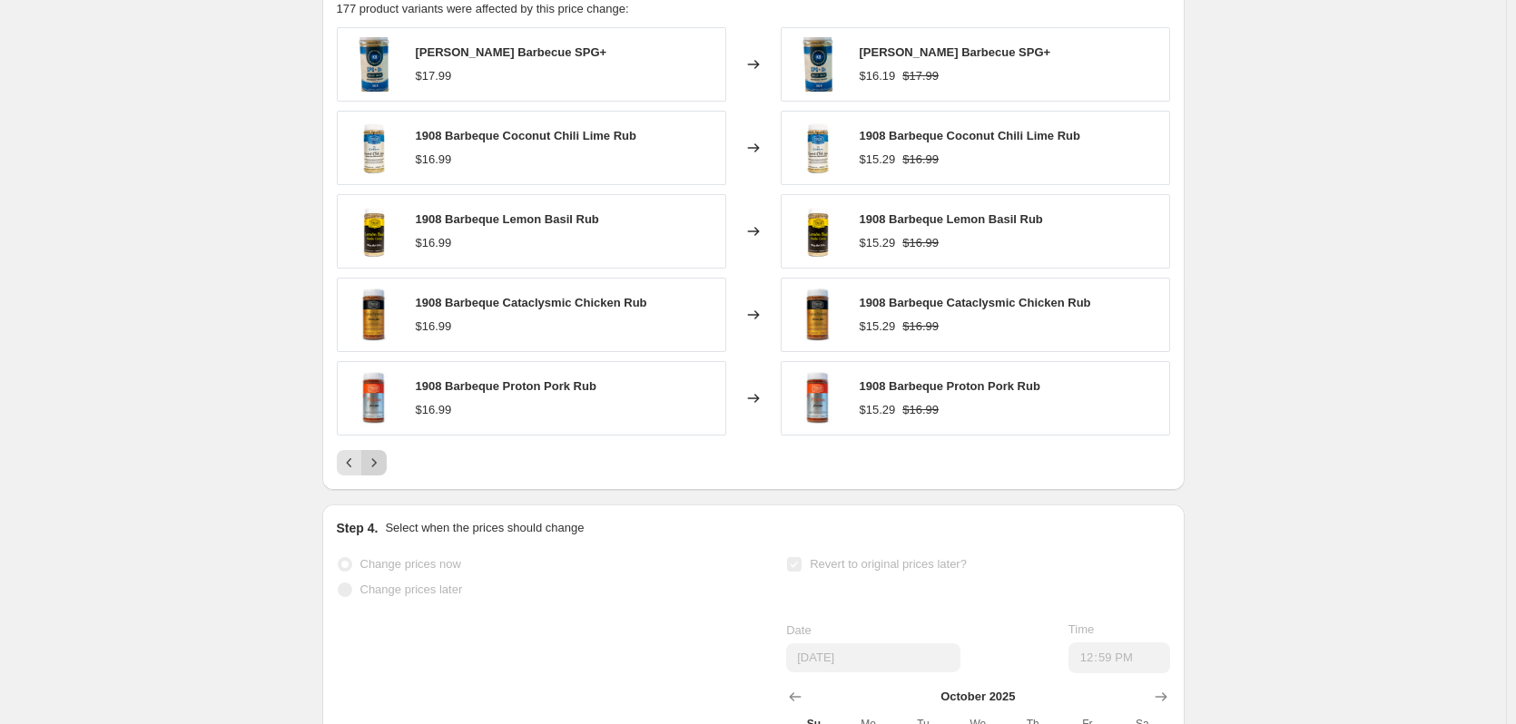
click at [381, 454] on icon "Next" at bounding box center [374, 463] width 18 height 18
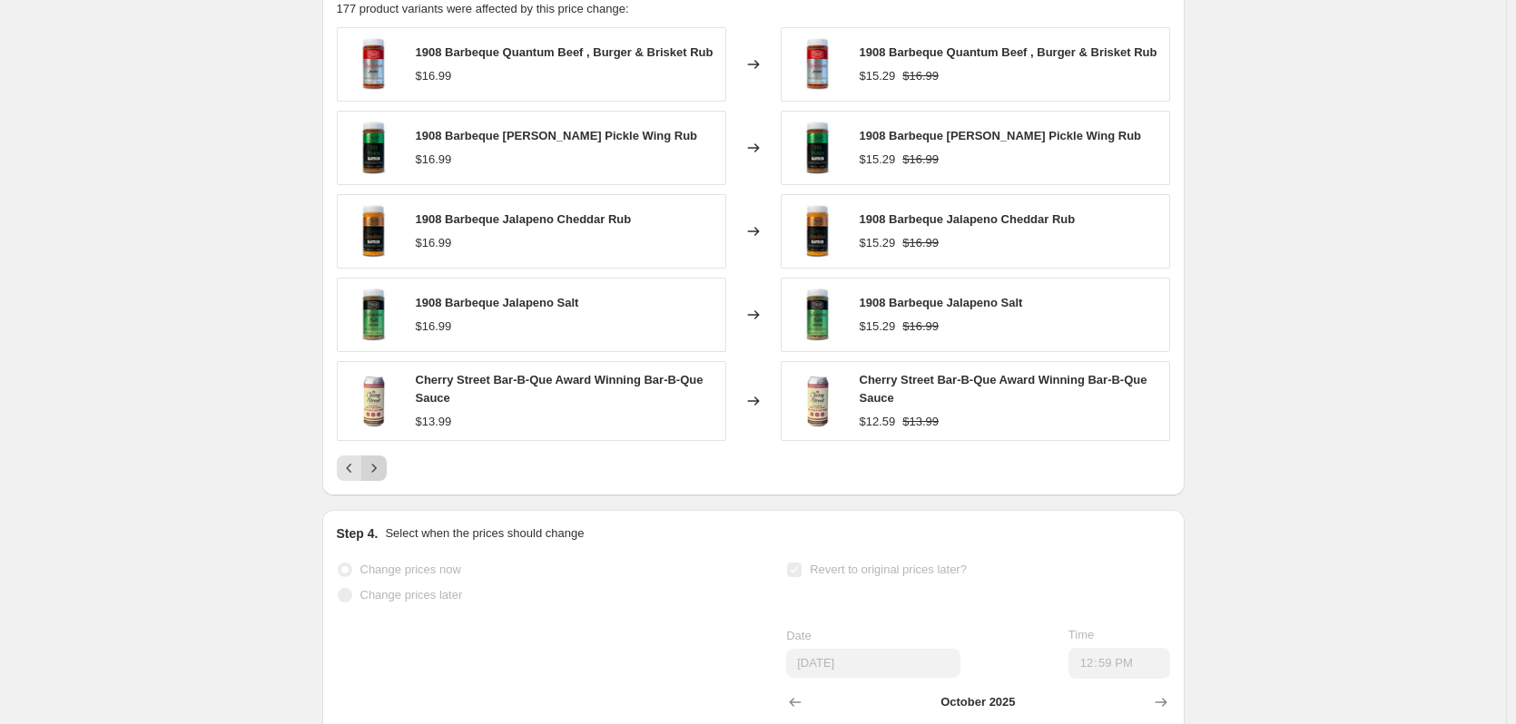
click at [381, 459] on icon "Next" at bounding box center [374, 468] width 18 height 18
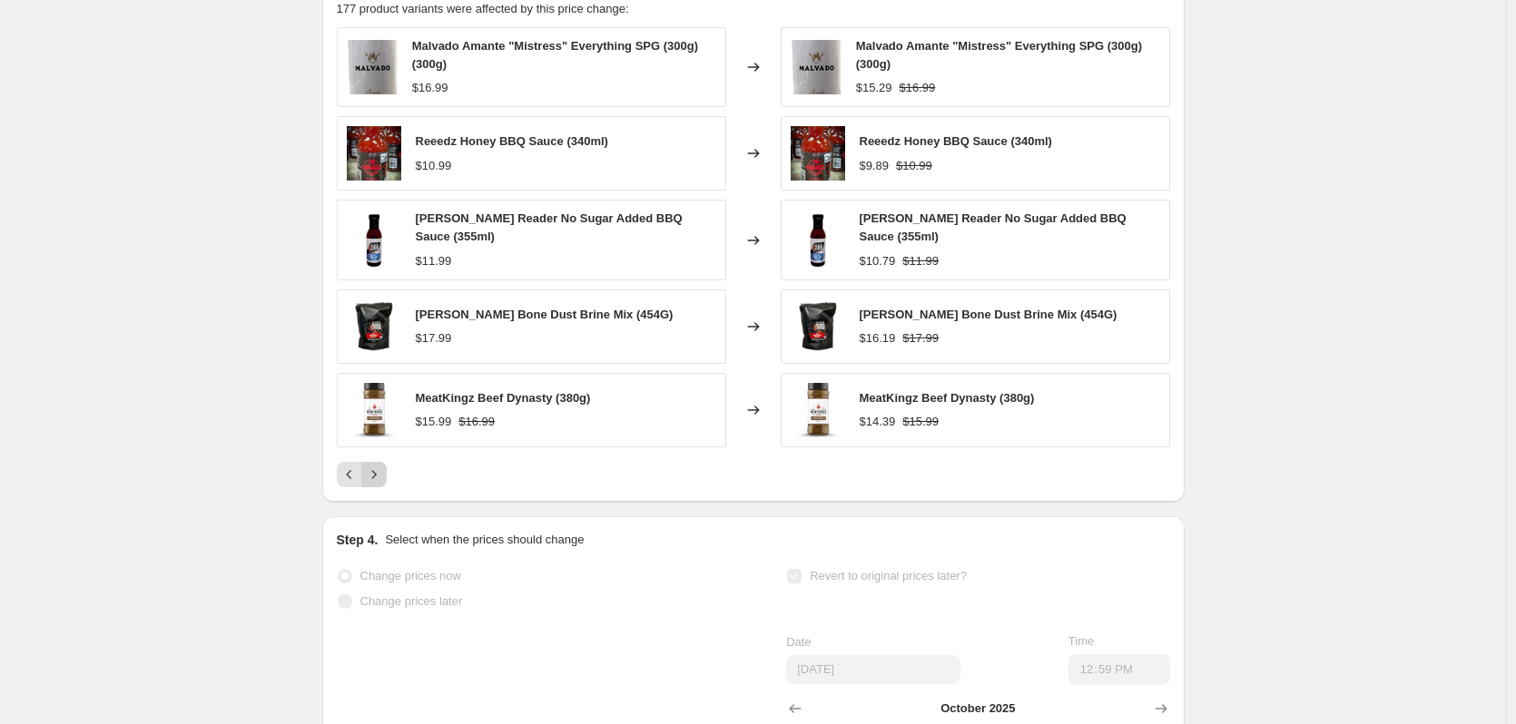
click at [381, 466] on icon "Next" at bounding box center [374, 475] width 18 height 18
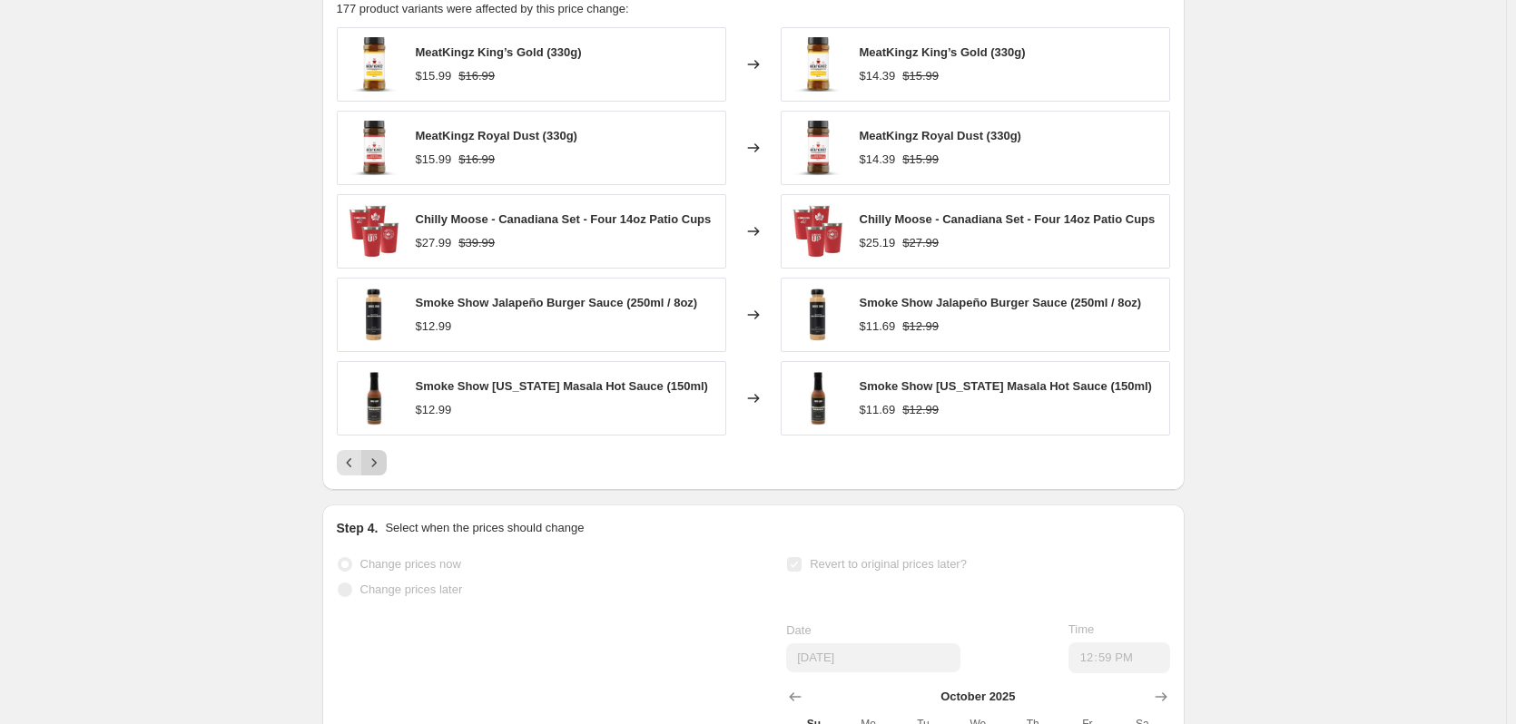
click at [381, 454] on icon "Next" at bounding box center [374, 463] width 18 height 18
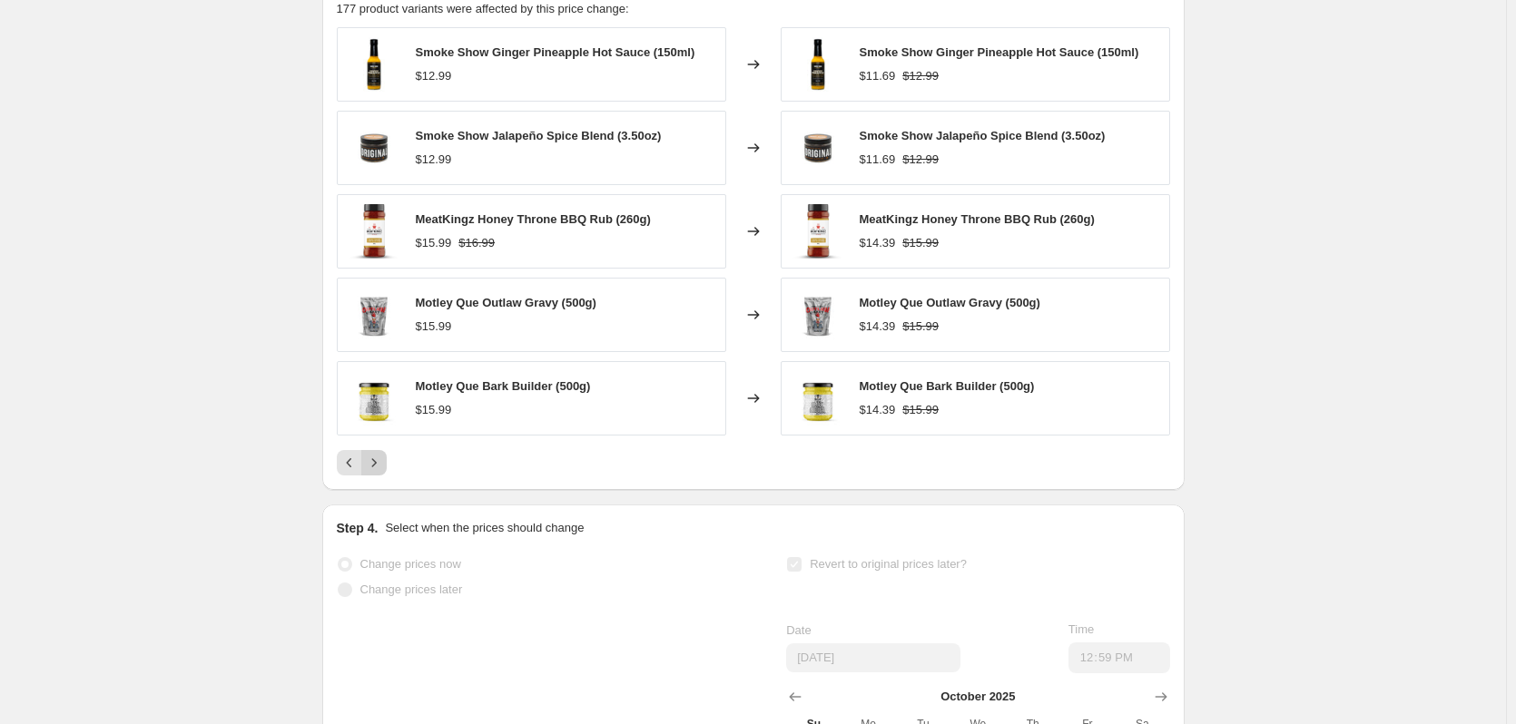
click at [381, 454] on icon "Next" at bounding box center [374, 463] width 18 height 18
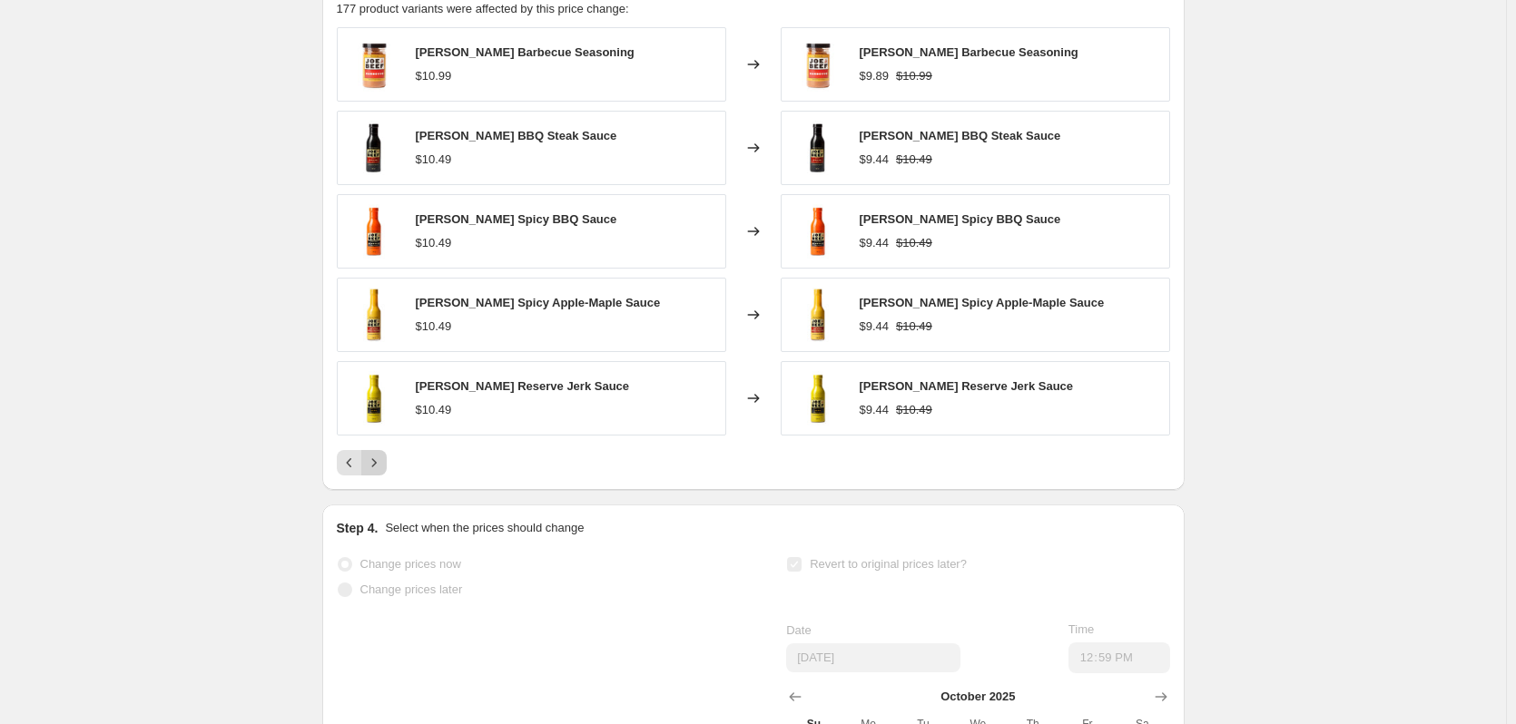
click at [381, 454] on icon "Next" at bounding box center [374, 463] width 18 height 18
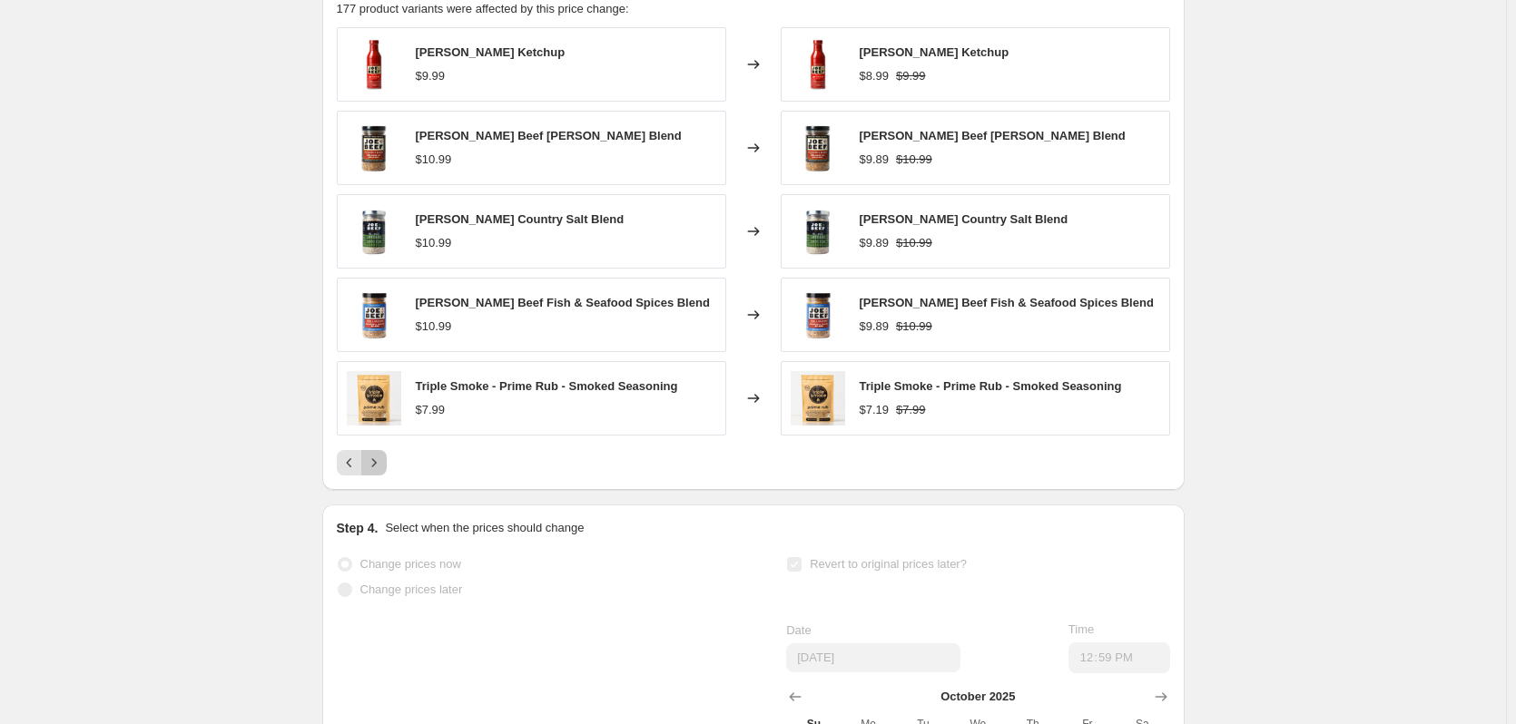
click at [381, 454] on icon "Next" at bounding box center [374, 463] width 18 height 18
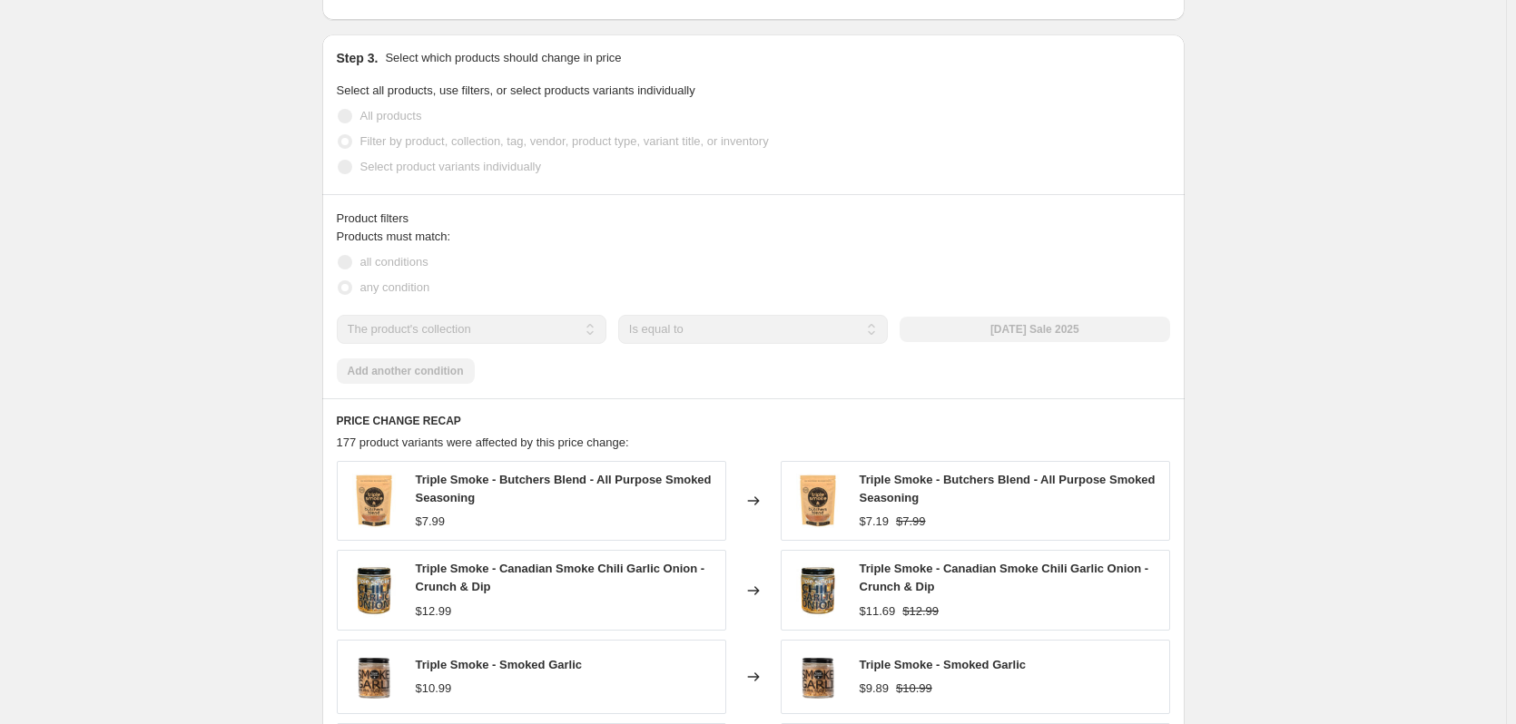
scroll to position [606, 0]
